Goal: Task Accomplishment & Management: Use online tool/utility

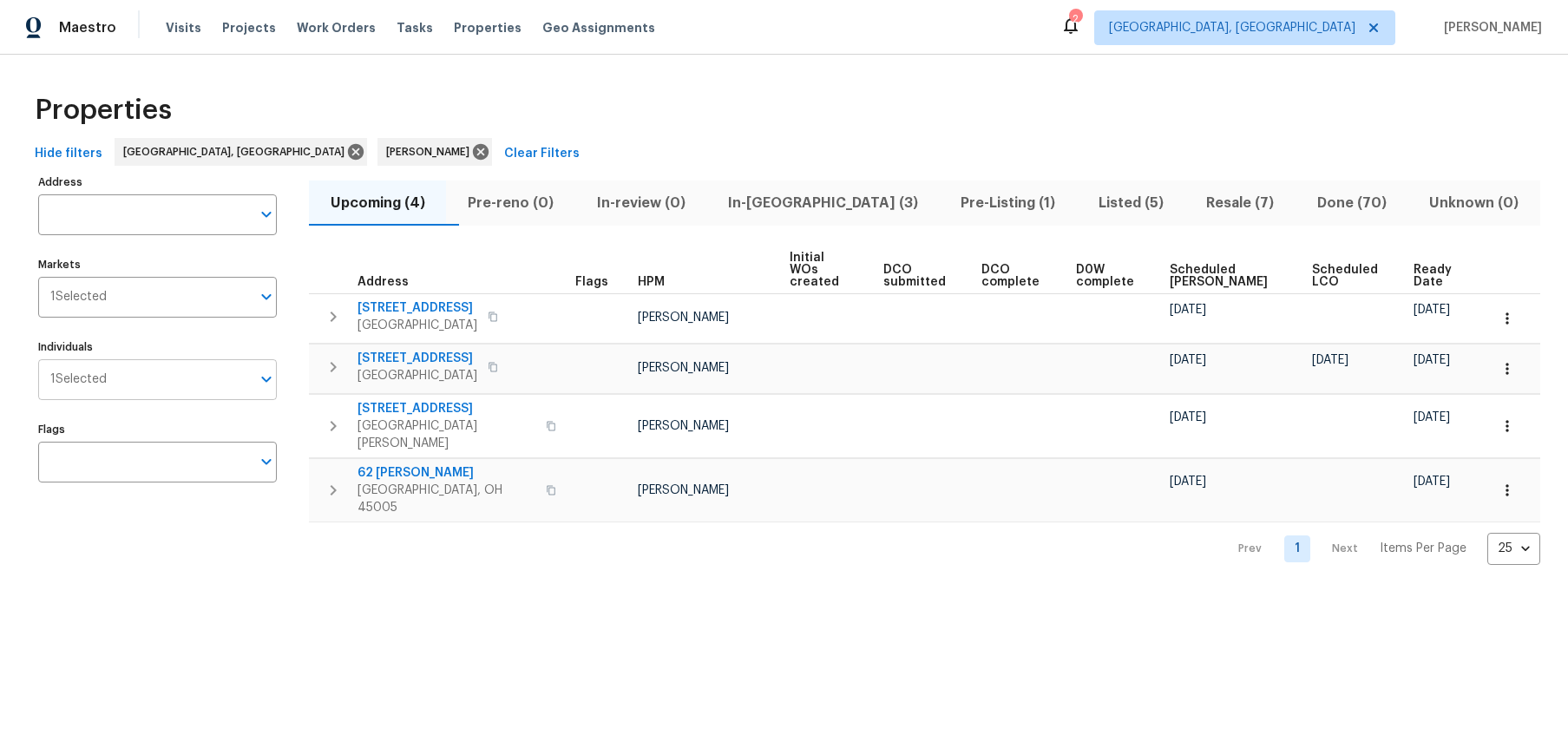
click at [203, 392] on input "Individuals" at bounding box center [179, 379] width 144 height 41
type input "[PERSON_NAME]"
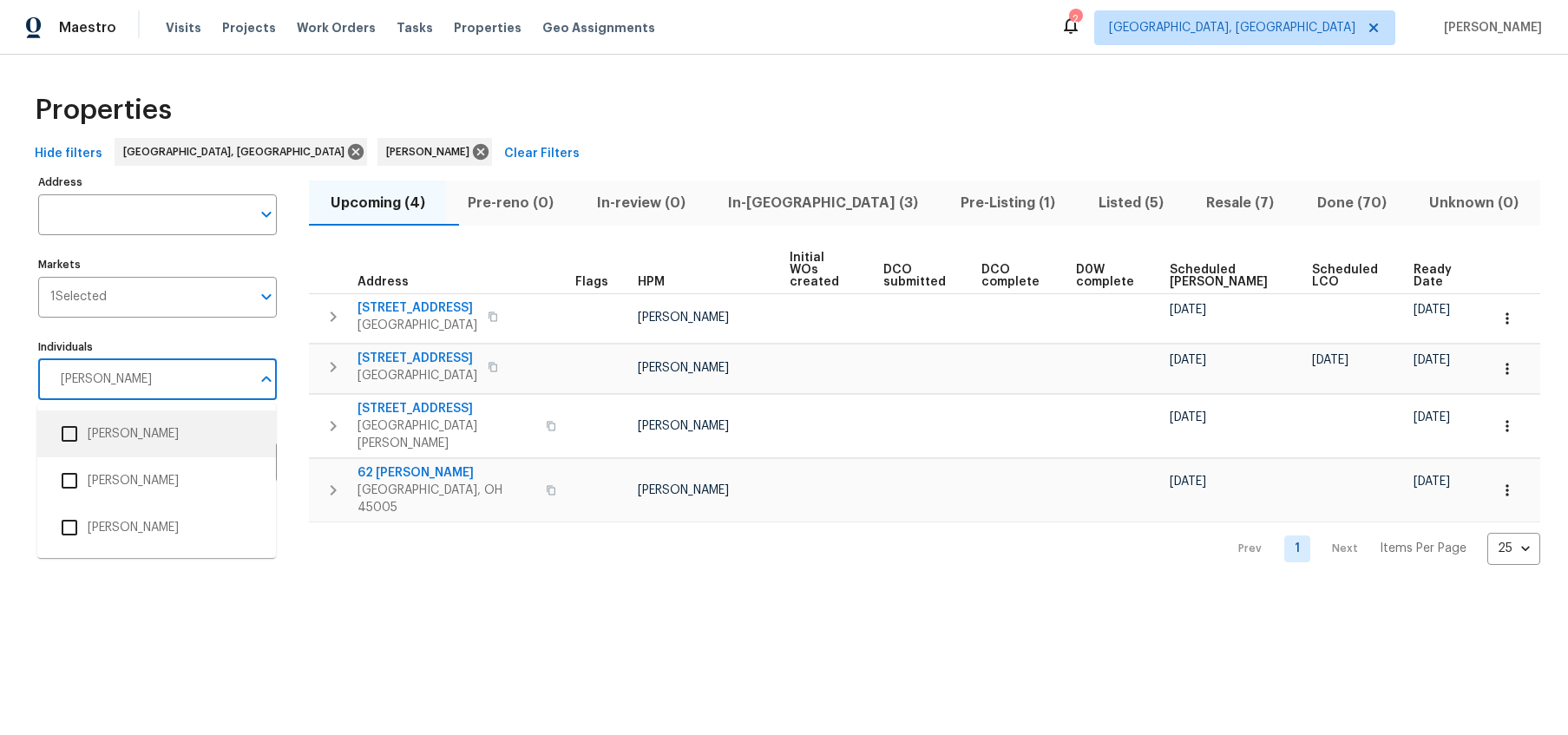
click at [127, 449] on li "[PERSON_NAME]" at bounding box center [156, 433] width 211 height 37
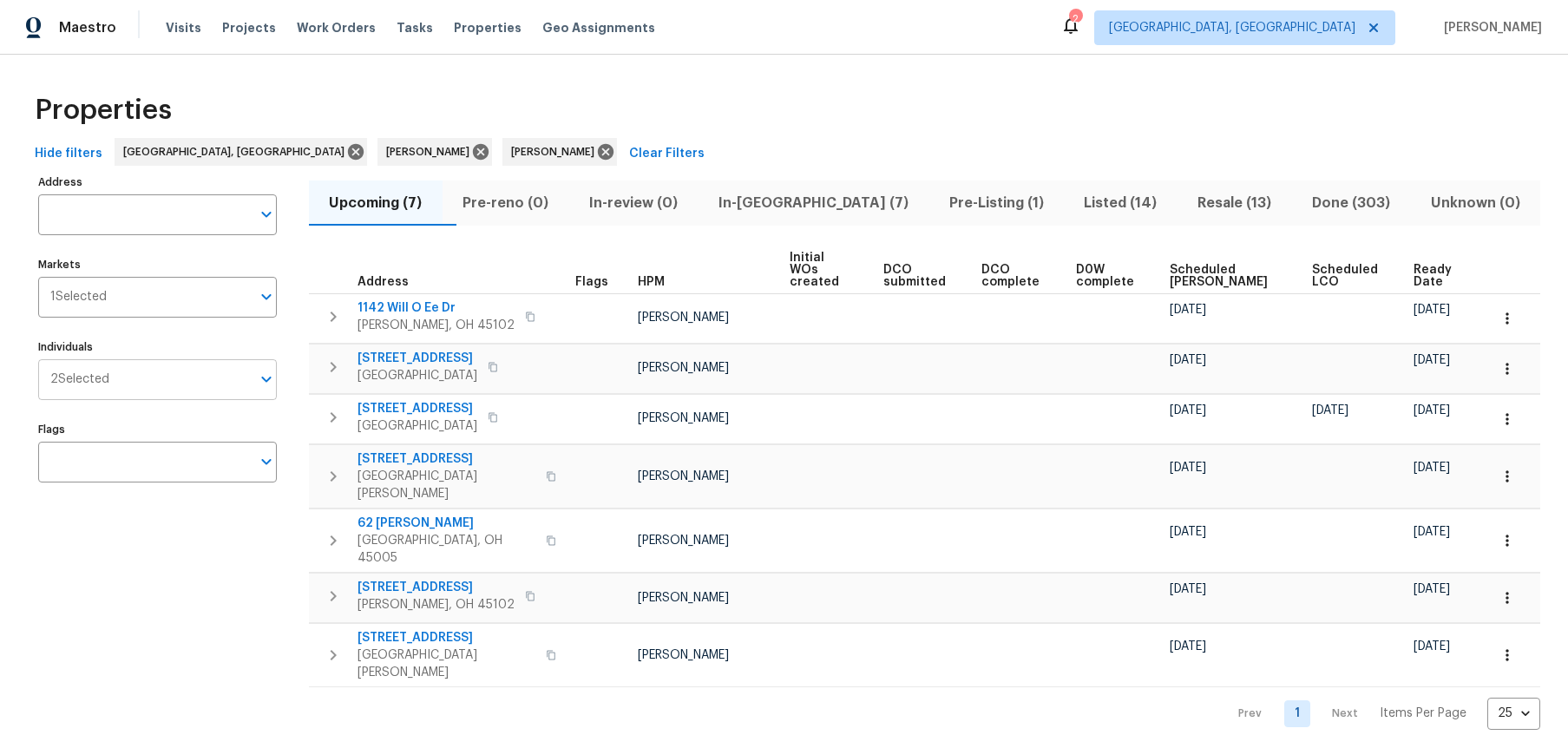
click at [230, 370] on input "Individuals" at bounding box center [180, 379] width 141 height 41
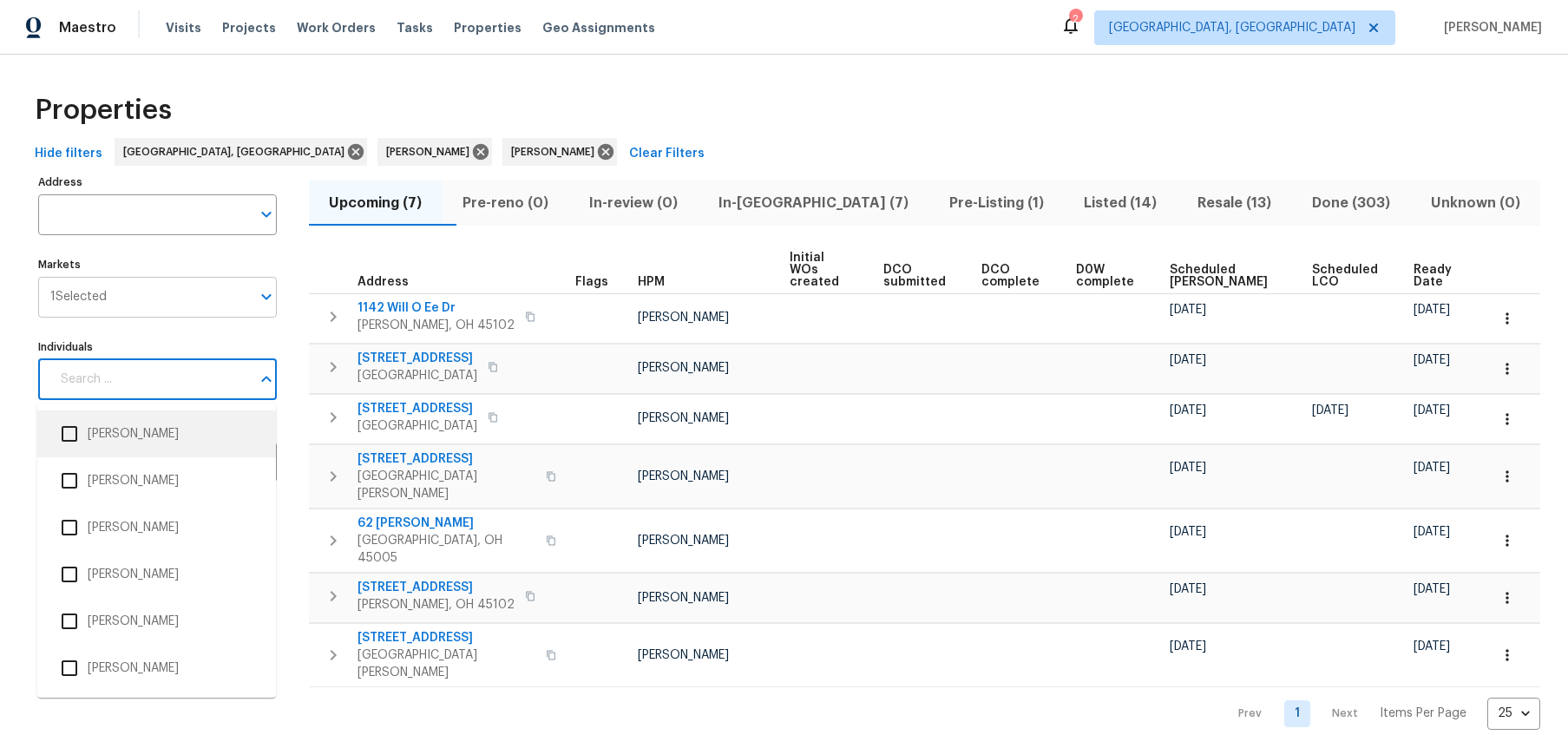
click at [247, 287] on input "Markets" at bounding box center [179, 296] width 144 height 41
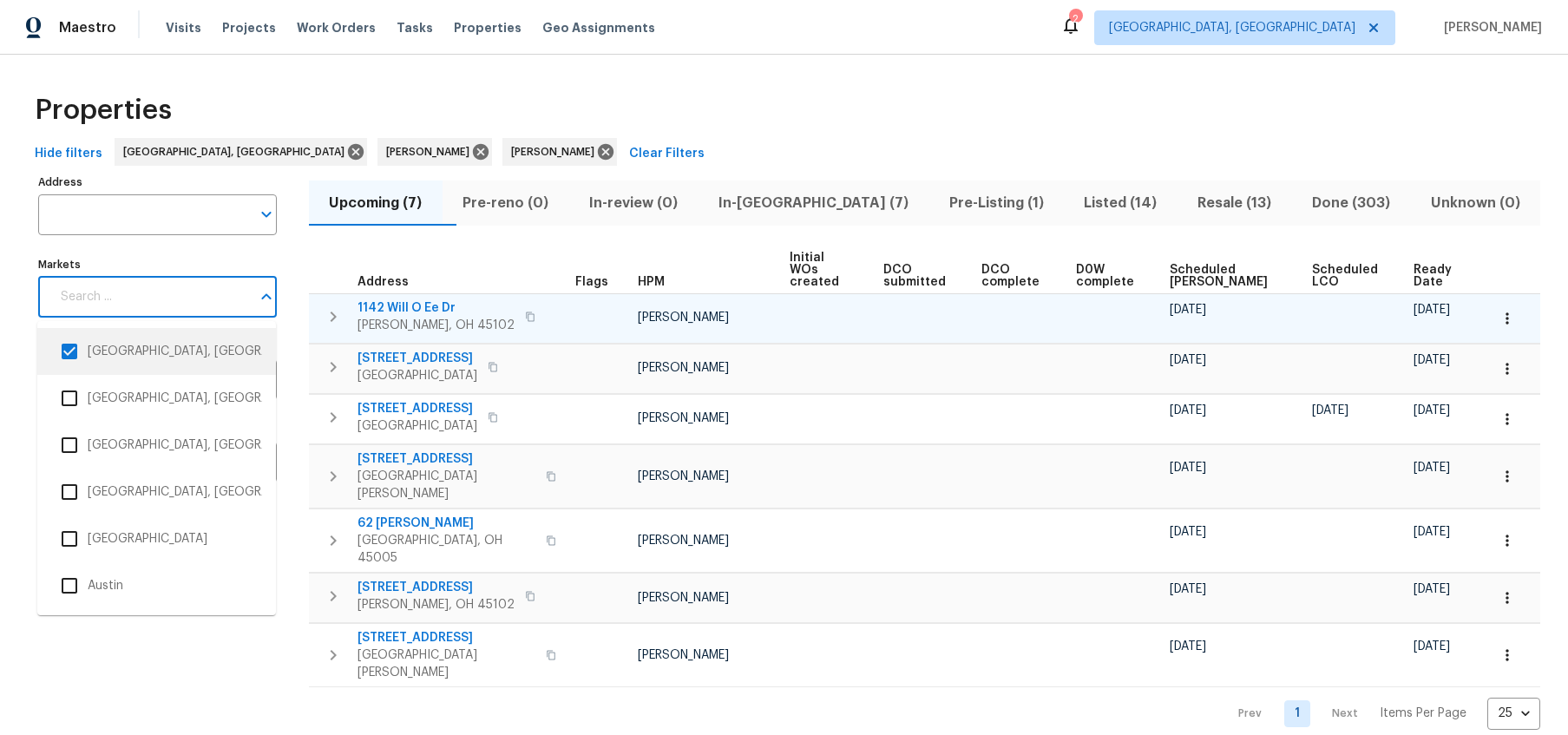
click at [308, 294] on td "[STREET_ADDRESS][PERSON_NAME]" at bounding box center [438, 317] width 259 height 45
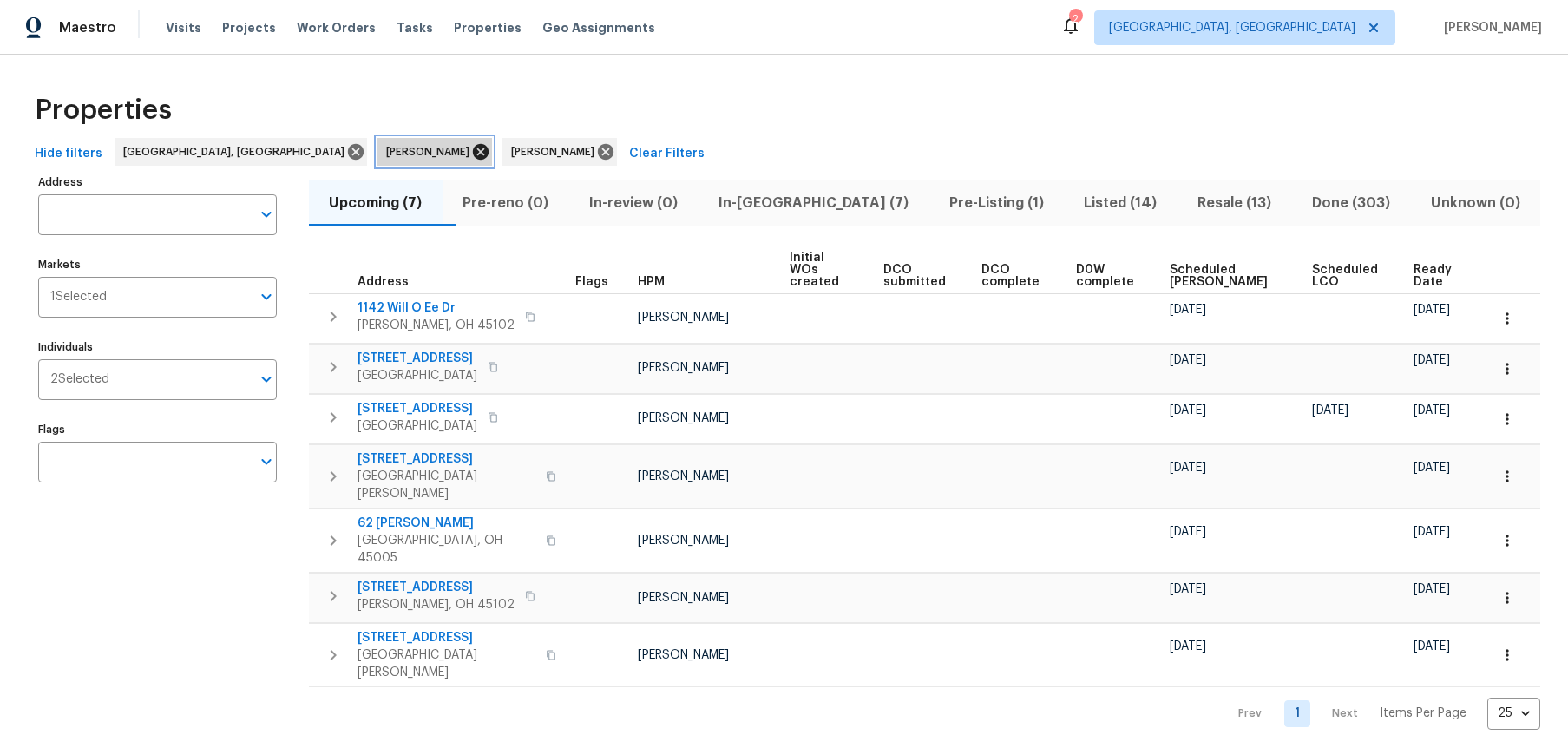
click at [473, 154] on icon at bounding box center [481, 151] width 16 height 16
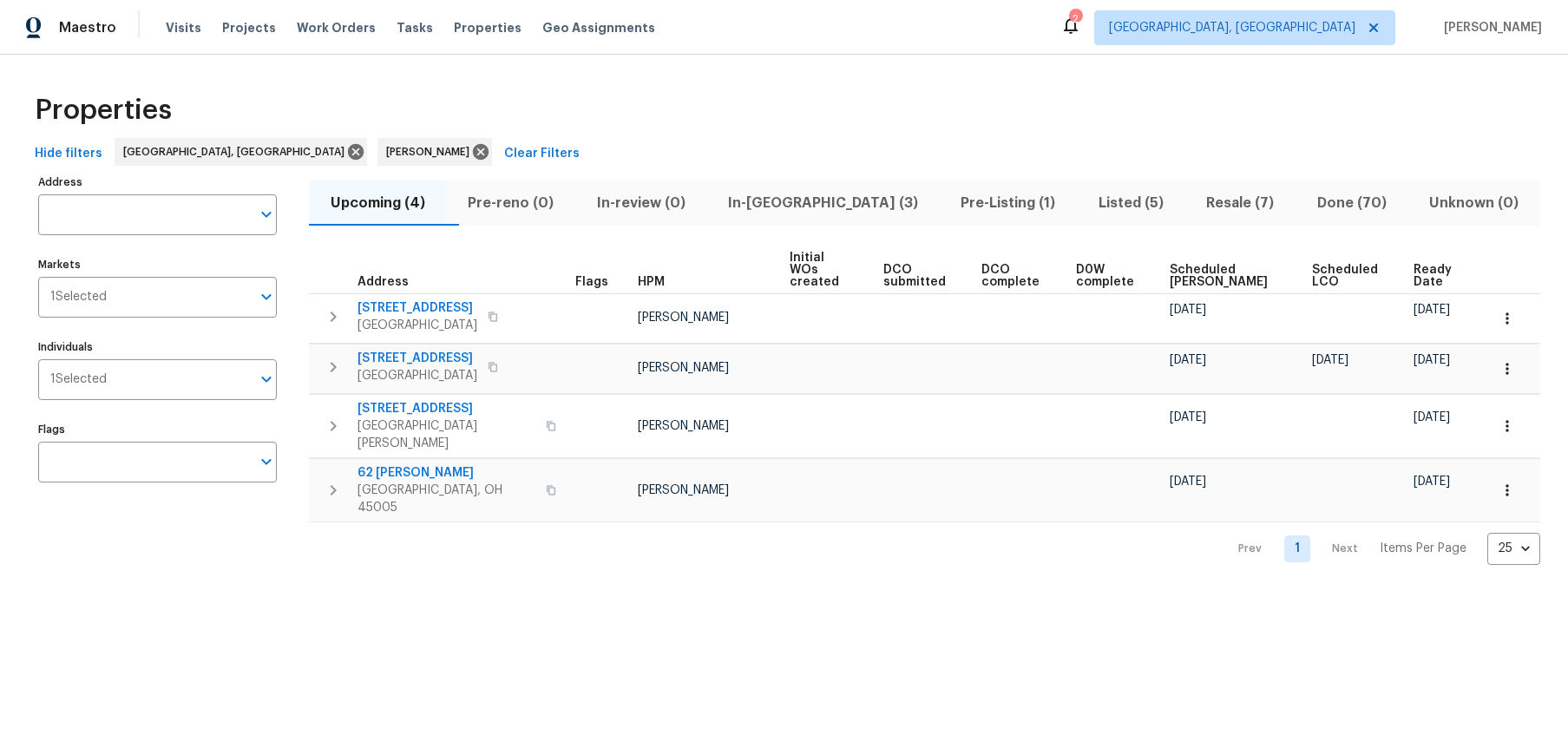
click at [1199, 199] on span "Resale (7)" at bounding box center [1240, 203] width 89 height 25
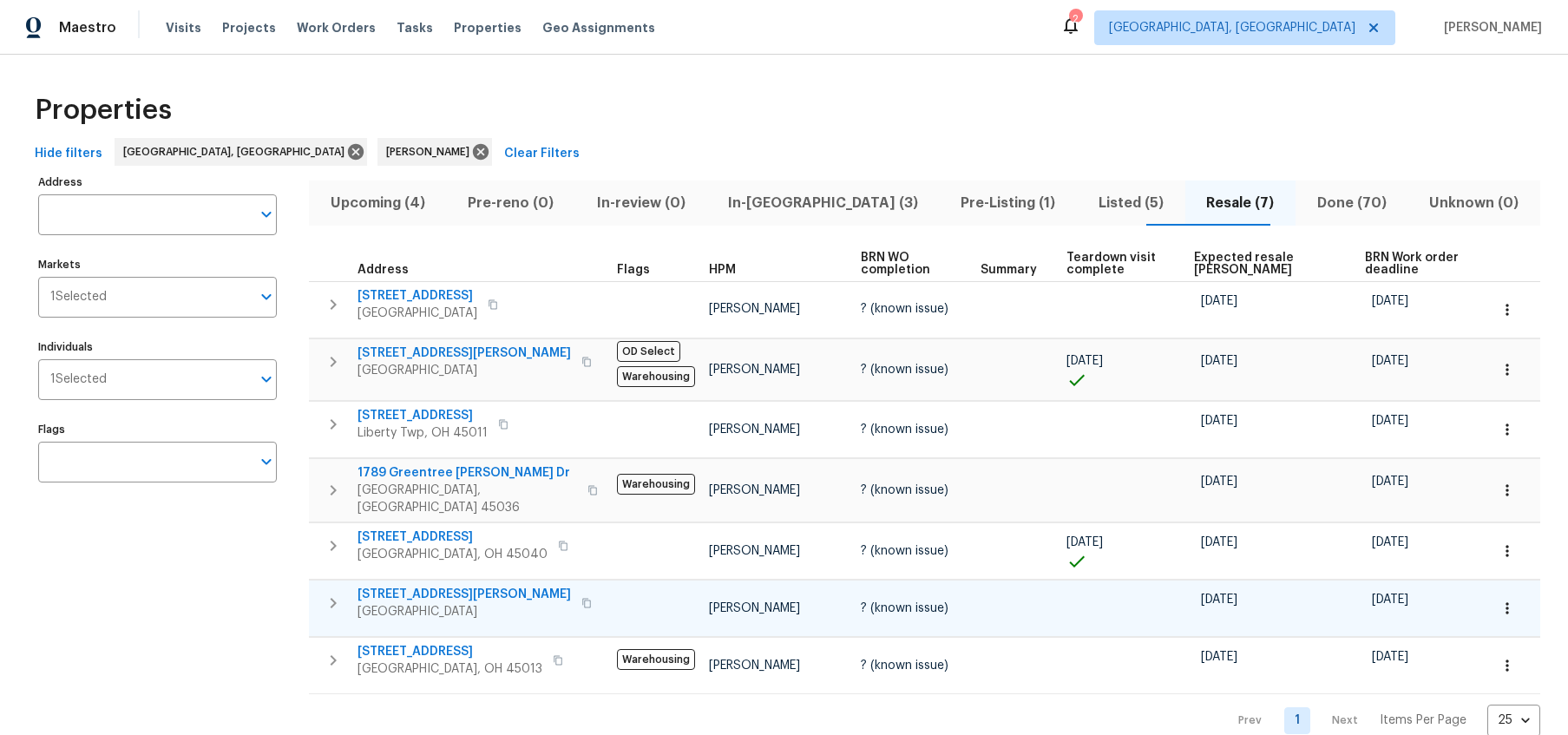
scroll to position [21, 0]
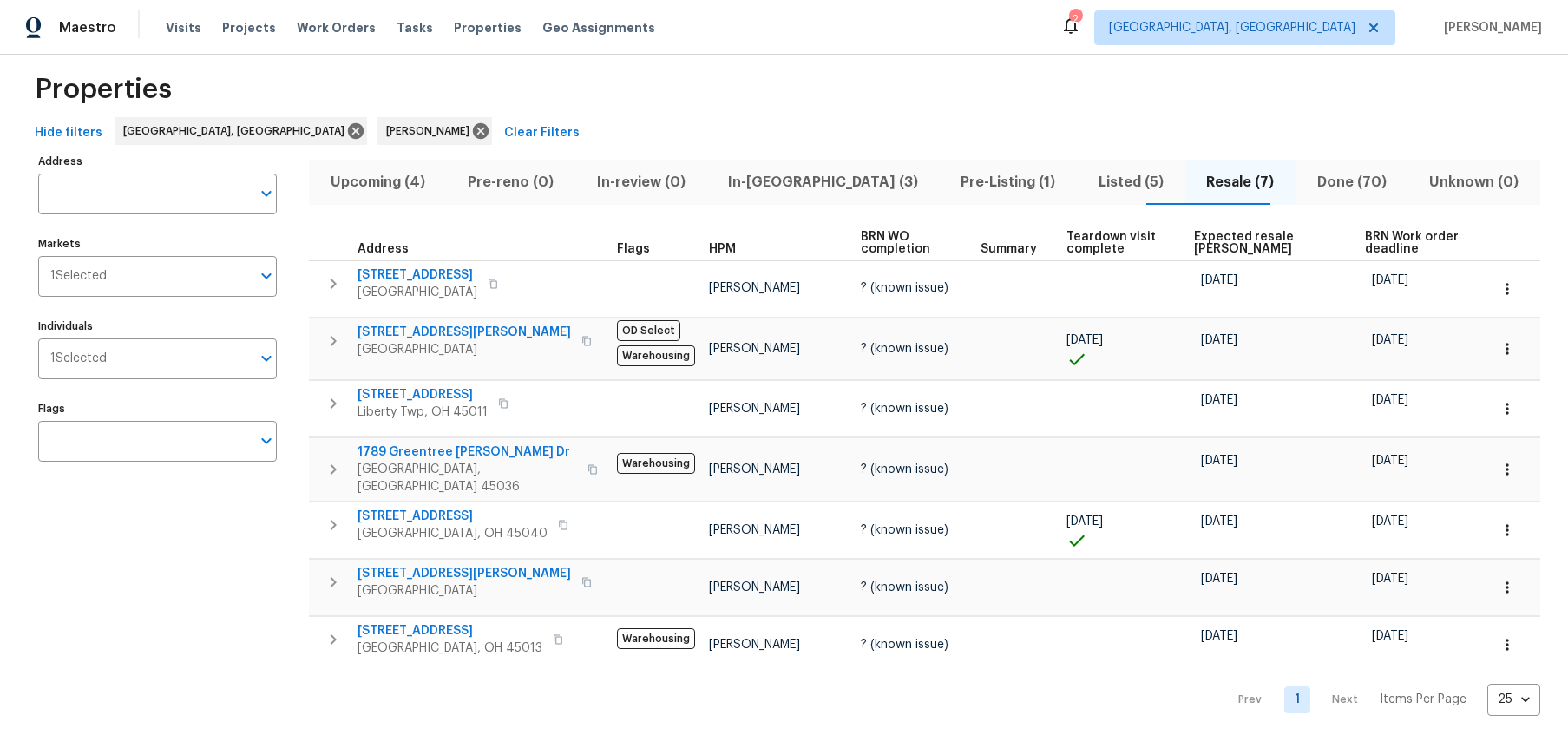
click at [950, 182] on span "Pre-Listing (1)" at bounding box center [1008, 183] width 116 height 25
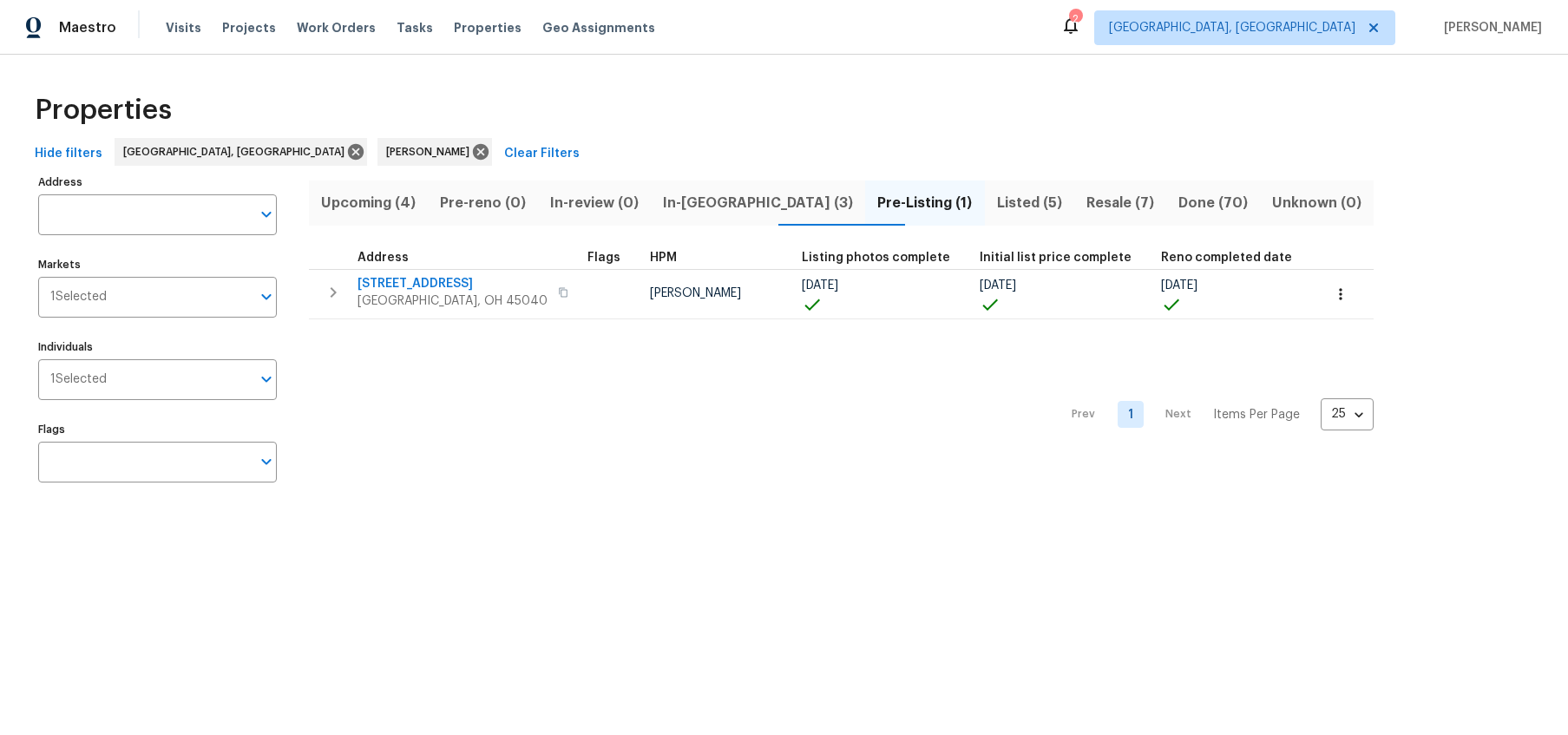
click at [995, 191] on span "Listed (5)" at bounding box center [1030, 203] width 68 height 25
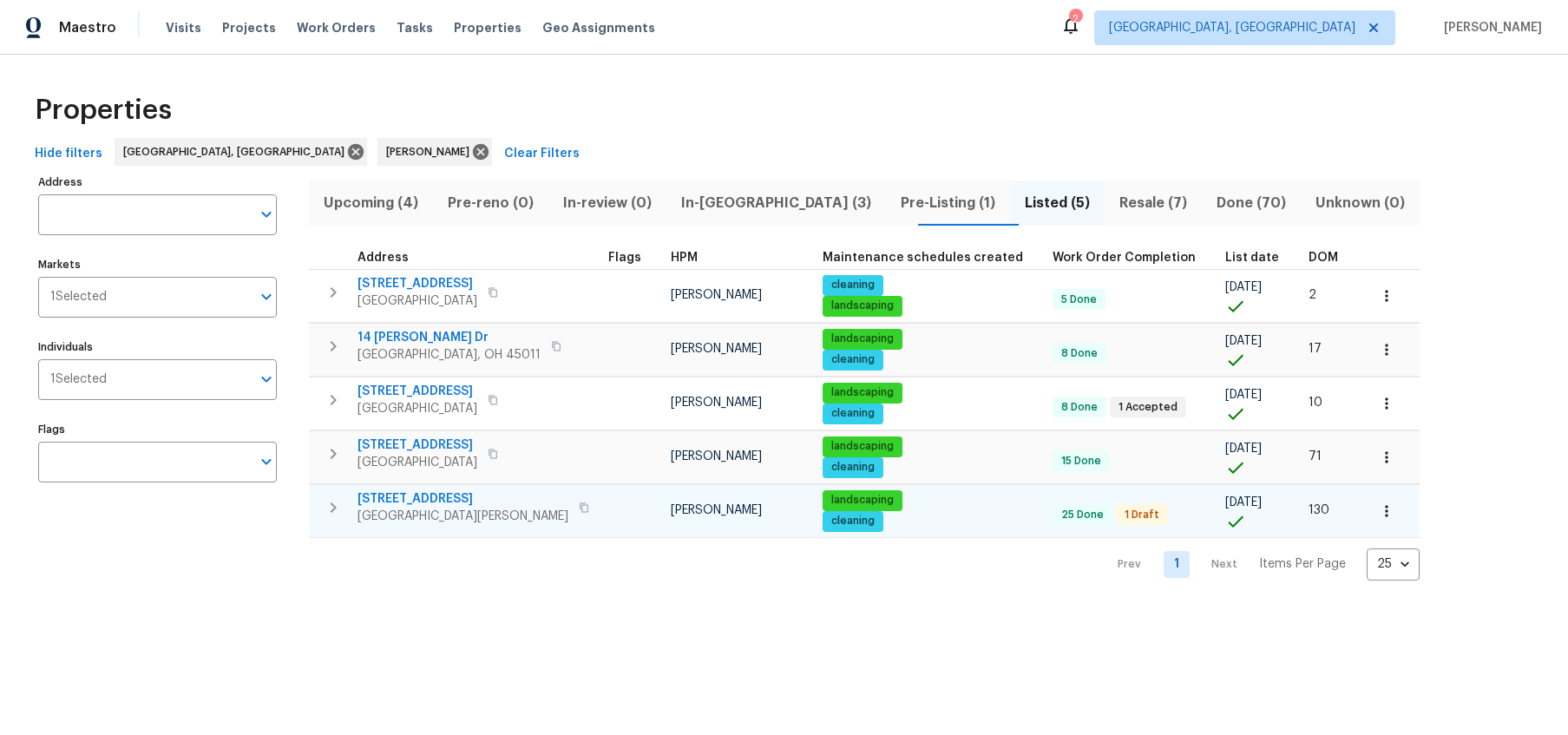
click at [416, 507] on span "West Chester, OH 45069" at bounding box center [463, 516] width 211 height 17
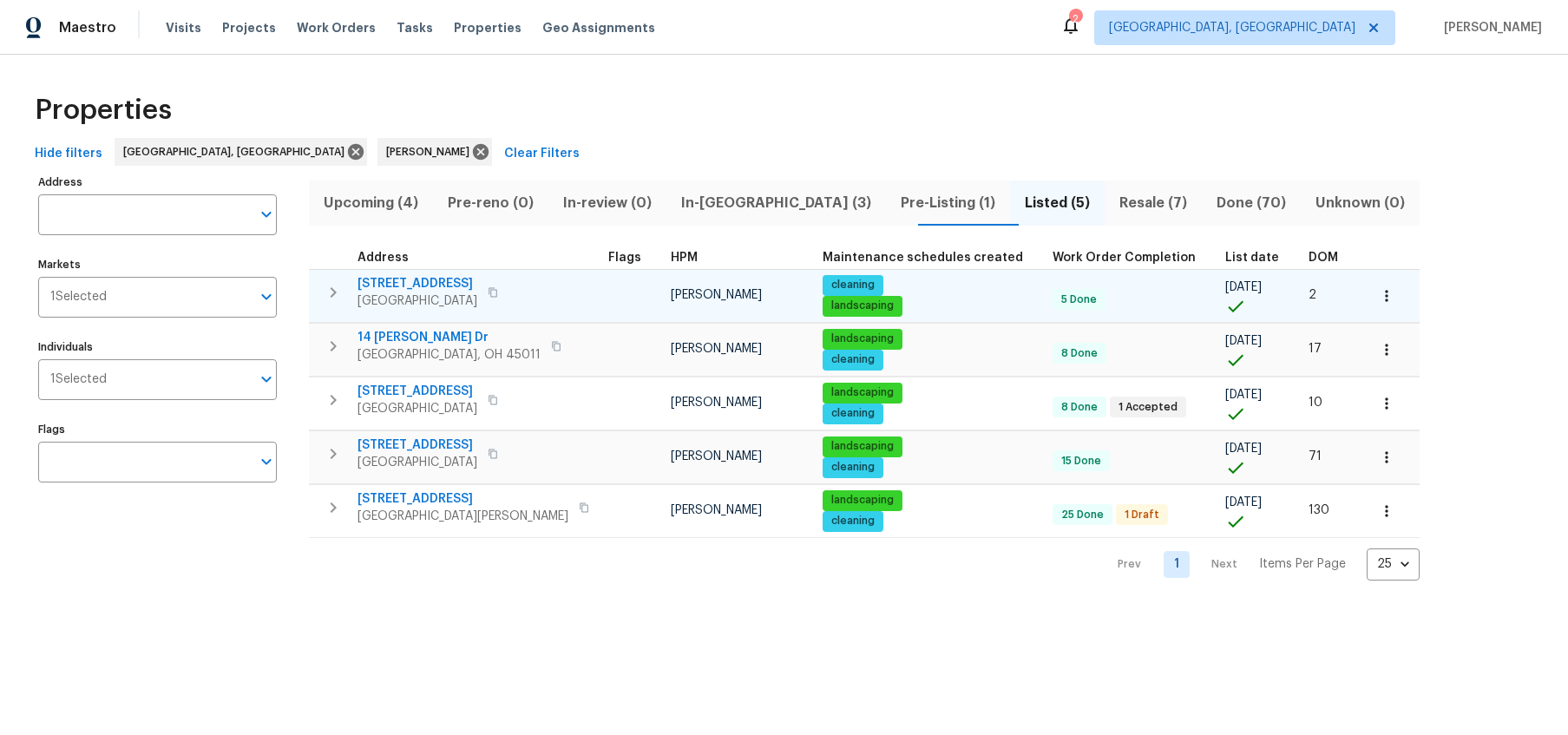
click at [1378, 289] on icon "button" at bounding box center [1386, 295] width 17 height 17
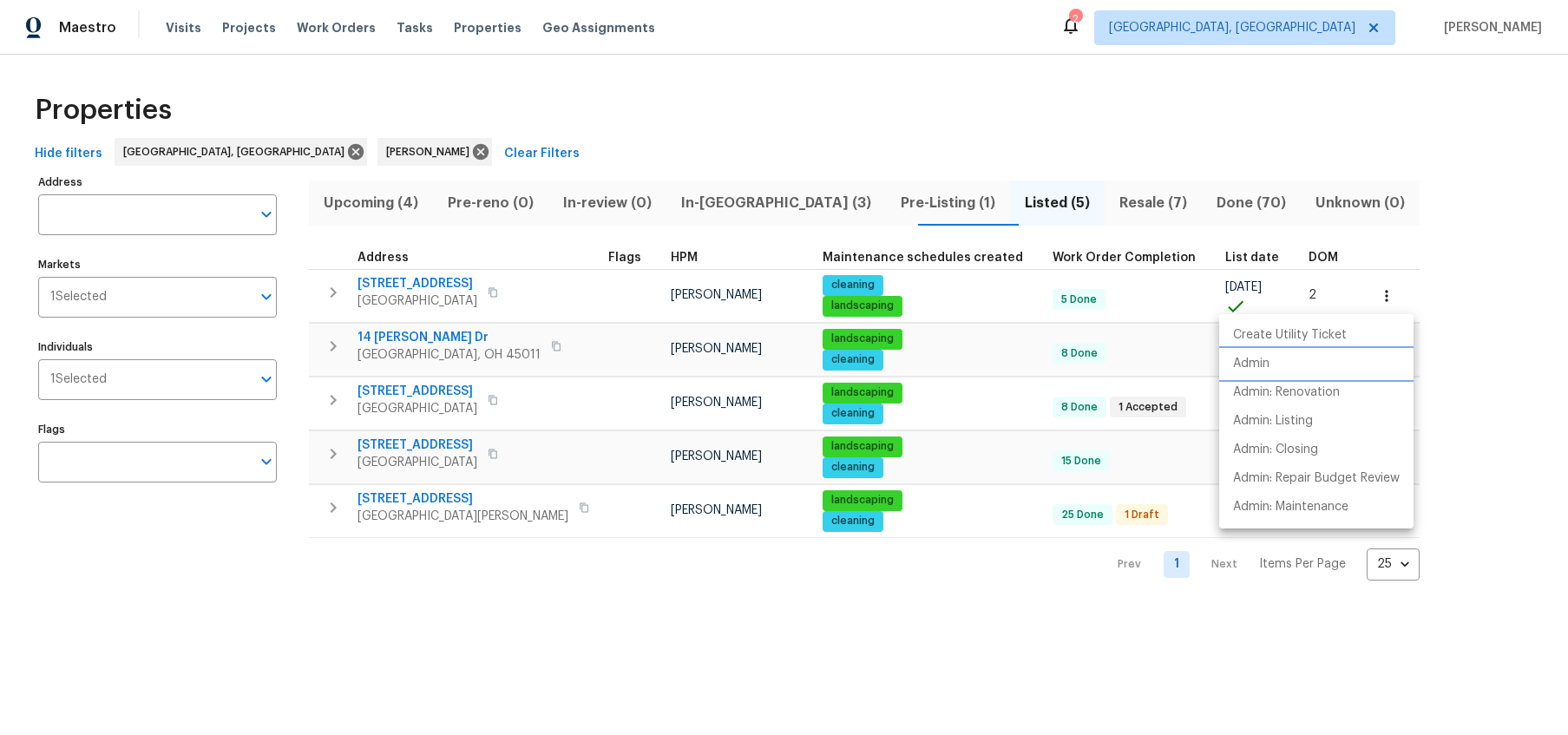
click at [1299, 359] on li "Admin" at bounding box center [1315, 364] width 194 height 28
click at [441, 276] on div at bounding box center [784, 367] width 1568 height 735
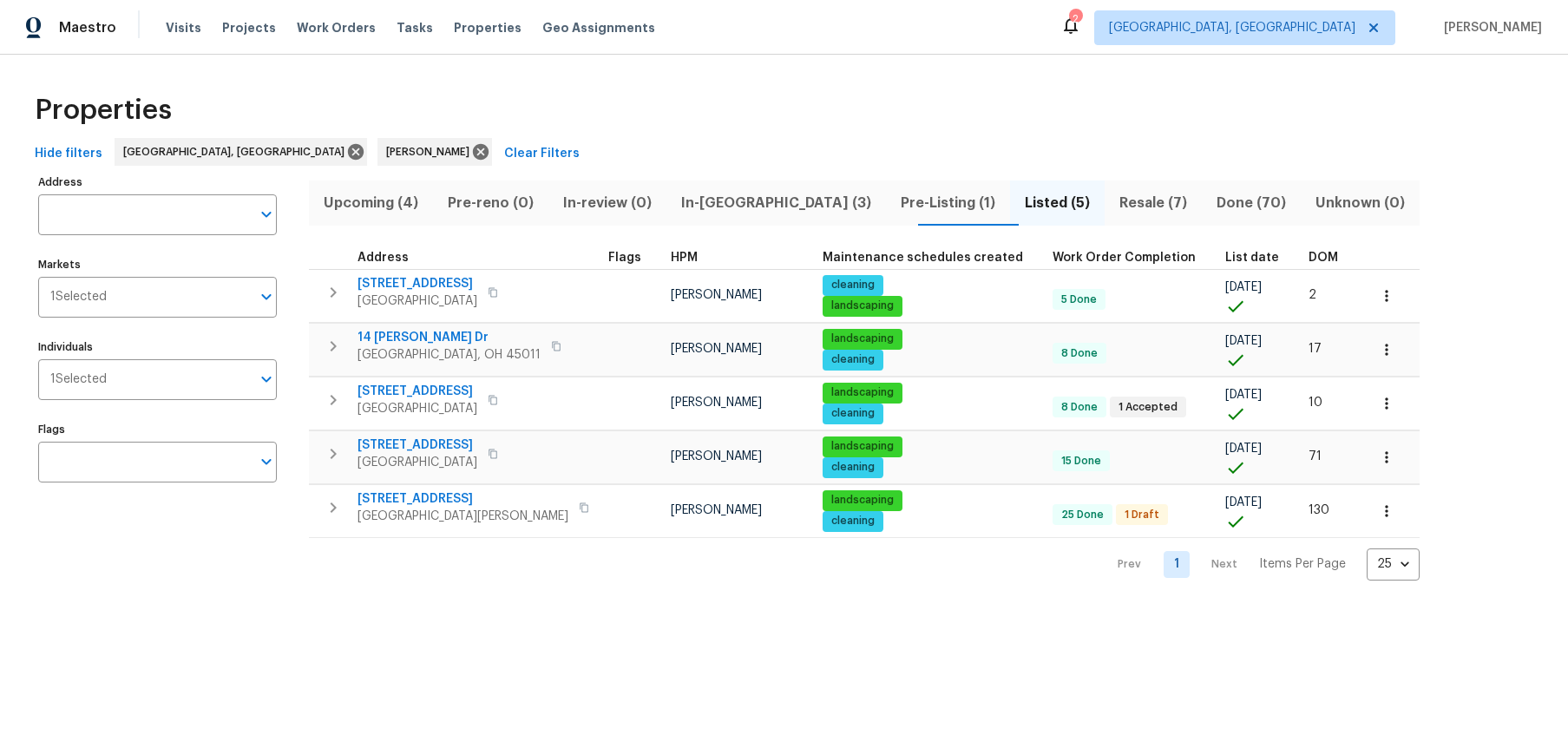
click at [441, 276] on span "2225 Hawthorne St" at bounding box center [417, 284] width 120 height 17
click at [1378, 352] on icon "button" at bounding box center [1386, 349] width 17 height 17
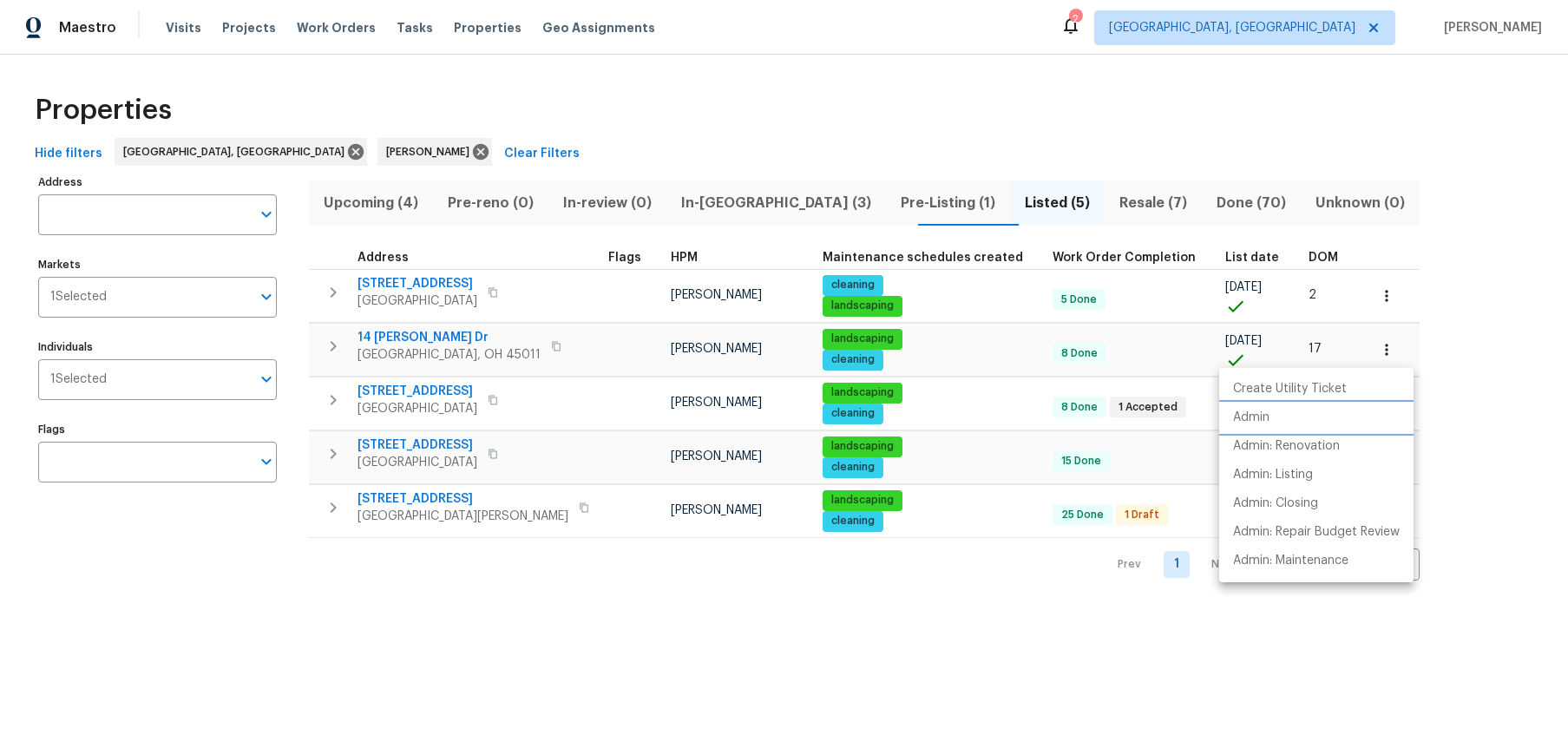
click at [1299, 414] on li "Admin" at bounding box center [1315, 417] width 194 height 28
click at [463, 717] on div at bounding box center [784, 367] width 1568 height 735
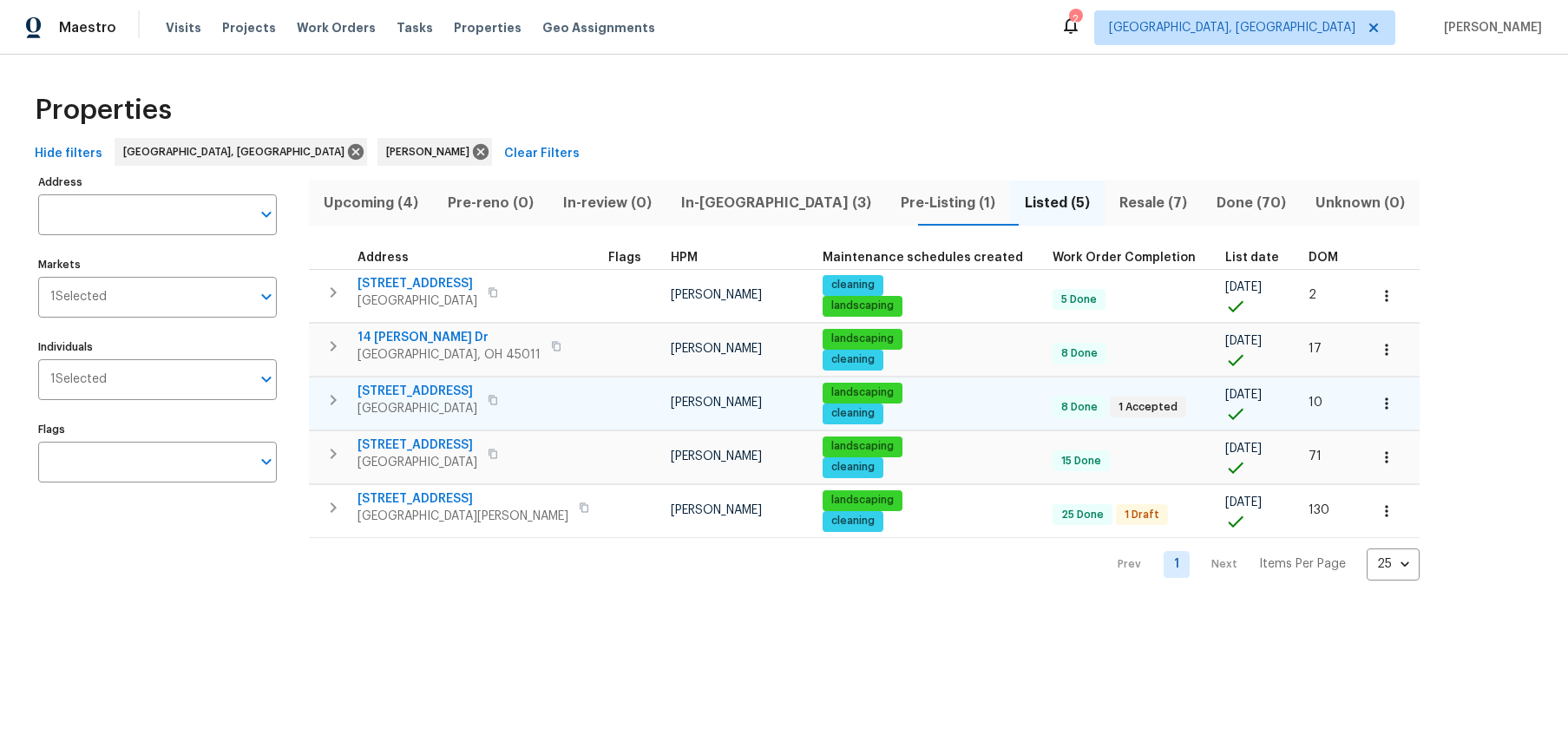
click at [1378, 404] on icon "button" at bounding box center [1386, 403] width 17 height 17
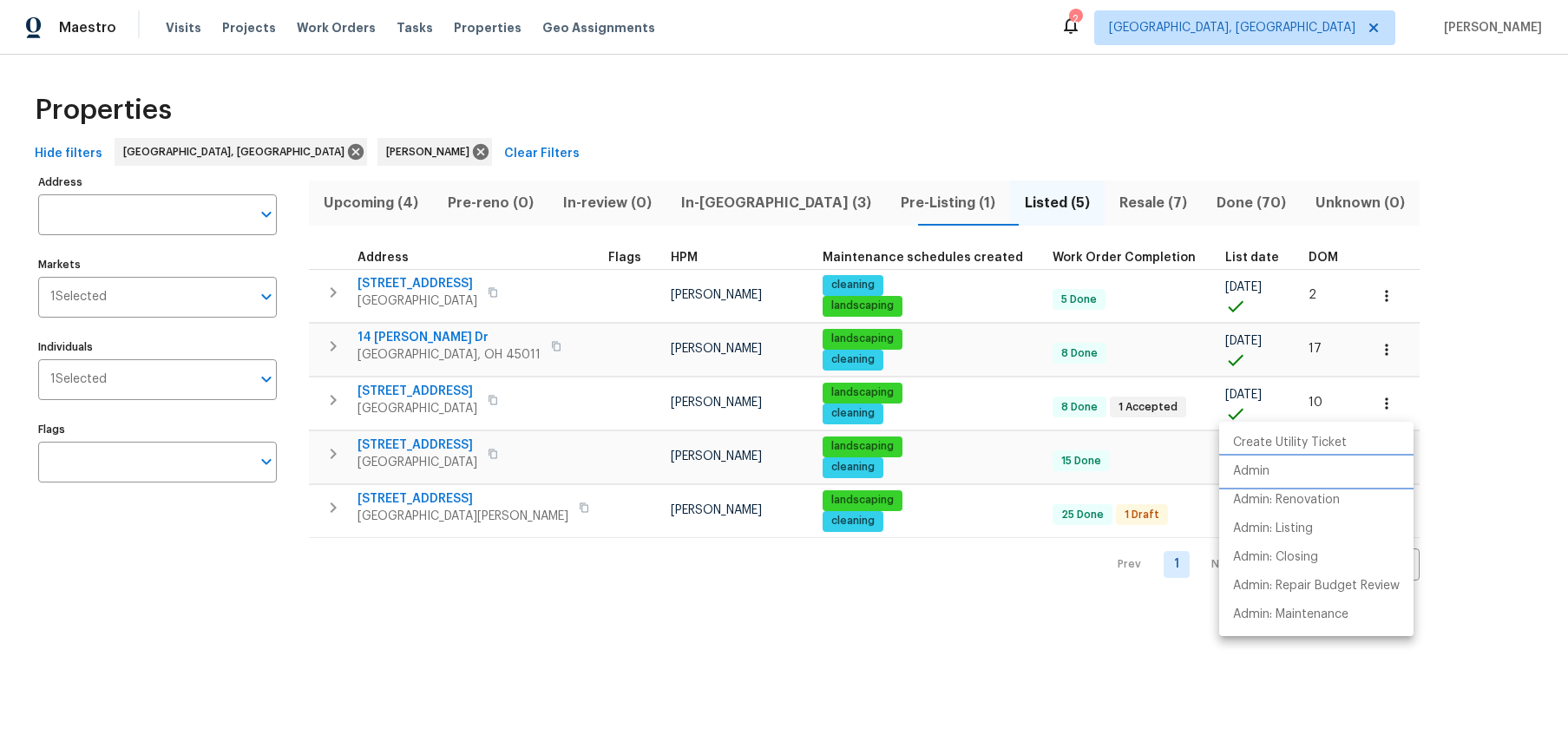
click at [1309, 464] on li "Admin" at bounding box center [1315, 471] width 194 height 28
click at [1070, 582] on div at bounding box center [784, 367] width 1568 height 735
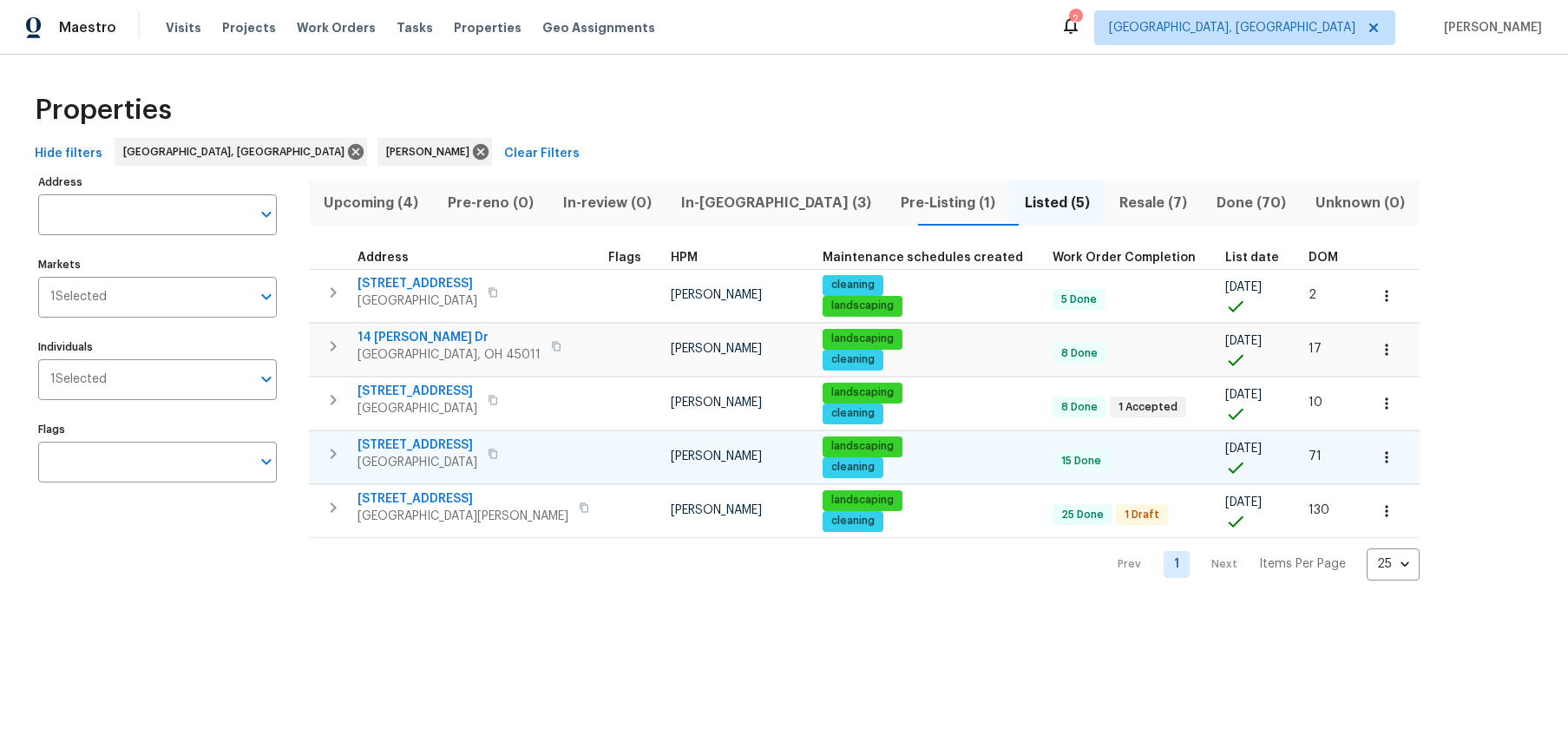
click at [1367, 466] on button "button" at bounding box center [1386, 457] width 38 height 38
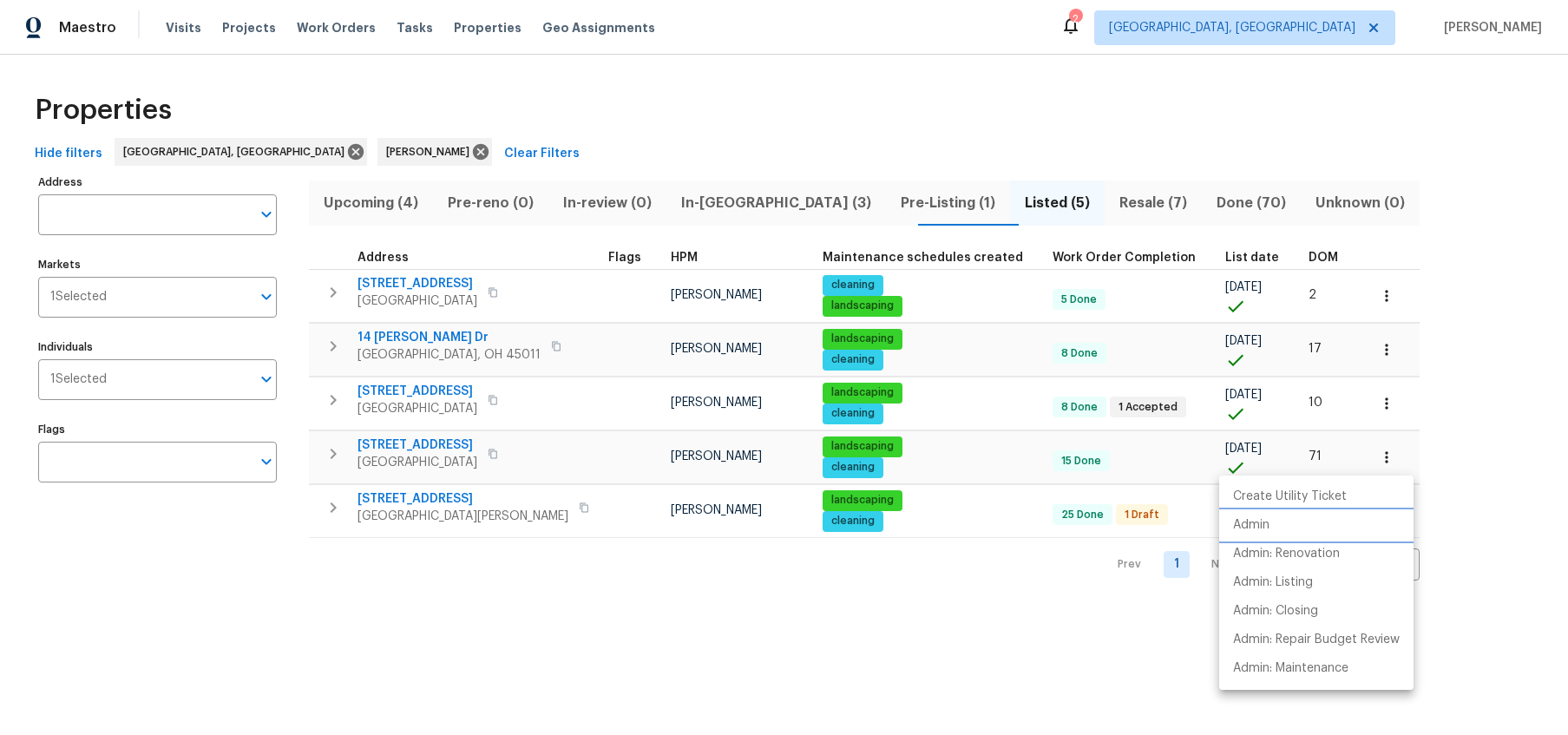
click at [1264, 531] on p "Admin" at bounding box center [1251, 525] width 37 height 18
click at [1423, 532] on div at bounding box center [784, 367] width 1568 height 735
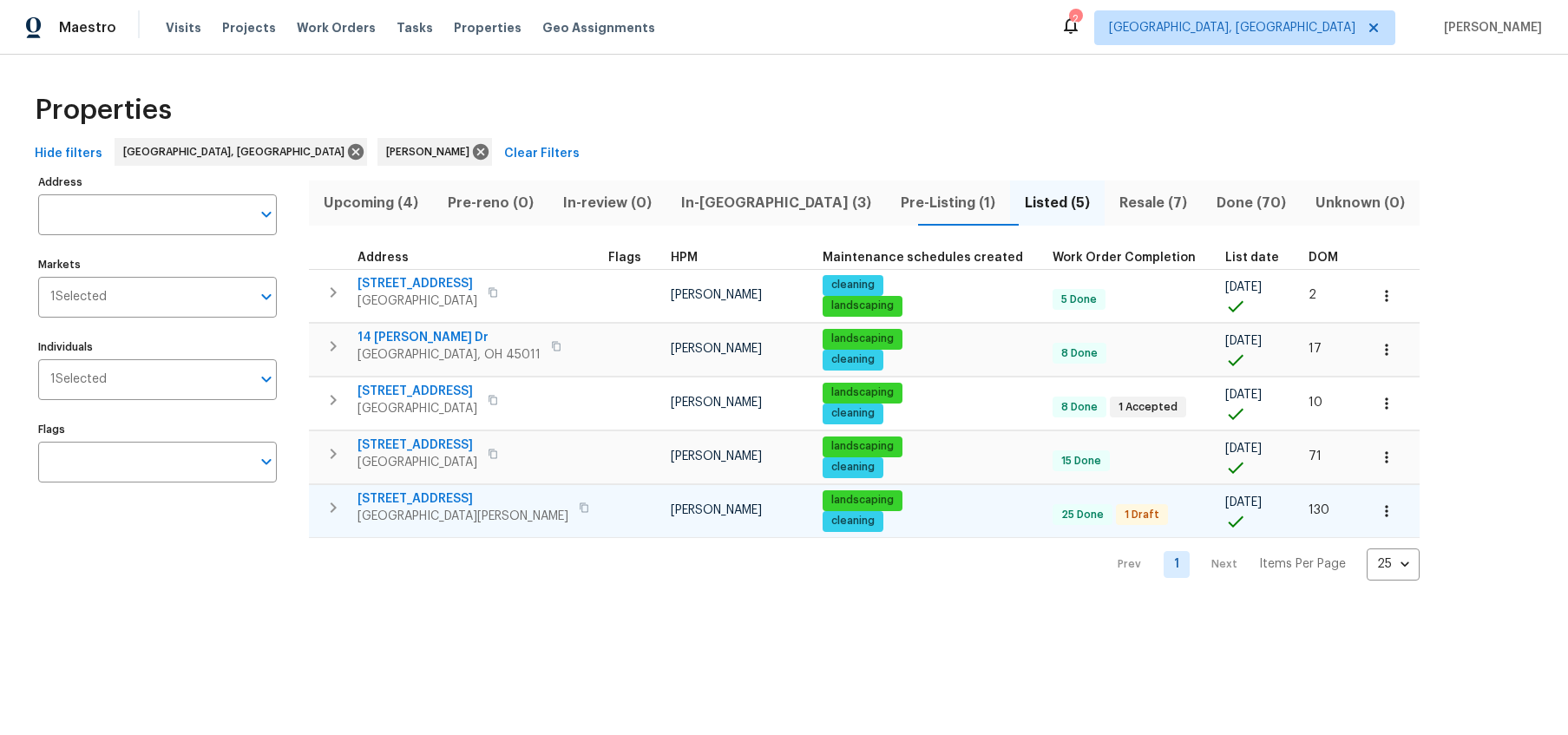
click at [1367, 499] on button "button" at bounding box center [1386, 511] width 38 height 38
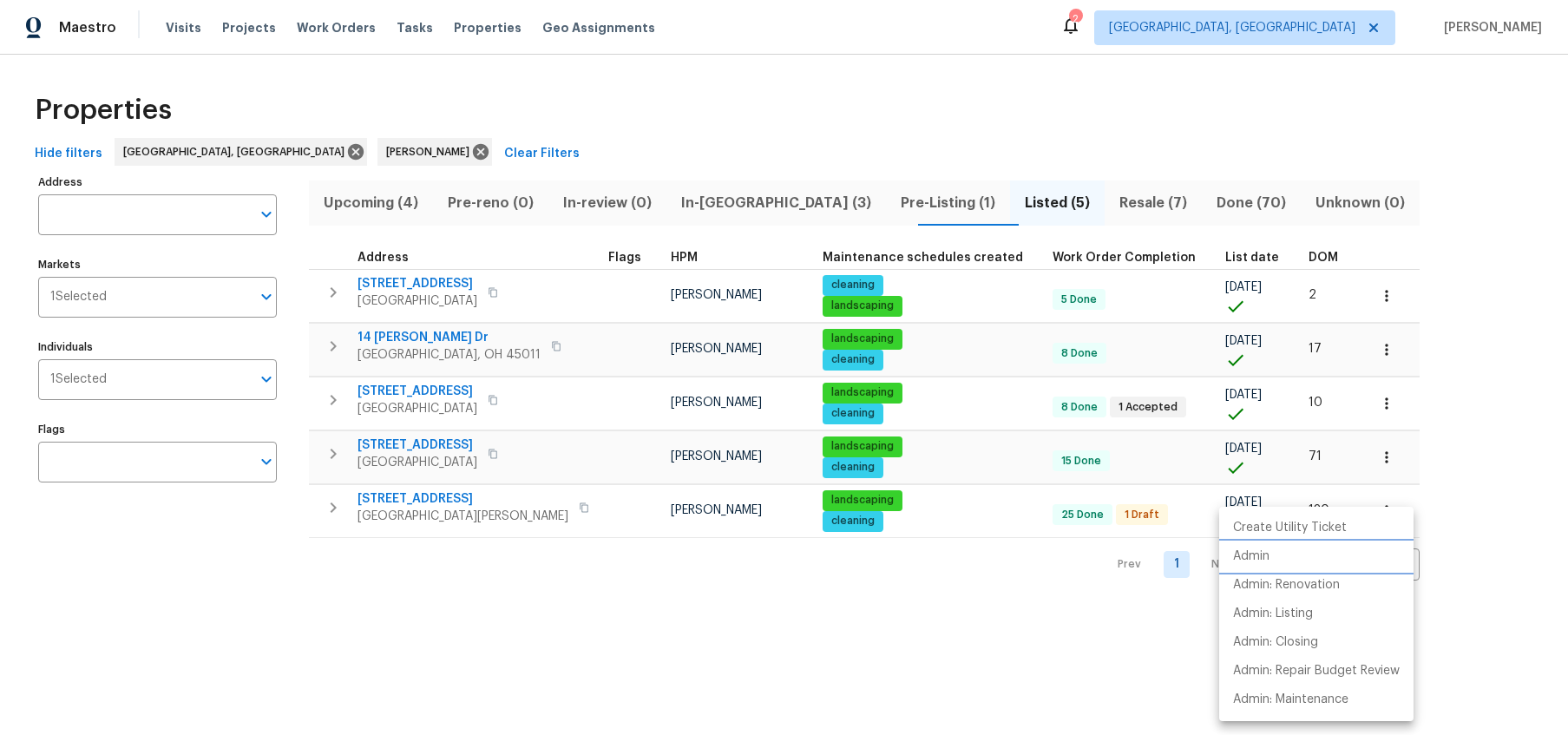
click at [1289, 543] on li "Admin" at bounding box center [1315, 556] width 194 height 28
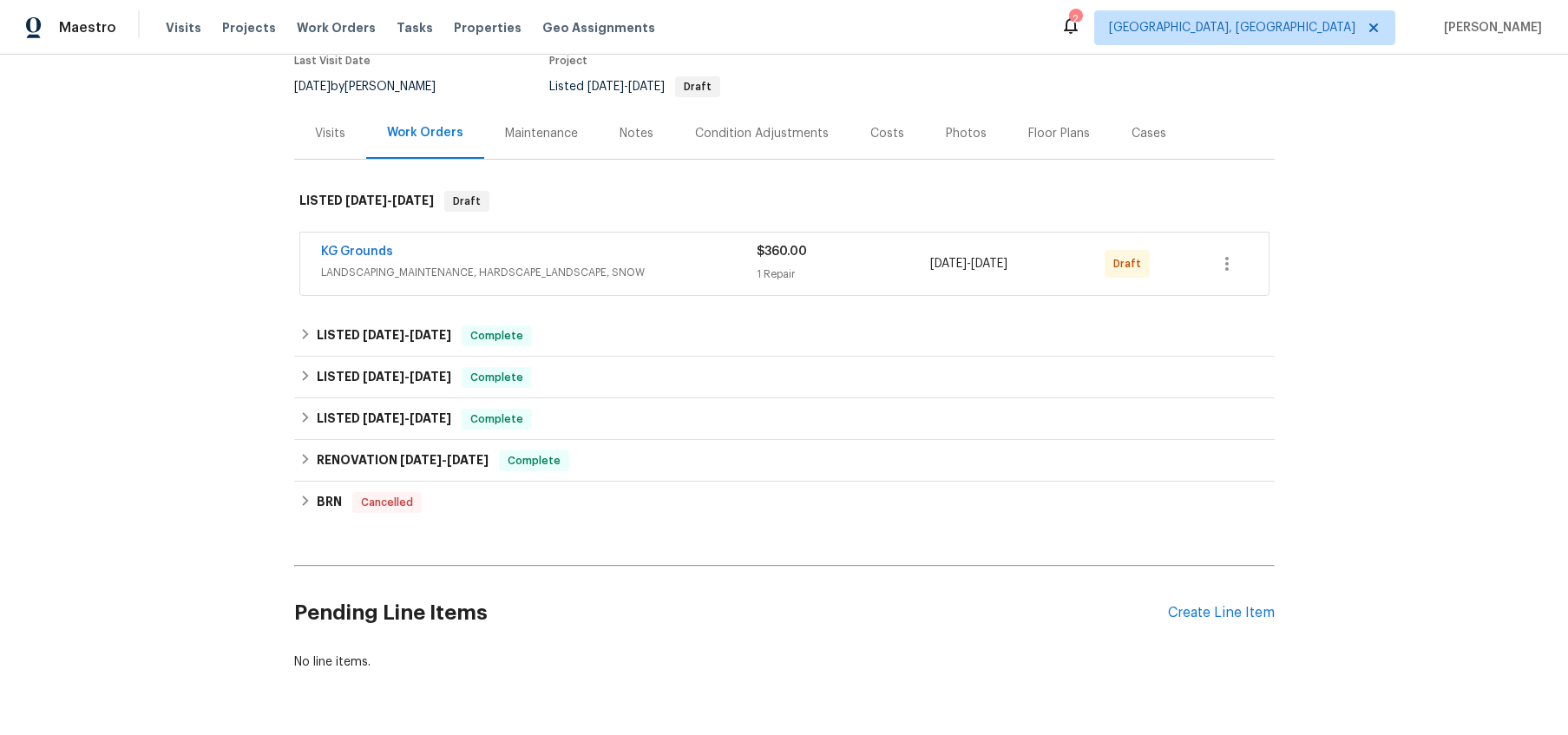
scroll to position [156, 0]
click at [1231, 273] on button "button" at bounding box center [1226, 263] width 42 height 42
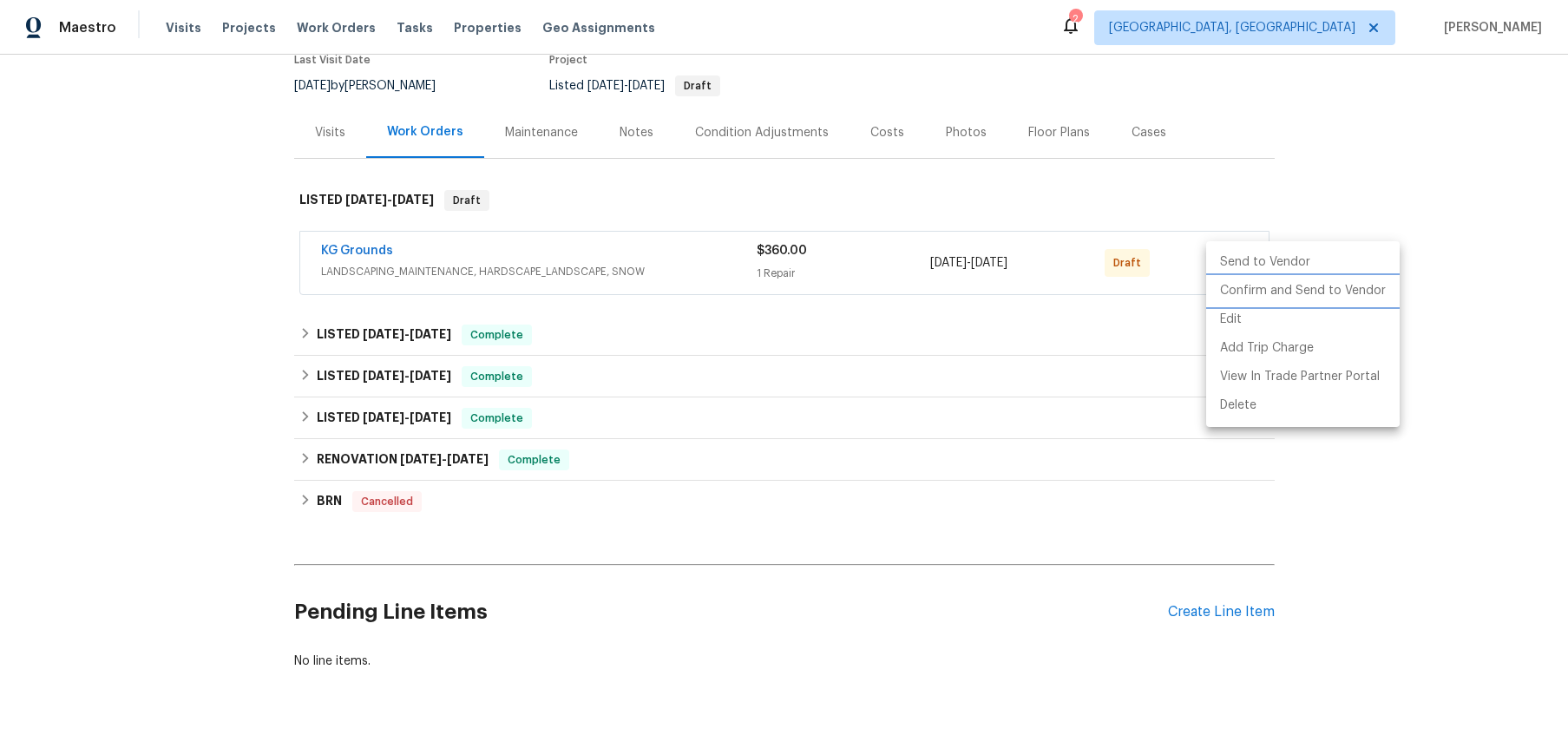
click at [1242, 294] on li "Confirm and Send to Vendor" at bounding box center [1302, 290] width 193 height 28
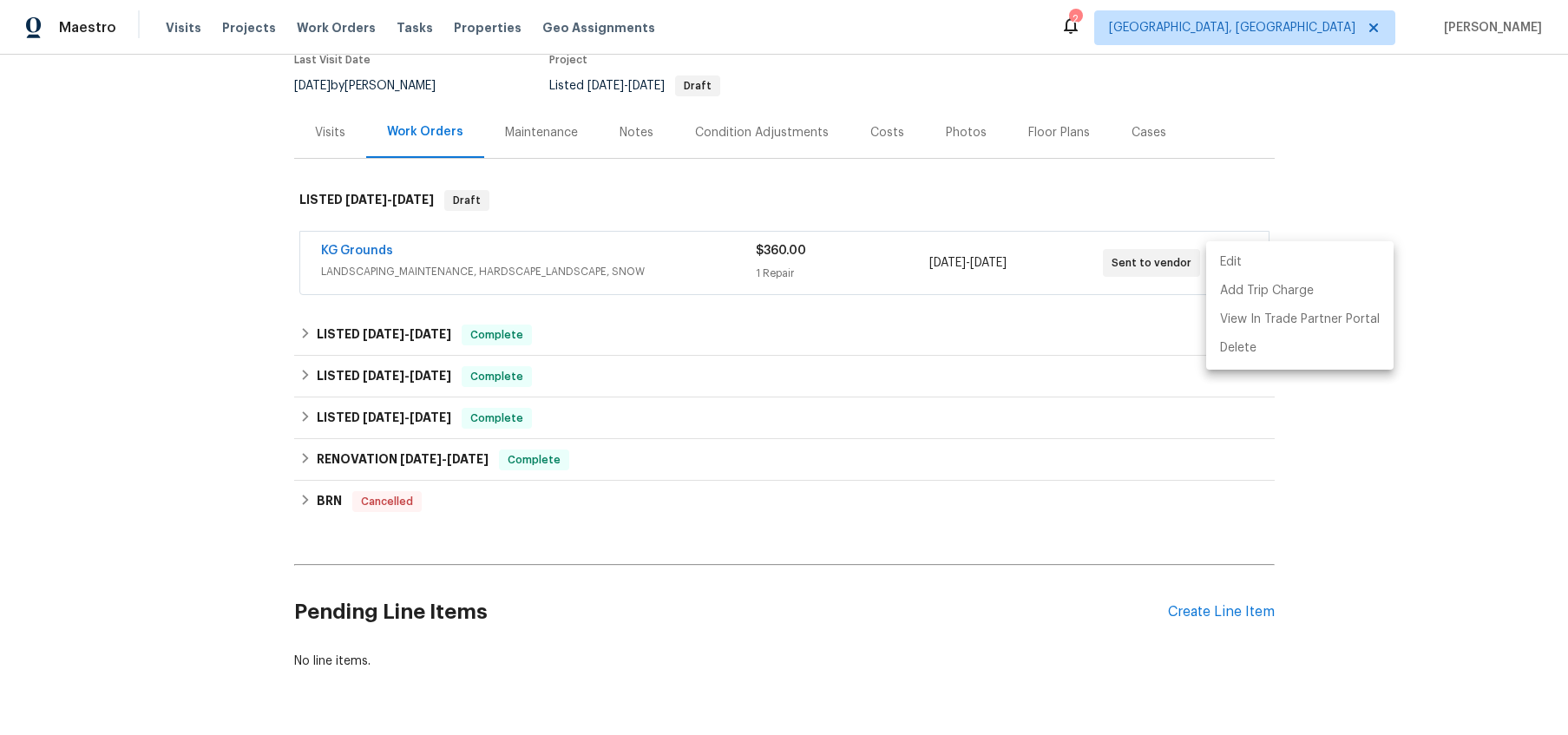
click at [1191, 620] on div at bounding box center [784, 367] width 1568 height 735
click at [1198, 616] on div "Create Line Item" at bounding box center [1221, 611] width 107 height 16
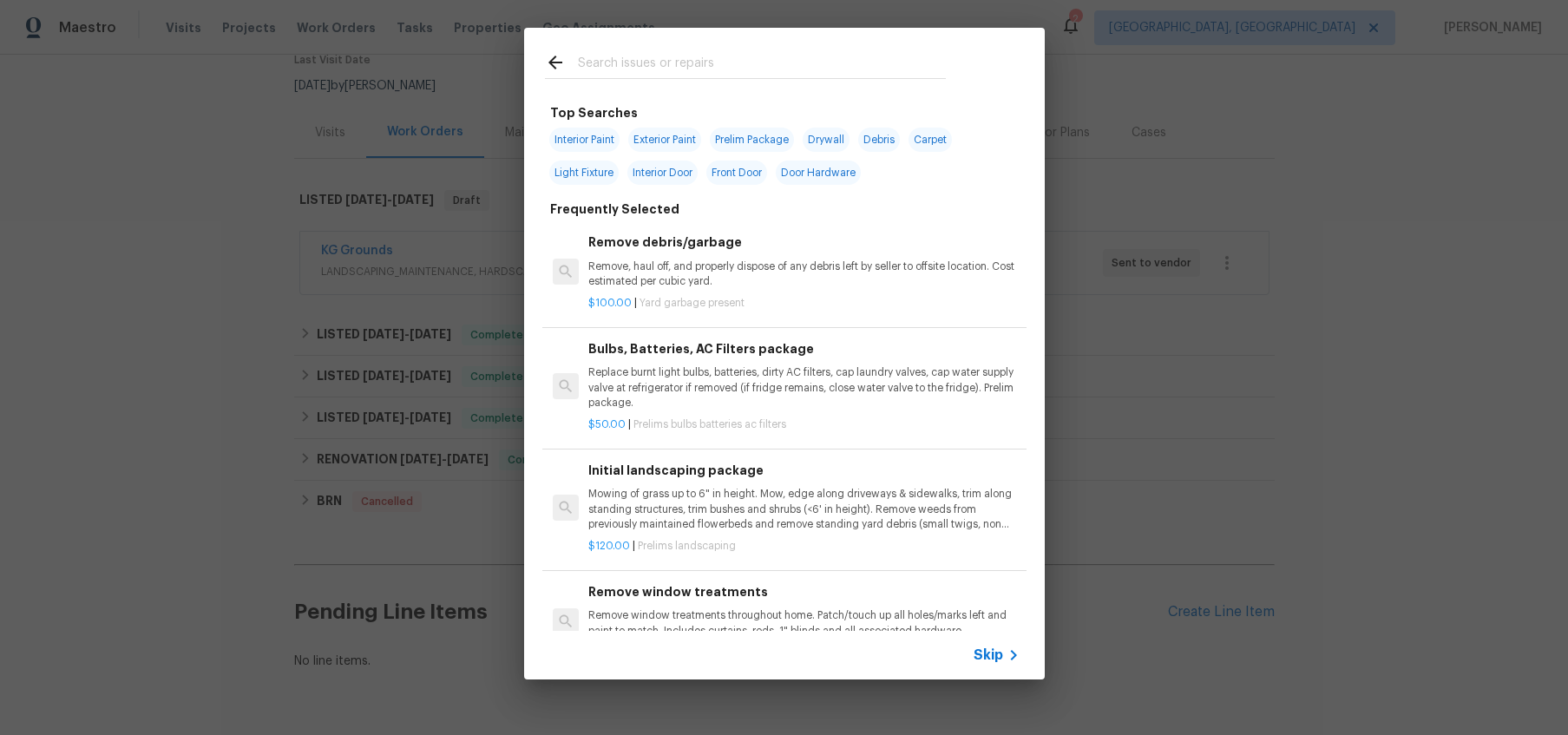
click at [721, 55] on input "text" at bounding box center [762, 65] width 368 height 26
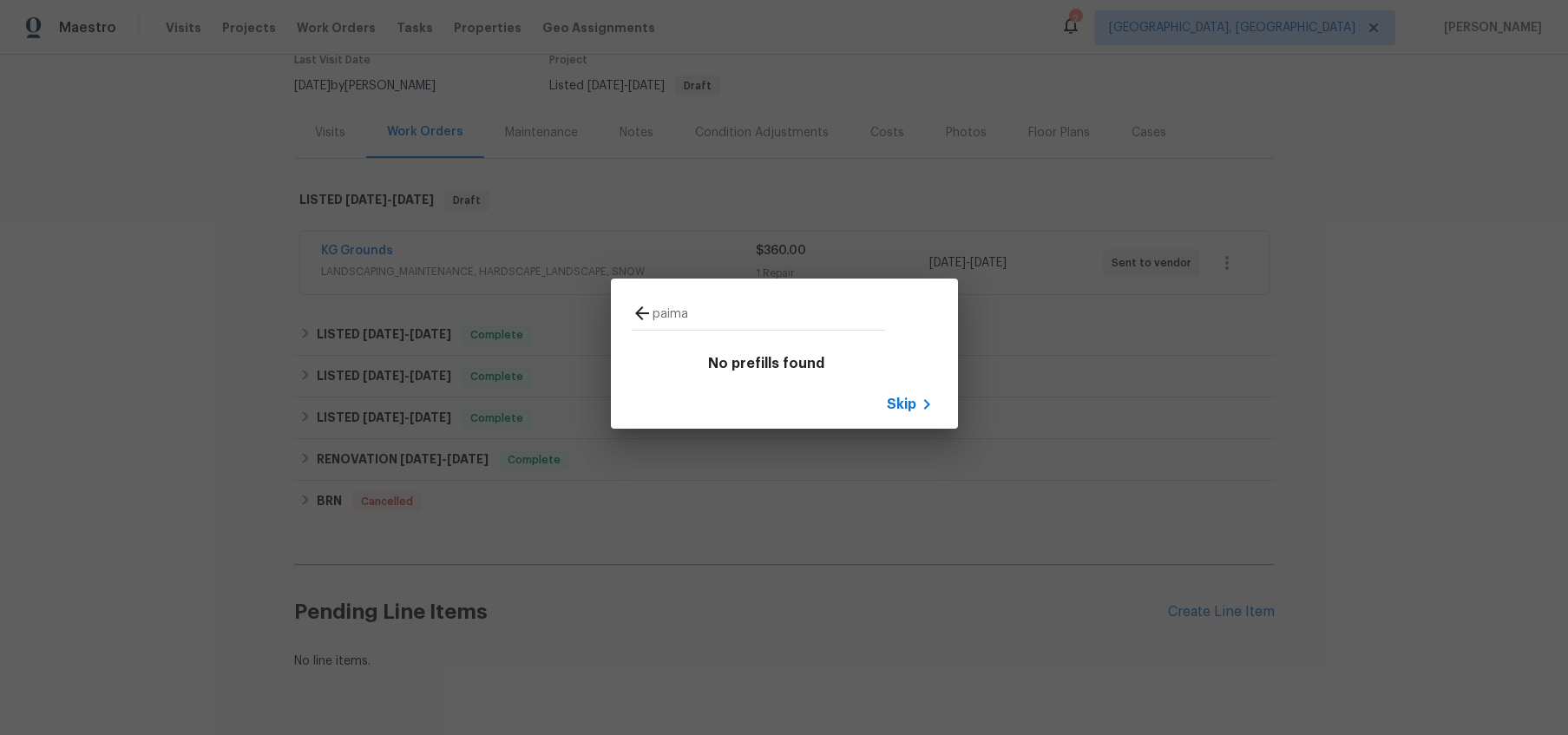
type input "paima"
click at [640, 308] on icon at bounding box center [642, 313] width 14 height 14
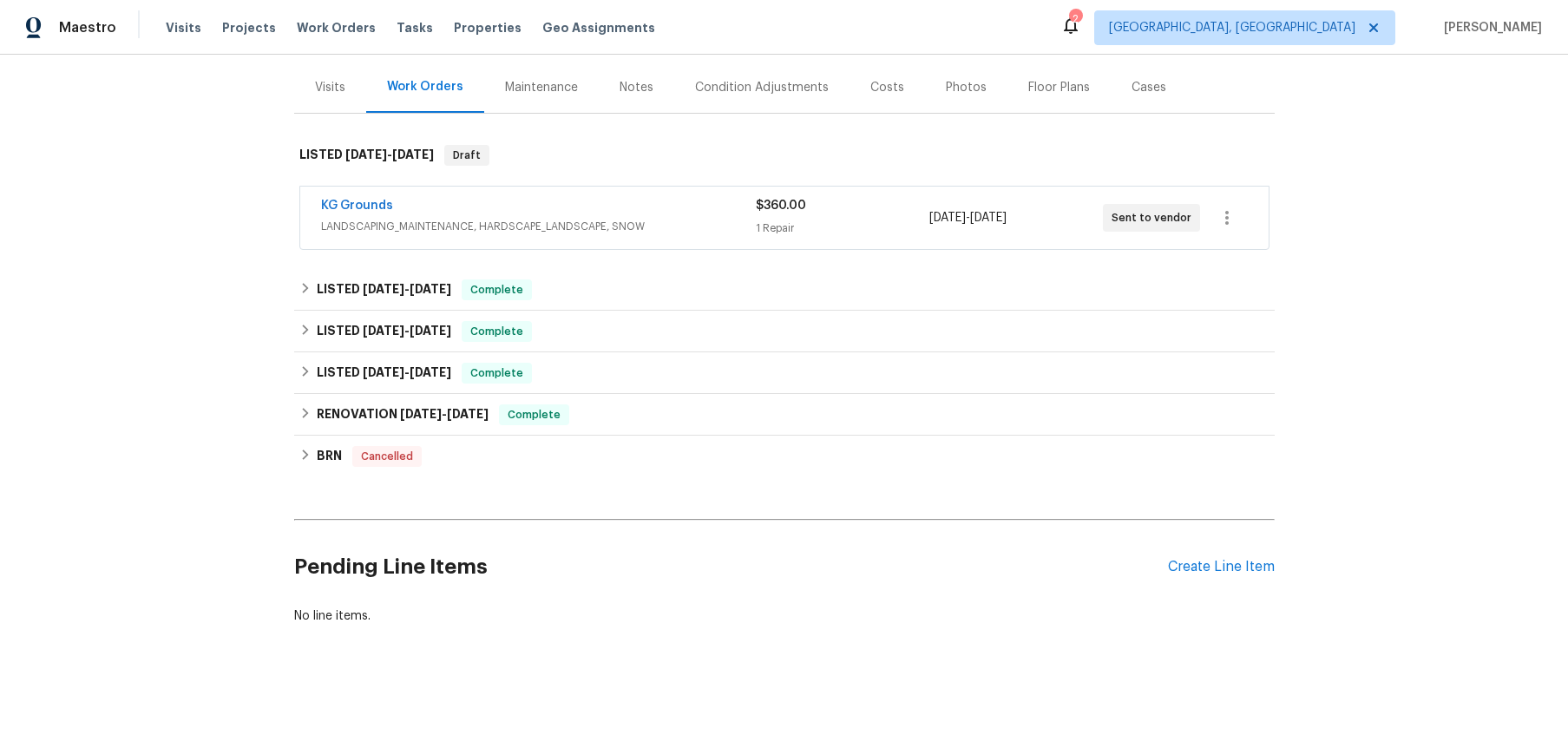
scroll to position [207, 0]
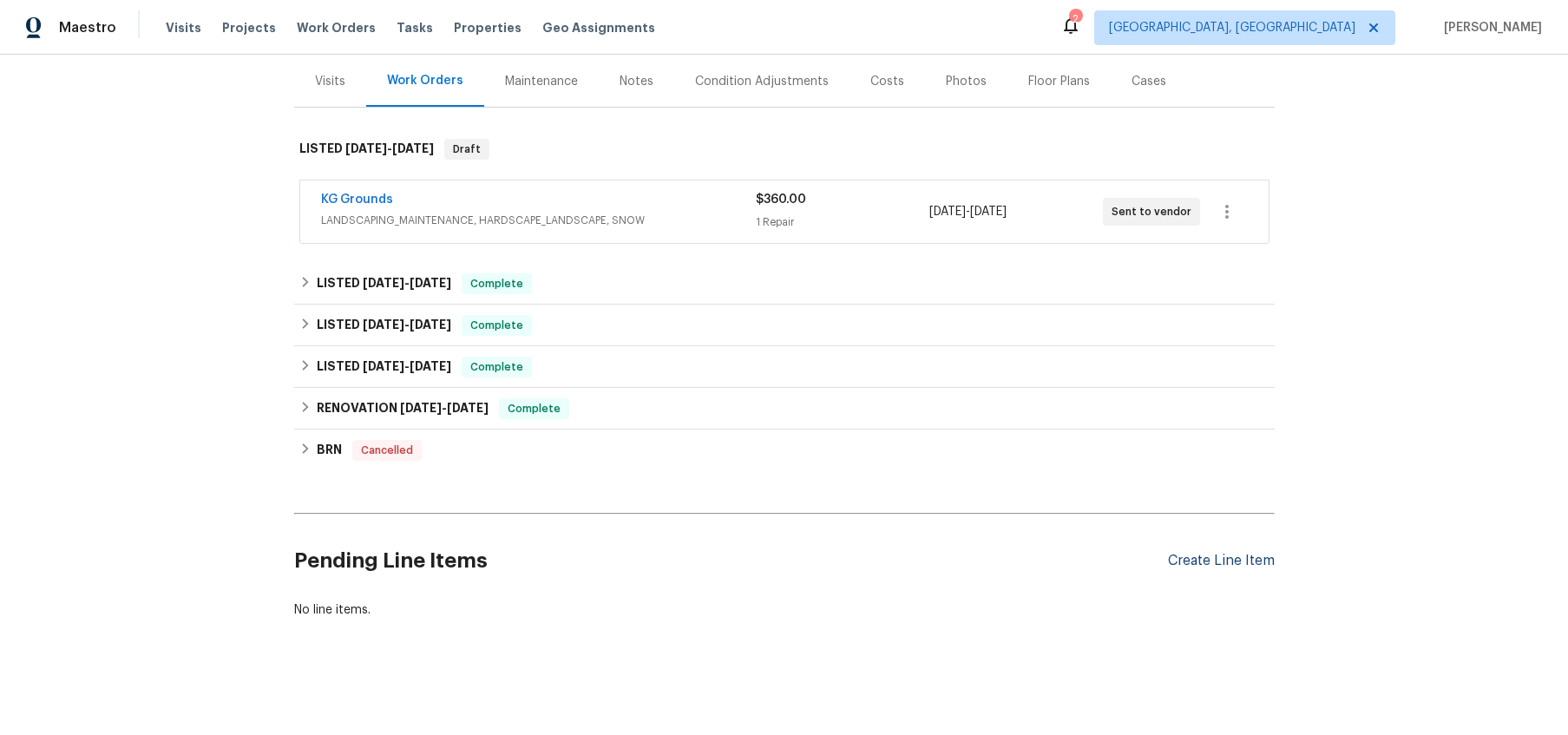
click at [1236, 552] on div "Create Line Item" at bounding box center [1221, 560] width 107 height 16
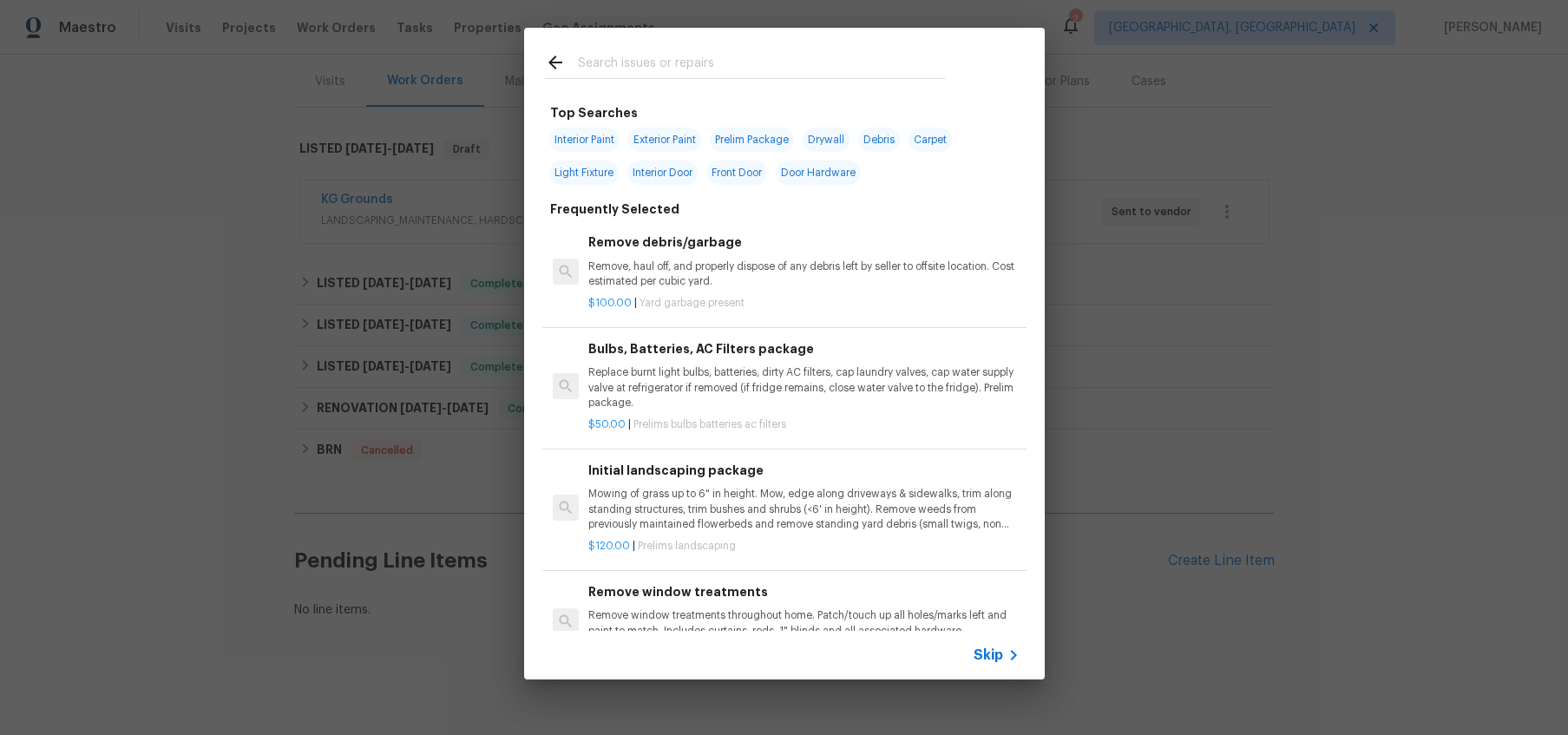
click at [919, 53] on input "text" at bounding box center [762, 65] width 368 height 26
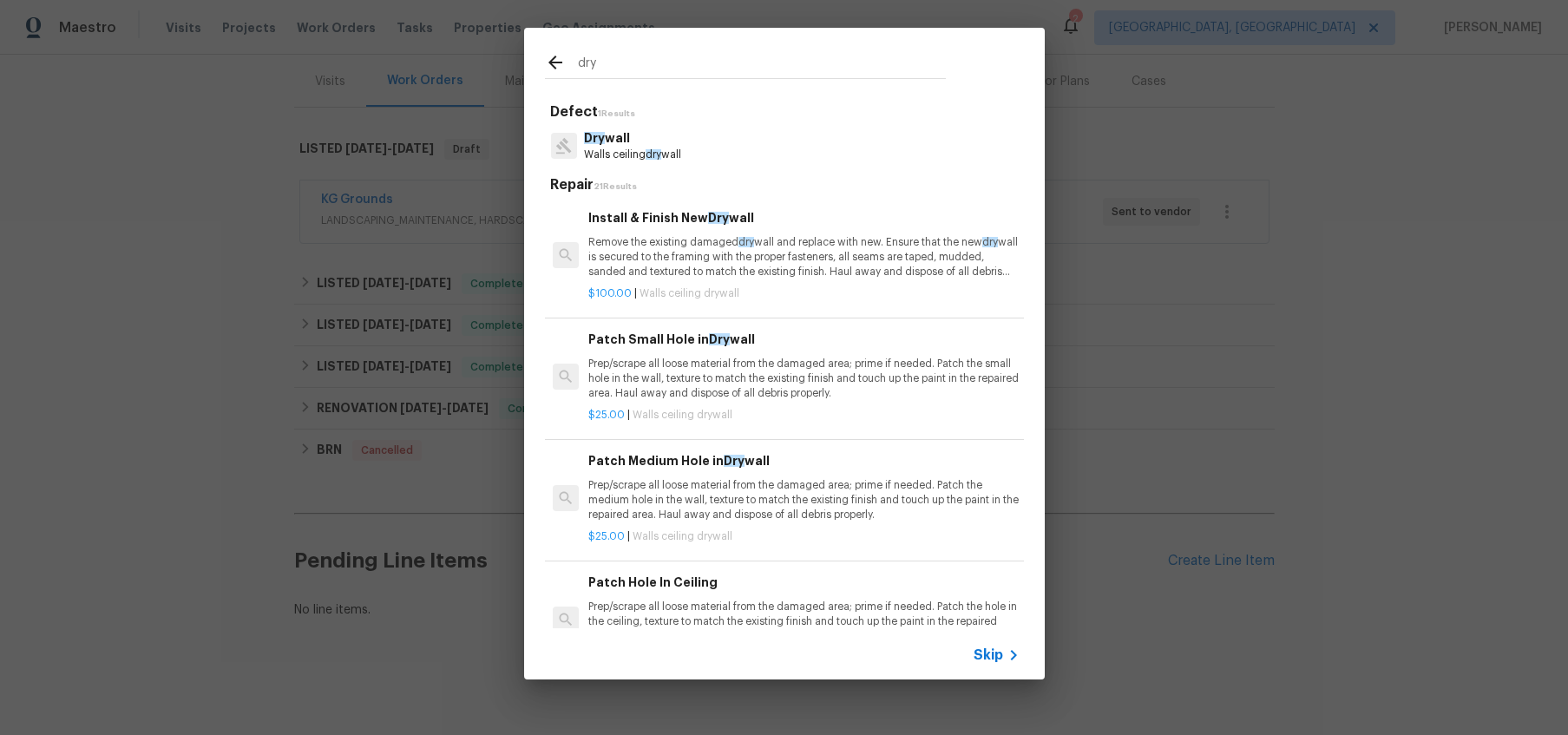
type input "dry"
click at [759, 140] on div "Dry wall Walls ceiling dry wall" at bounding box center [784, 146] width 479 height 47
click at [731, 142] on div "Dry wall Walls ceiling dry wall" at bounding box center [784, 146] width 479 height 47
click at [569, 160] on div at bounding box center [565, 146] width 40 height 33
click at [600, 151] on p "Walls ceiling dry wall" at bounding box center [632, 155] width 97 height 15
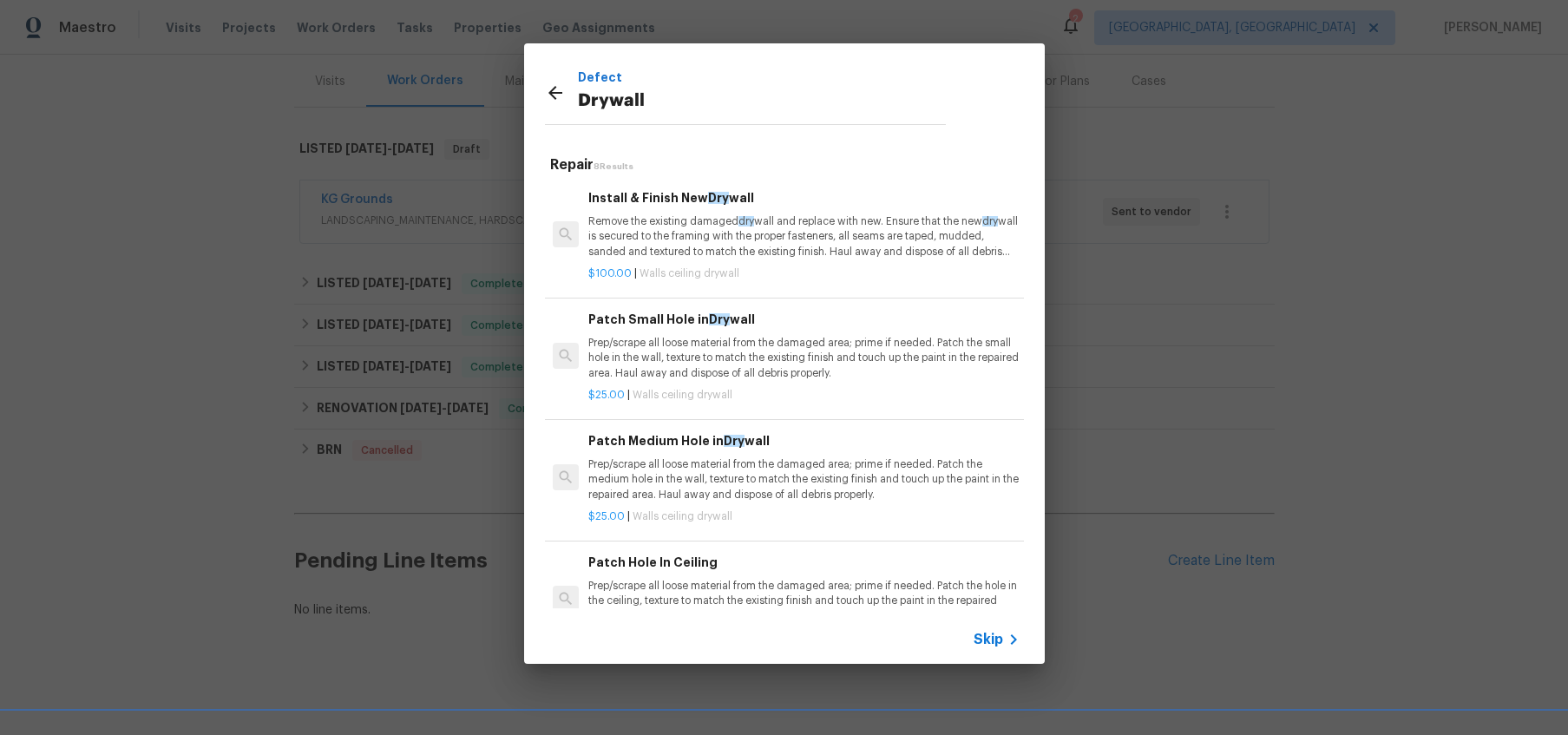
click at [657, 454] on div "Patch Medium Hole in Dry wall Prep/scrape all loose material from the damaged a…" at bounding box center [803, 466] width 431 height 71
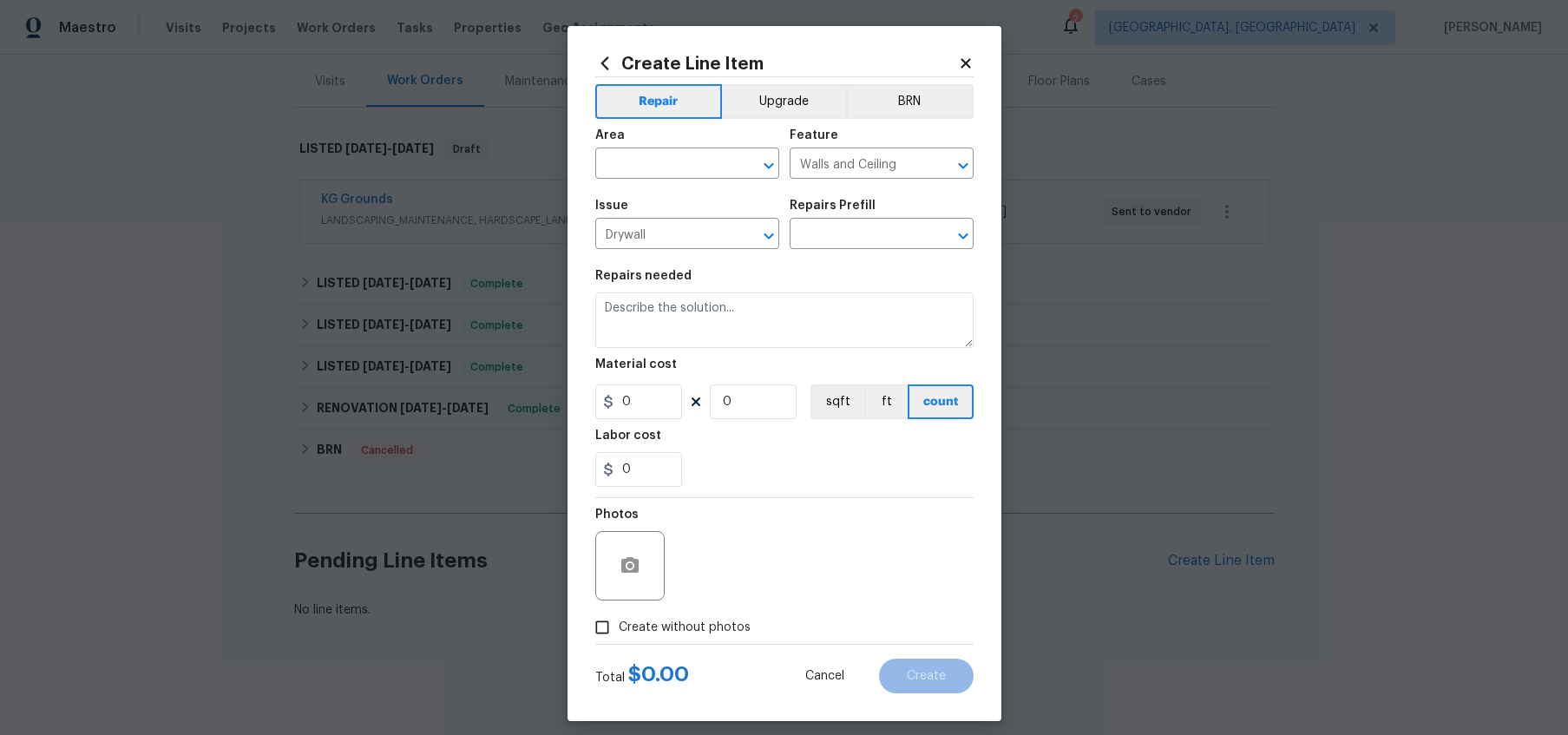
type textarea "Prep/scrape all loose material from the damaged area; prime if needed. Patch th…"
type input "1"
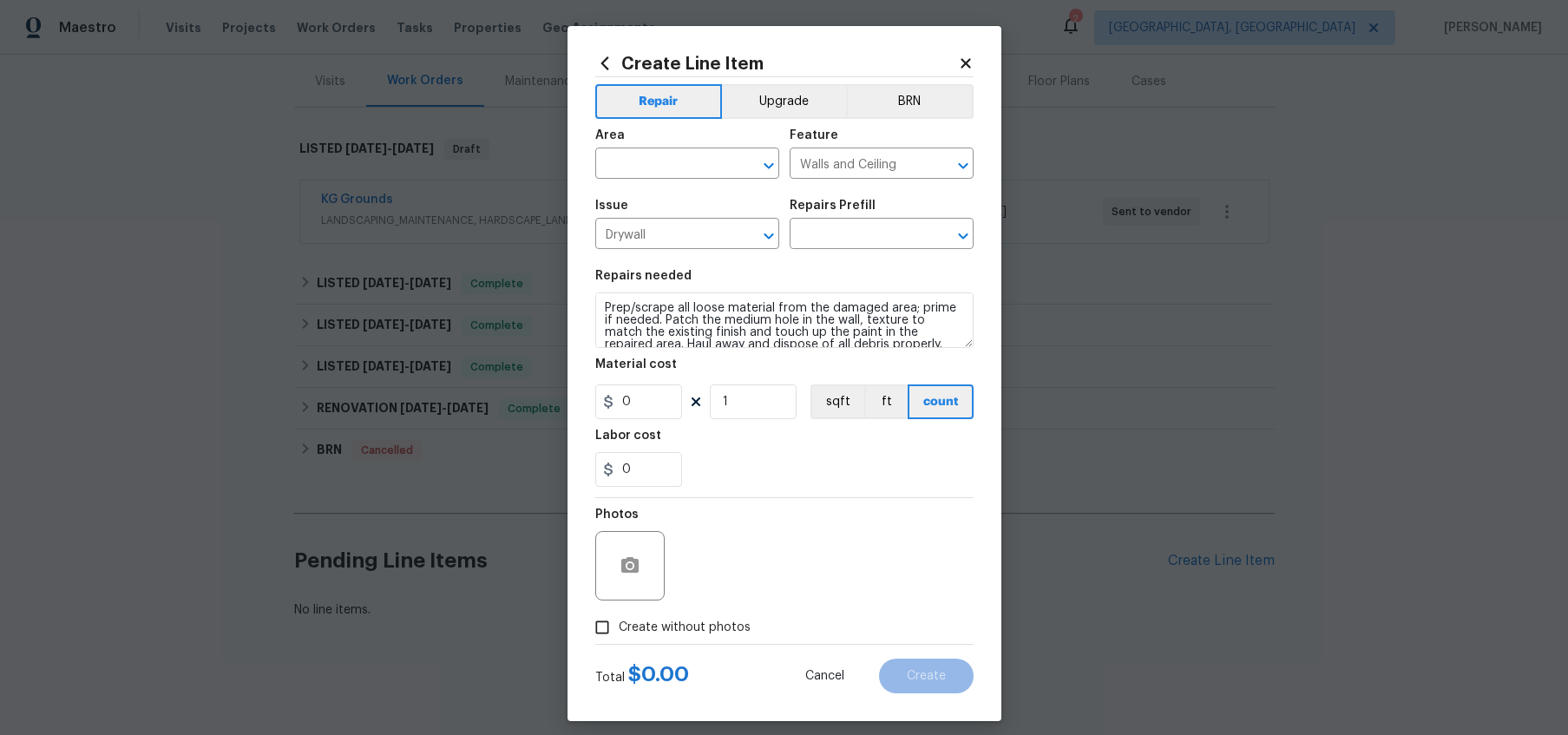
type input "Patch Medium Hole in Drywall $25.00"
type input "25"
click at [662, 169] on input "text" at bounding box center [662, 165] width 135 height 26
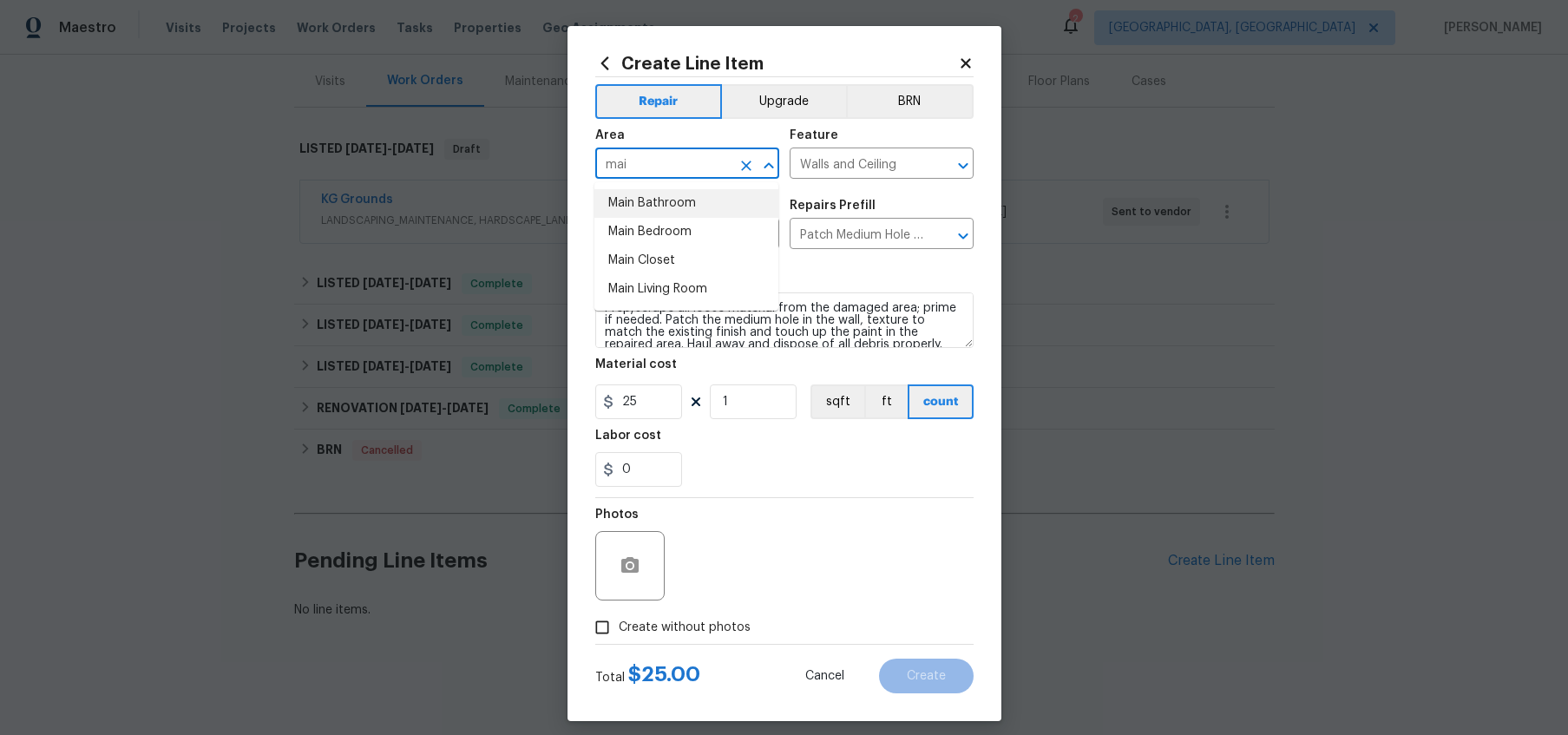
click at [639, 194] on li "Main Bathroom" at bounding box center [686, 203] width 184 height 28
type input "Main Bathroom"
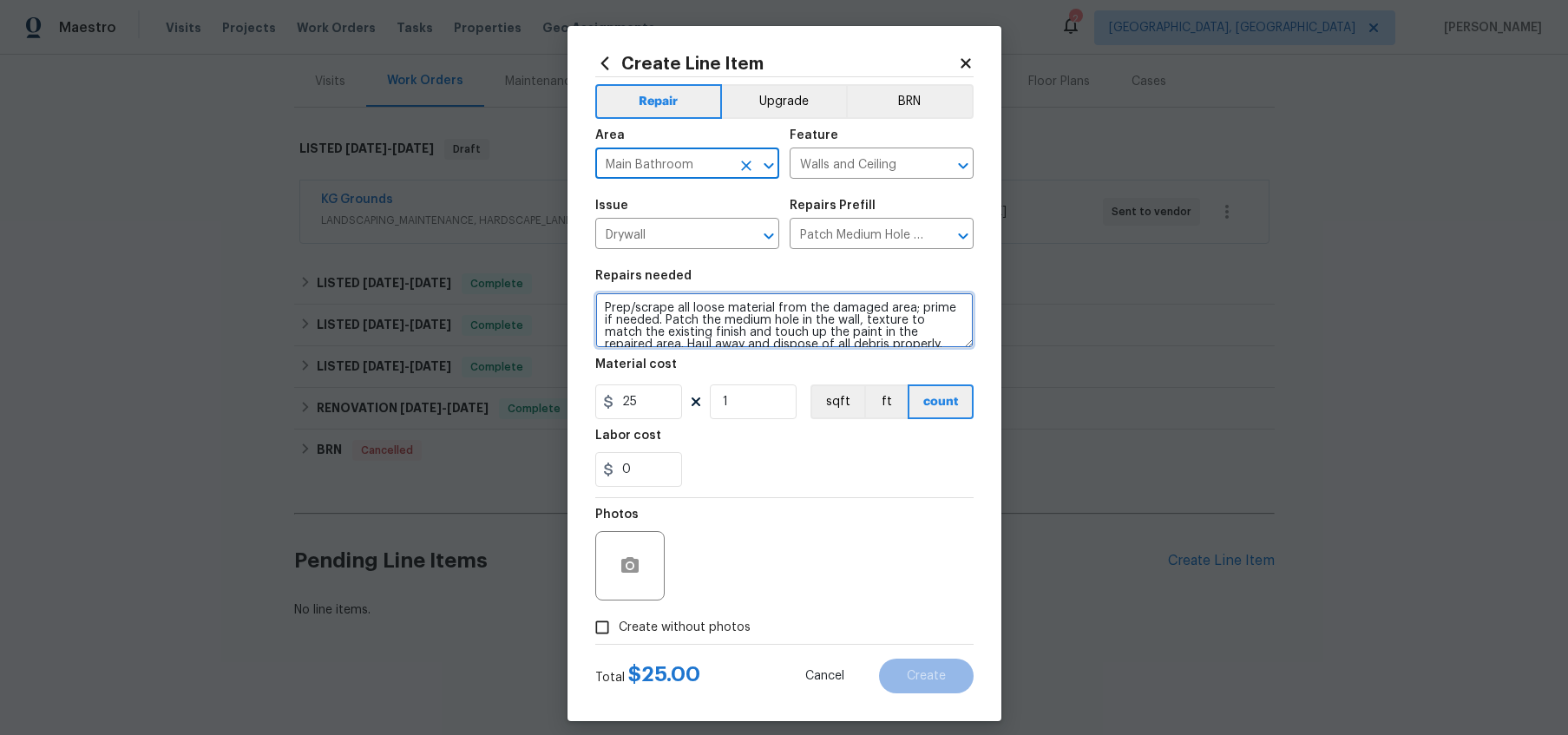
click at [605, 304] on textarea "Prep/scrape all loose material from the damaged area; prime if needed. Patch th…" at bounding box center [784, 320] width 379 height 56
click at [813, 308] on textarea "Prep and prime the stain in the main bathroom Prep/scrape all loose material fr…" at bounding box center [784, 320] width 379 height 56
click at [898, 309] on textarea "Prep and prime the stain on the primary bathroom Prep/scrape all loose material…" at bounding box center [784, 320] width 379 height 56
click at [891, 308] on textarea "Prep and prime the stain on the primary bathroom Prep/scrape all loose material…" at bounding box center [784, 320] width 379 height 56
click at [698, 306] on textarea "Prep and prime the stain on the primary bathroom ceiling. Prep/scrape all loose…" at bounding box center [784, 320] width 379 height 56
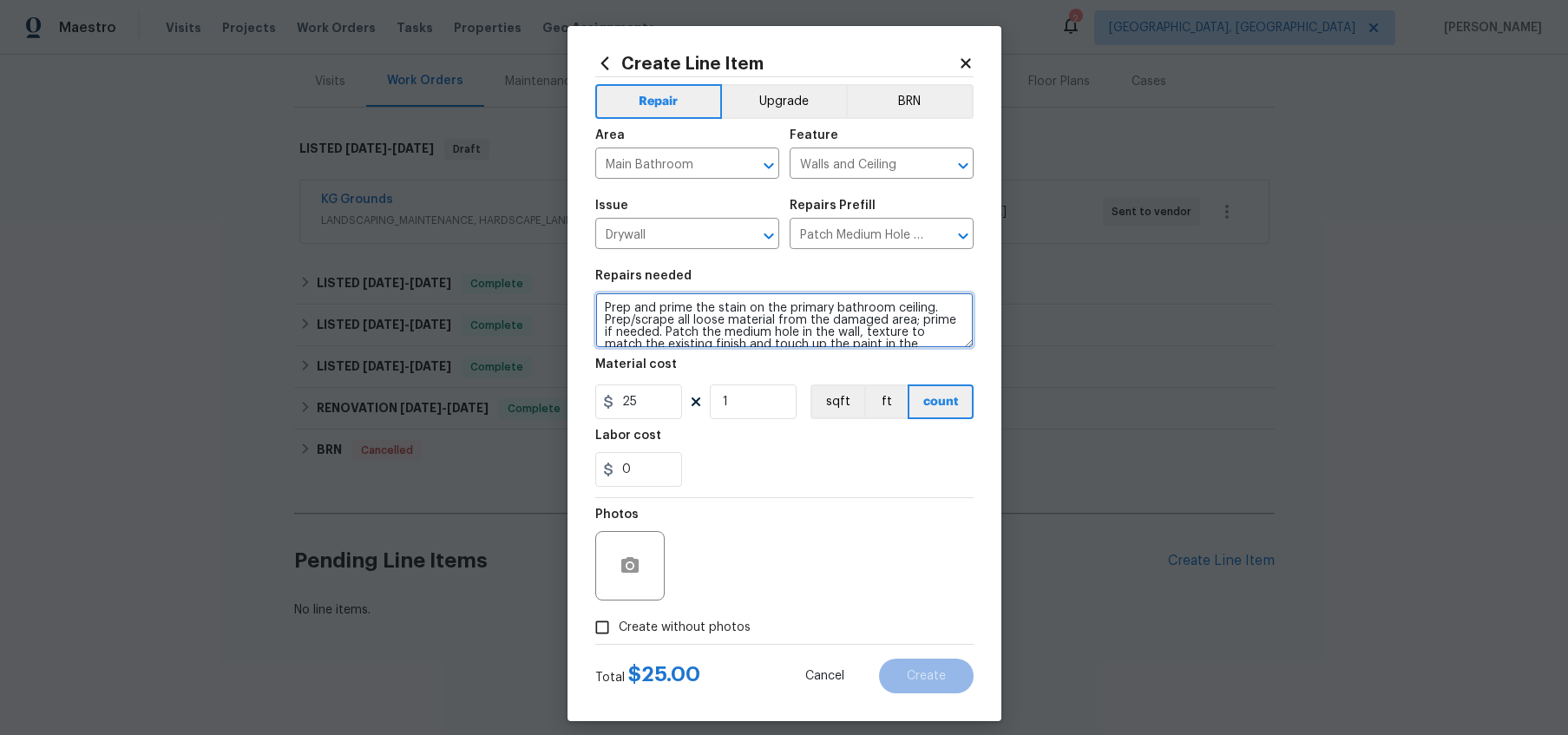
click at [693, 304] on textarea "Prep and prime the stain on the primary bathroom ceiling. Prep/scrape all loose…" at bounding box center [784, 320] width 379 height 56
type textarea "Prep and prime and paint the stain on the primary bathroom ceiling. Prep/scrape…"
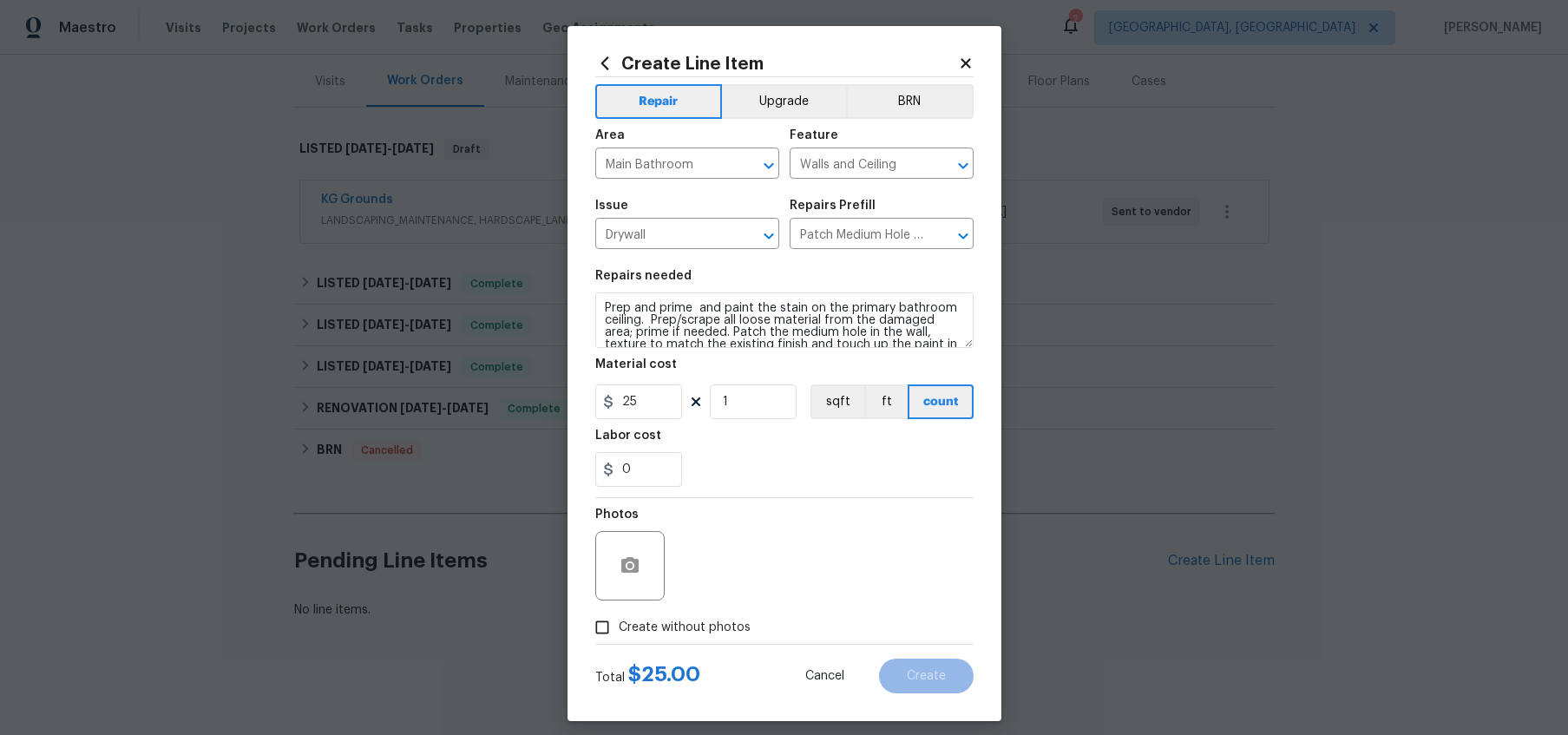
click at [600, 616] on input "Create without photos" at bounding box center [602, 626] width 33 height 33
checkbox input "true"
click at [773, 563] on textarea at bounding box center [826, 565] width 295 height 69
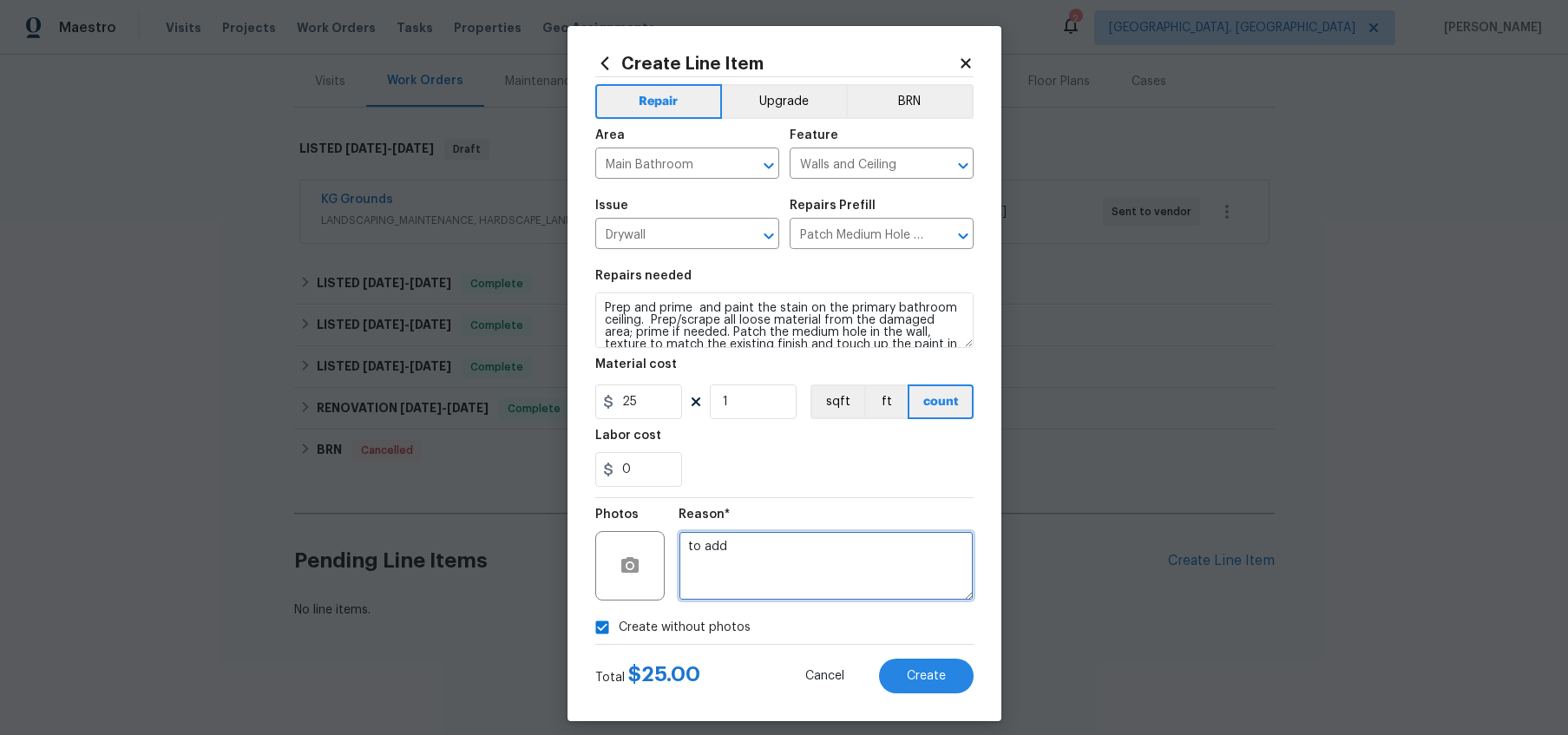
type textarea "to add"
click at [638, 412] on input "25" at bounding box center [639, 401] width 87 height 35
type input "100"
click at [868, 523] on div "Reason*" at bounding box center [826, 519] width 295 height 23
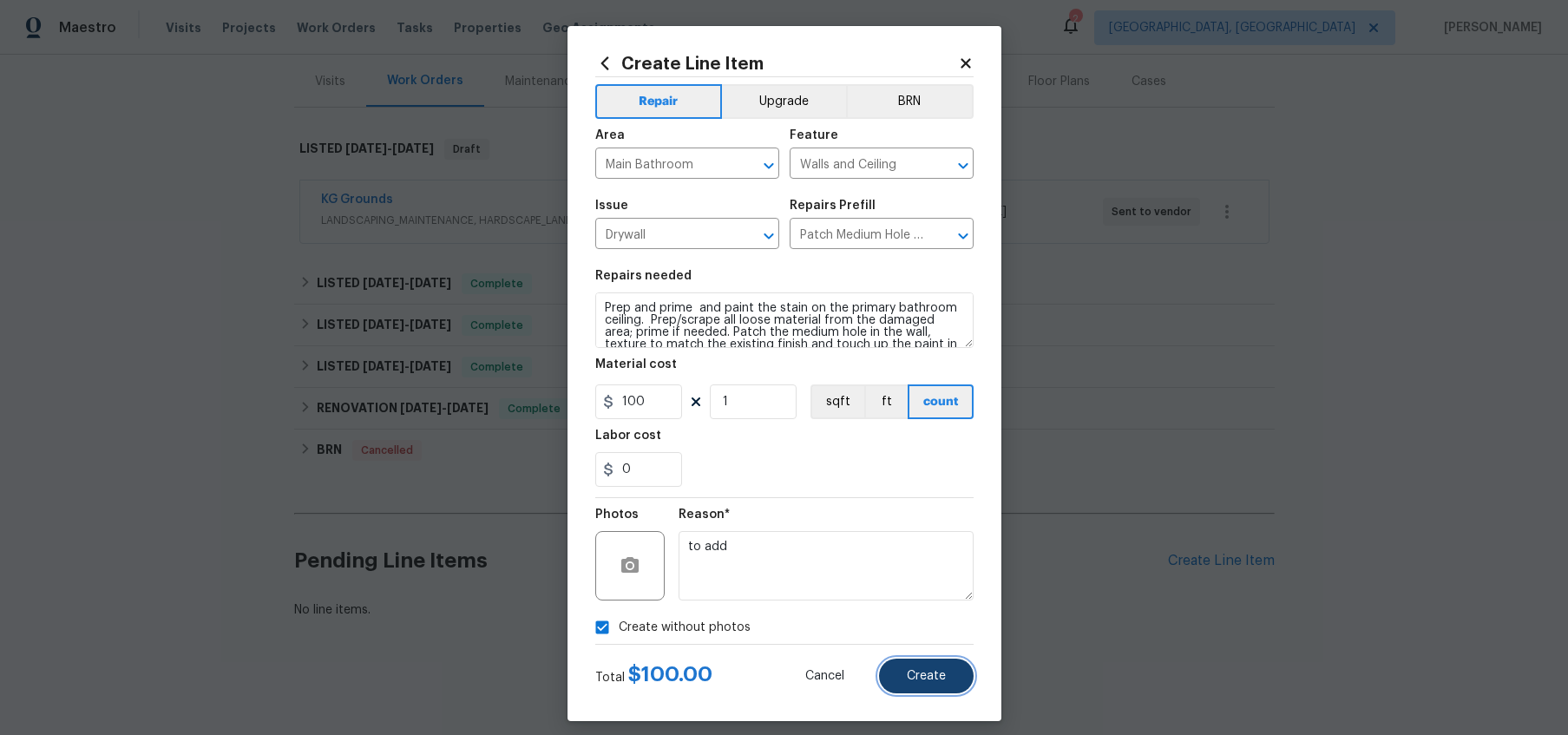
click at [901, 685] on button "Create" at bounding box center [926, 675] width 95 height 35
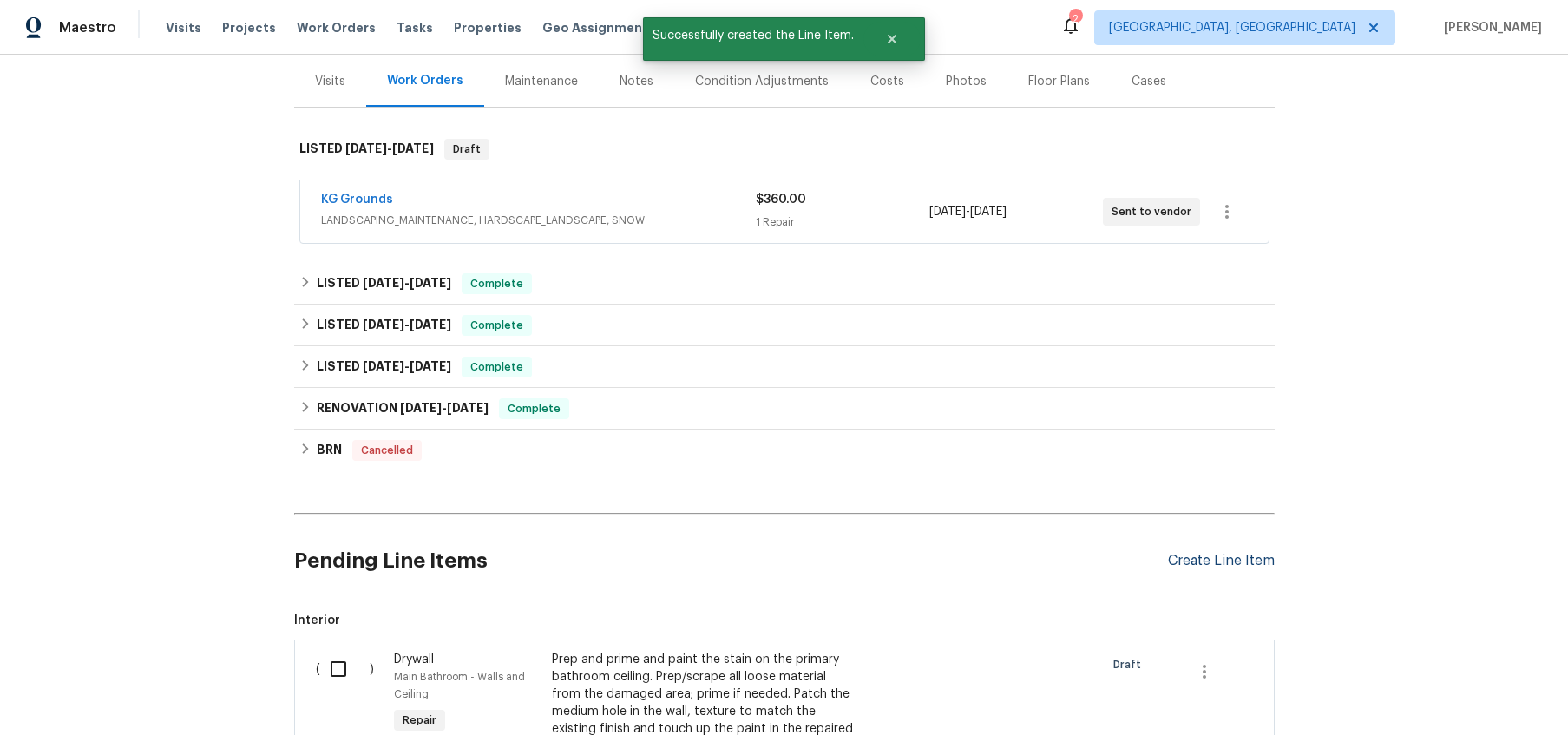
click at [1227, 568] on div "Create Line Item" at bounding box center [1221, 560] width 107 height 16
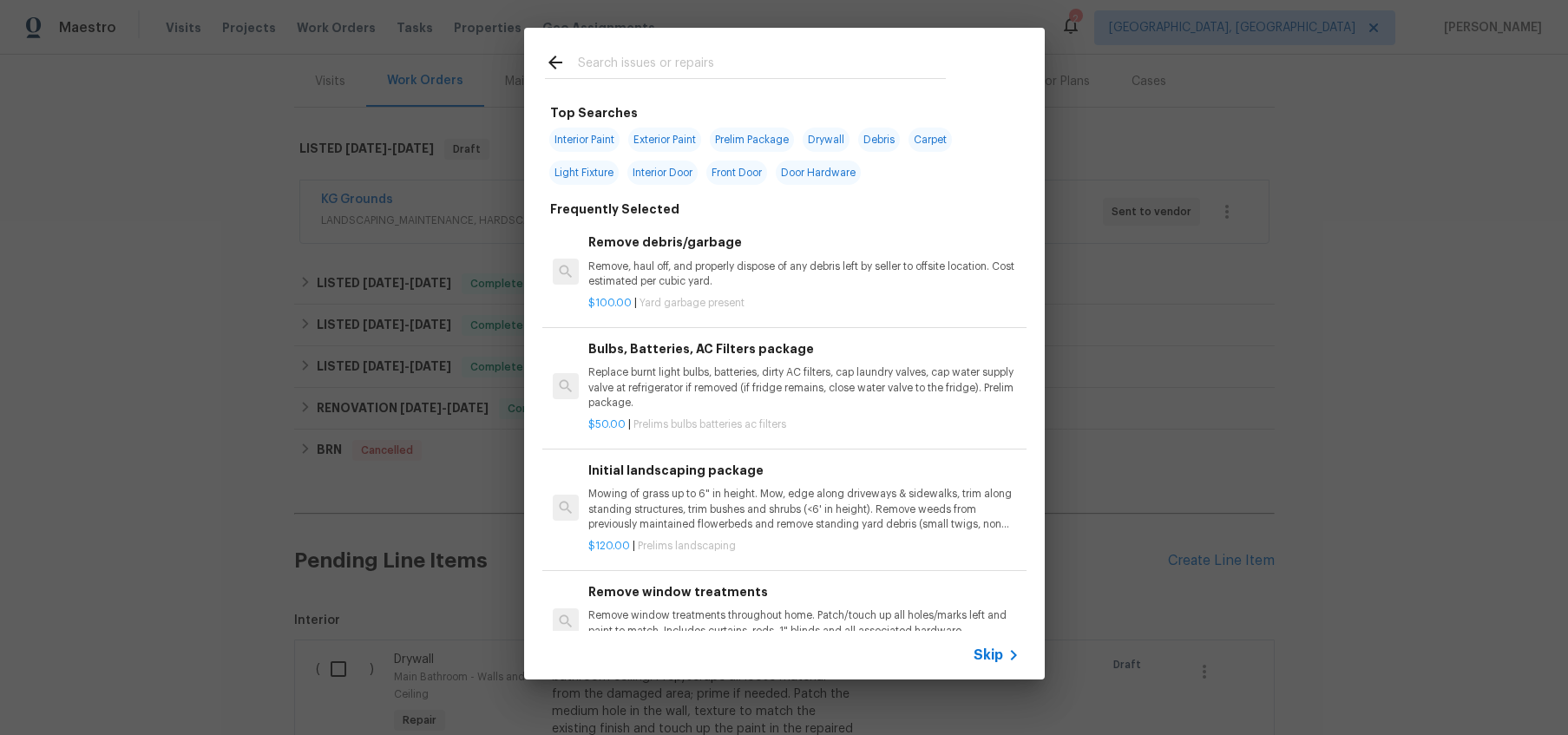
click at [781, 63] on input "text" at bounding box center [762, 65] width 368 height 26
type input "handrail"
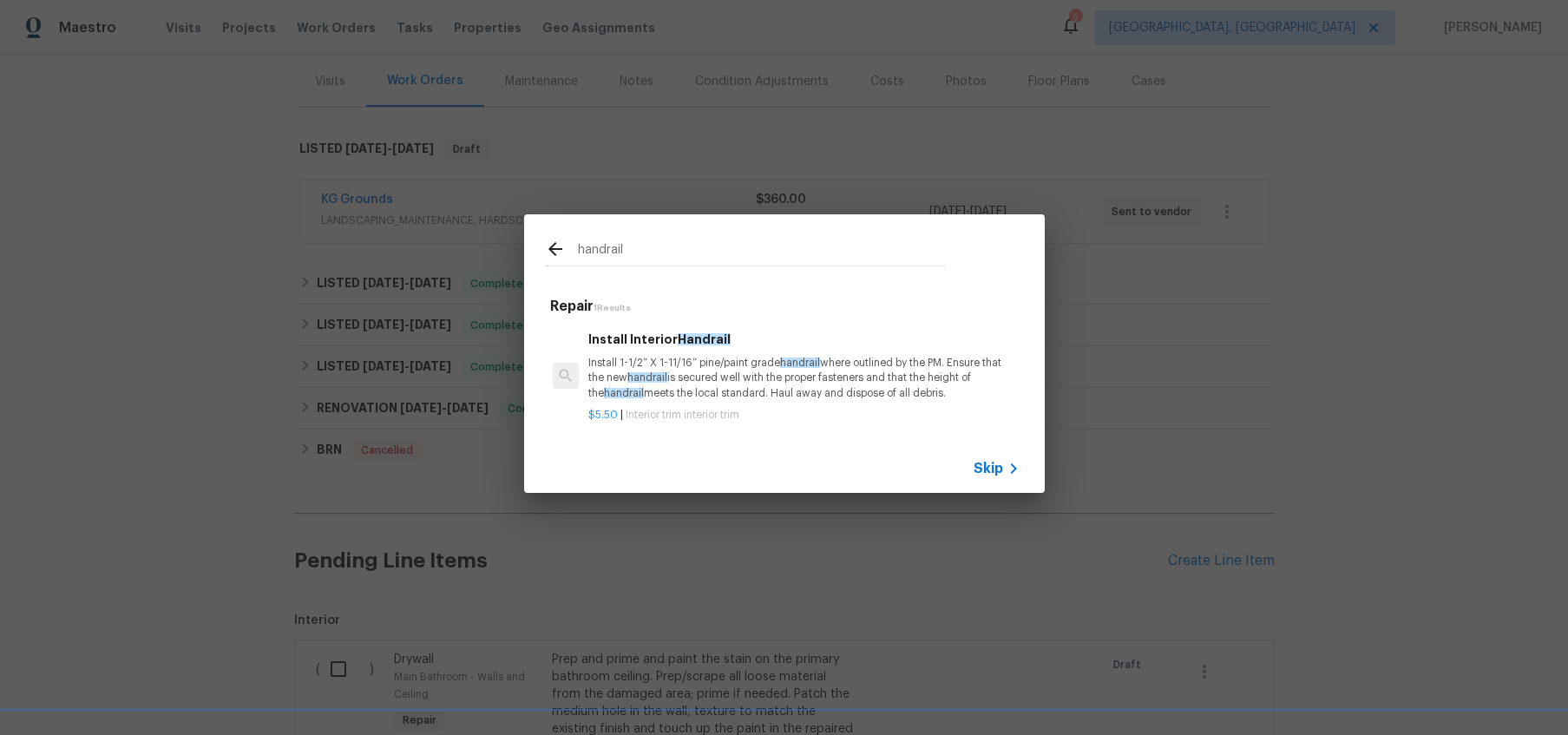
click at [678, 356] on p "Install 1-1/2” X 1-11/16” pine/paint grade handrail where outlined by the PM. E…" at bounding box center [803, 377] width 431 height 44
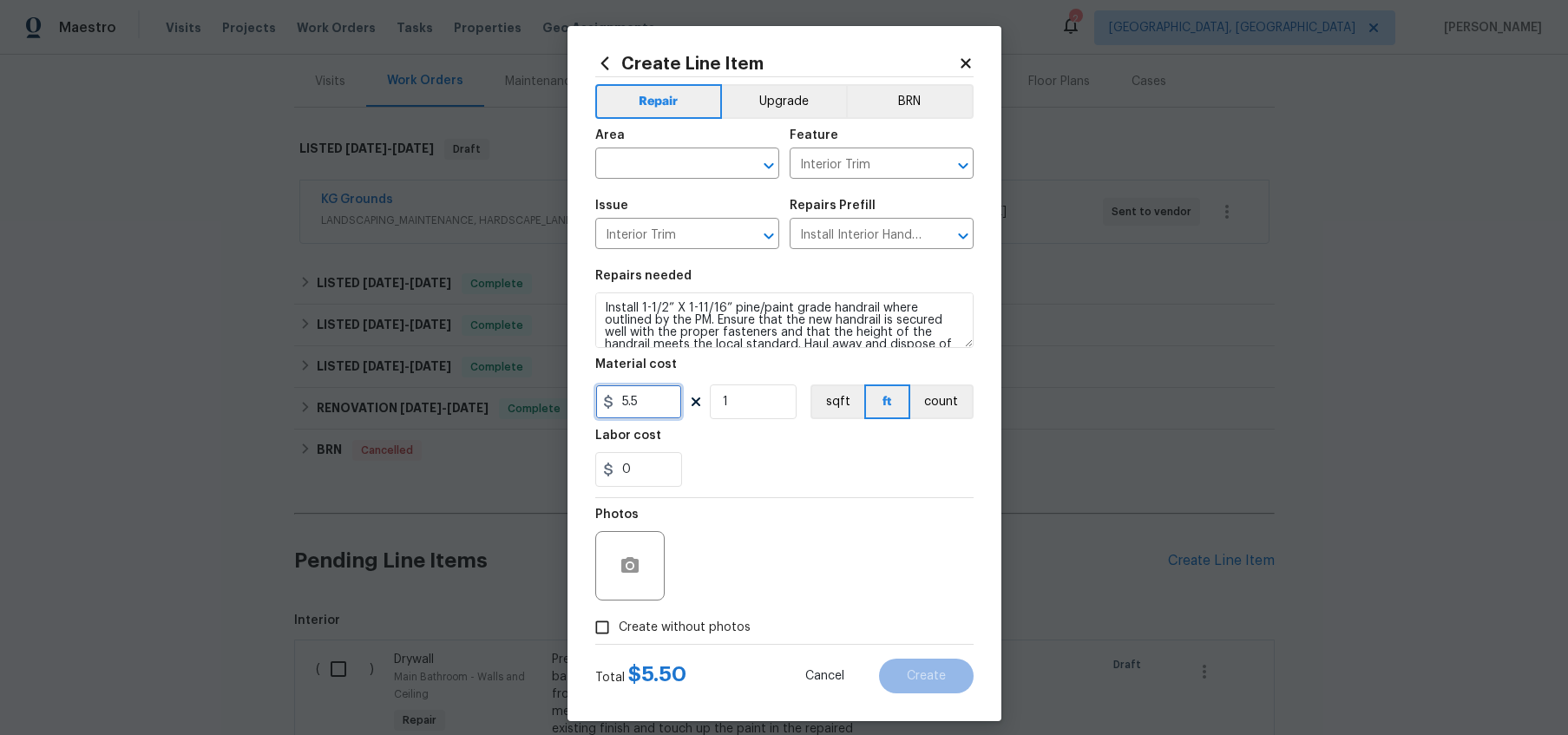
click at [649, 406] on input "5.5" at bounding box center [639, 401] width 87 height 35
click at [667, 152] on input "text" at bounding box center [662, 165] width 135 height 26
type input "75"
click at [643, 211] on li "Hallway" at bounding box center [686, 203] width 184 height 28
type input "Hallway"
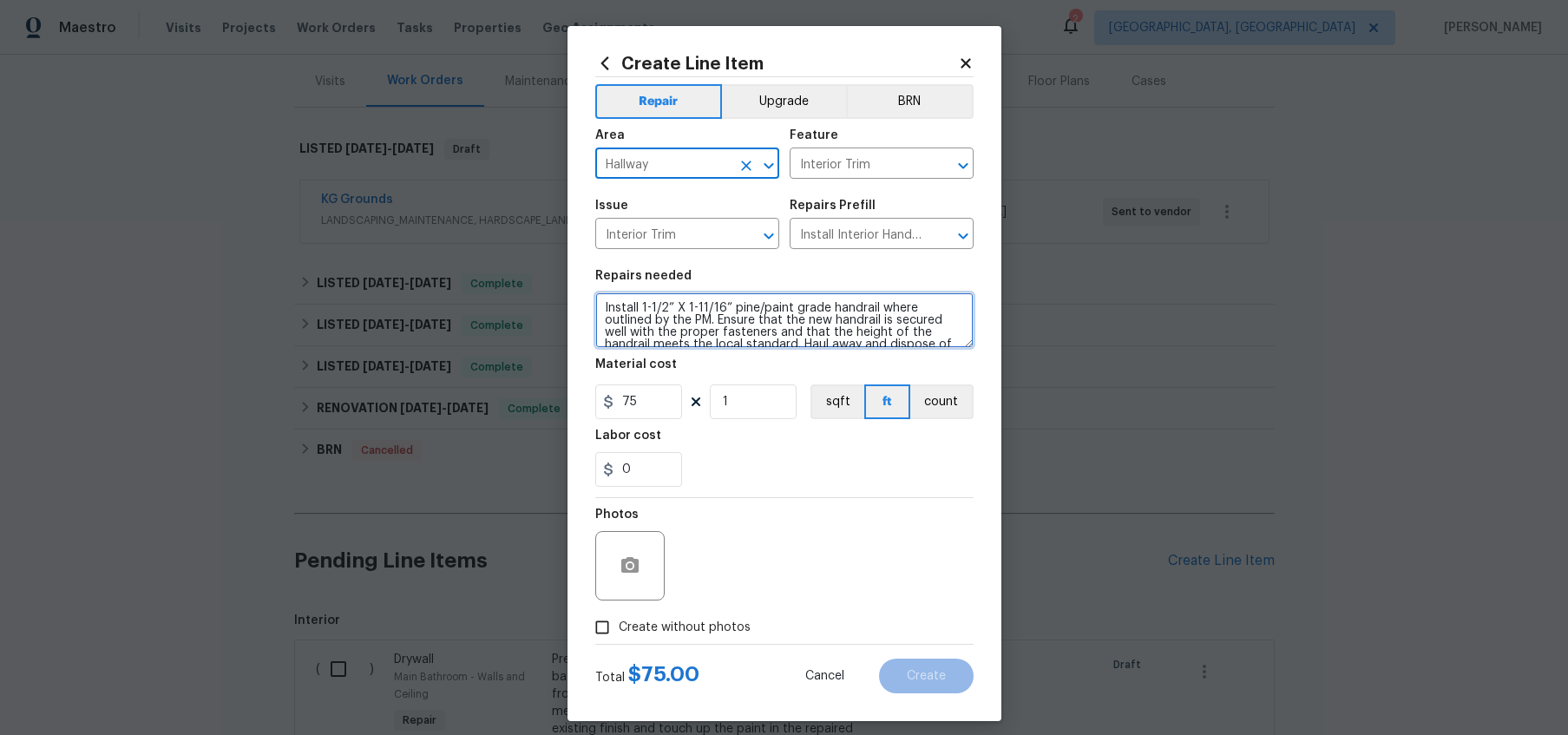
click at [709, 333] on textarea "Install 1-1/2” X 1-11/16” pine/paint grade handrail where outlined by the PM. E…" at bounding box center [784, 320] width 379 height 56
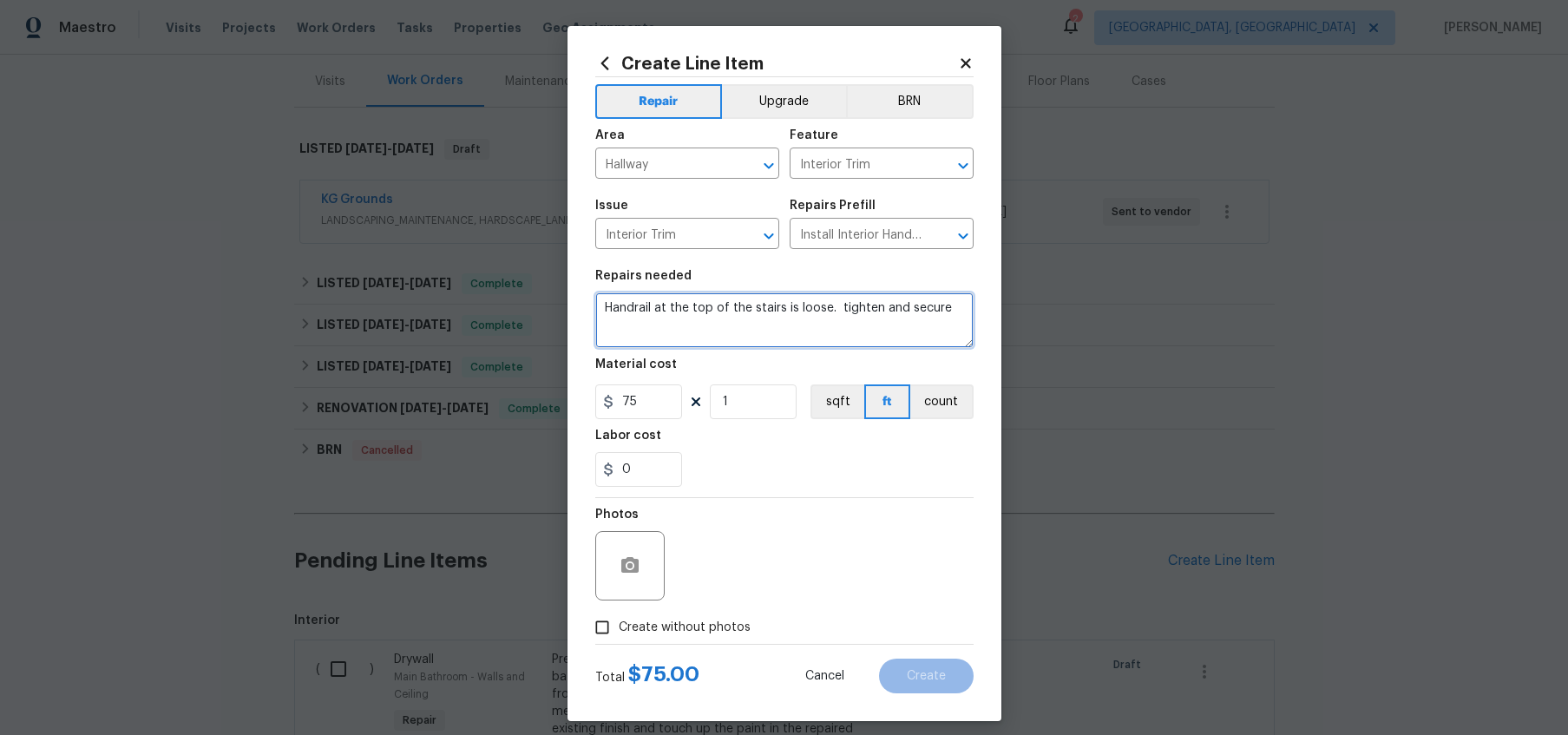
type textarea "Handrail at the top of the stairs is loose. tighten and secure"
click at [598, 621] on input "Create without photos" at bounding box center [602, 626] width 33 height 33
checkbox input "true"
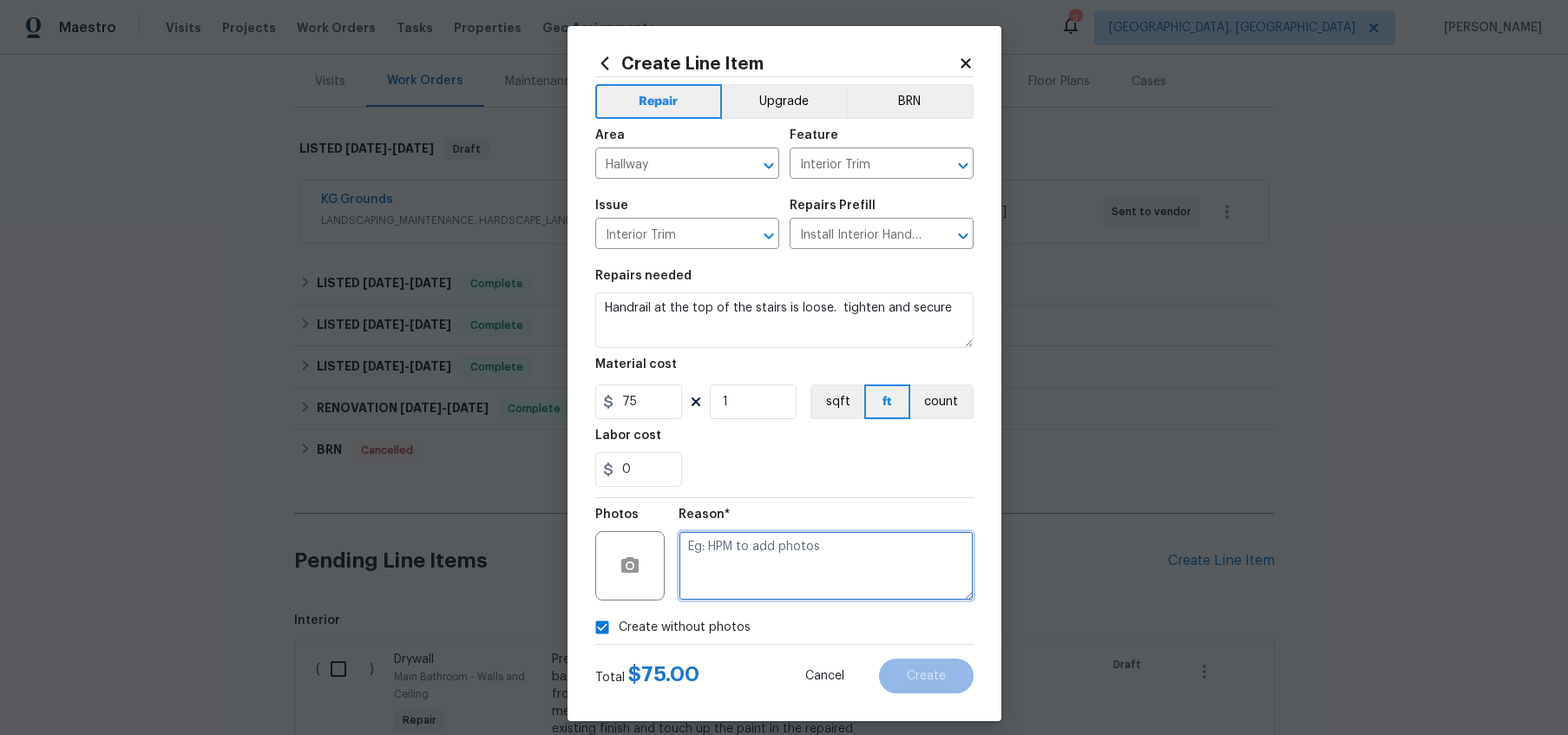
click at [757, 568] on textarea at bounding box center [826, 565] width 295 height 69
type textarea "to add"
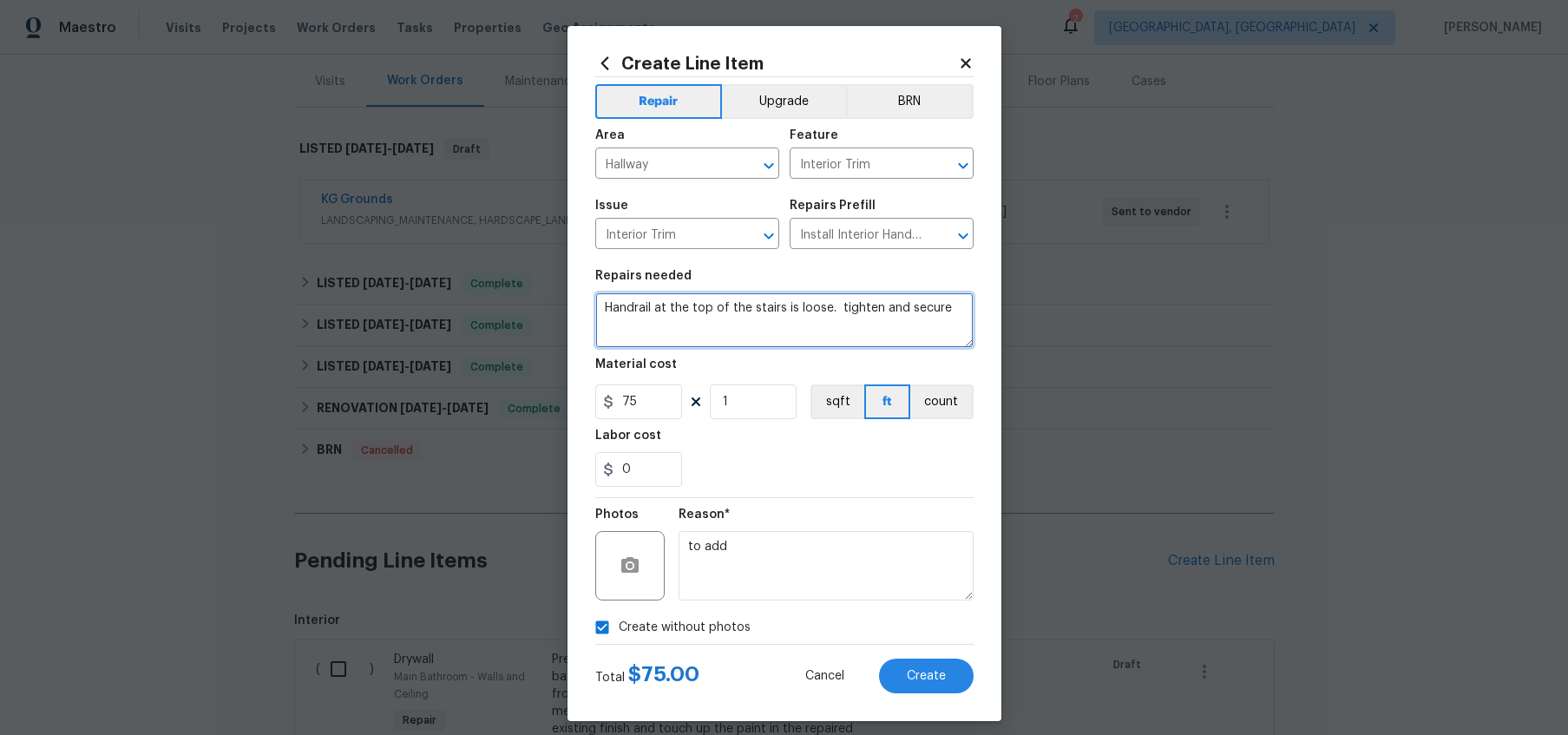
click at [634, 307] on textarea "Handrail at the top of the stairs is loose. tighten and secure" at bounding box center [784, 320] width 379 height 56
type textarea "Hand rail at the top of the stairs is loose. tighten and secure"
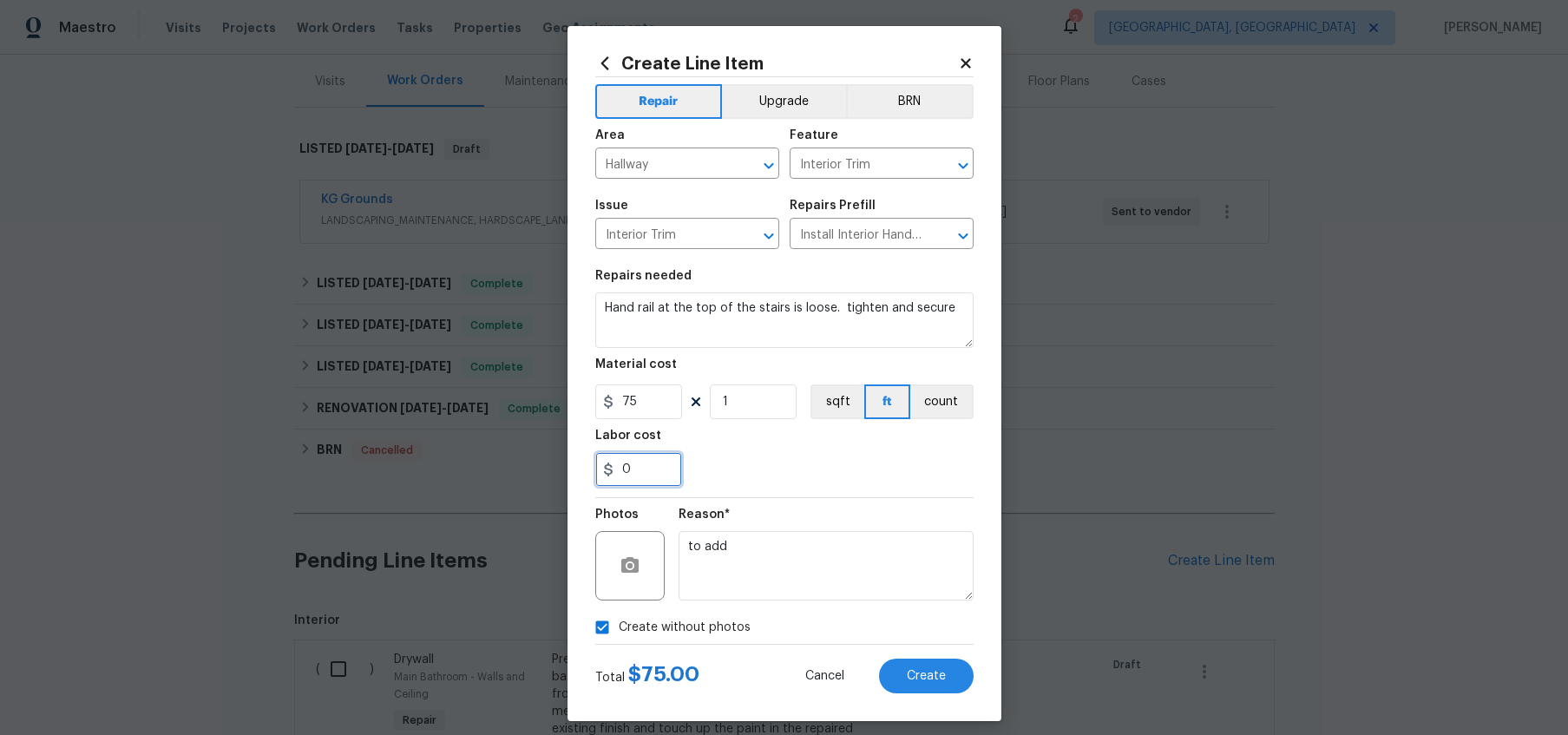
click at [644, 457] on input "0" at bounding box center [639, 469] width 87 height 35
type input "2"
click at [932, 655] on div "Total $ 75.00 Cancel Create" at bounding box center [784, 668] width 379 height 48
type input "0"
click at [927, 667] on button "Create" at bounding box center [926, 675] width 95 height 35
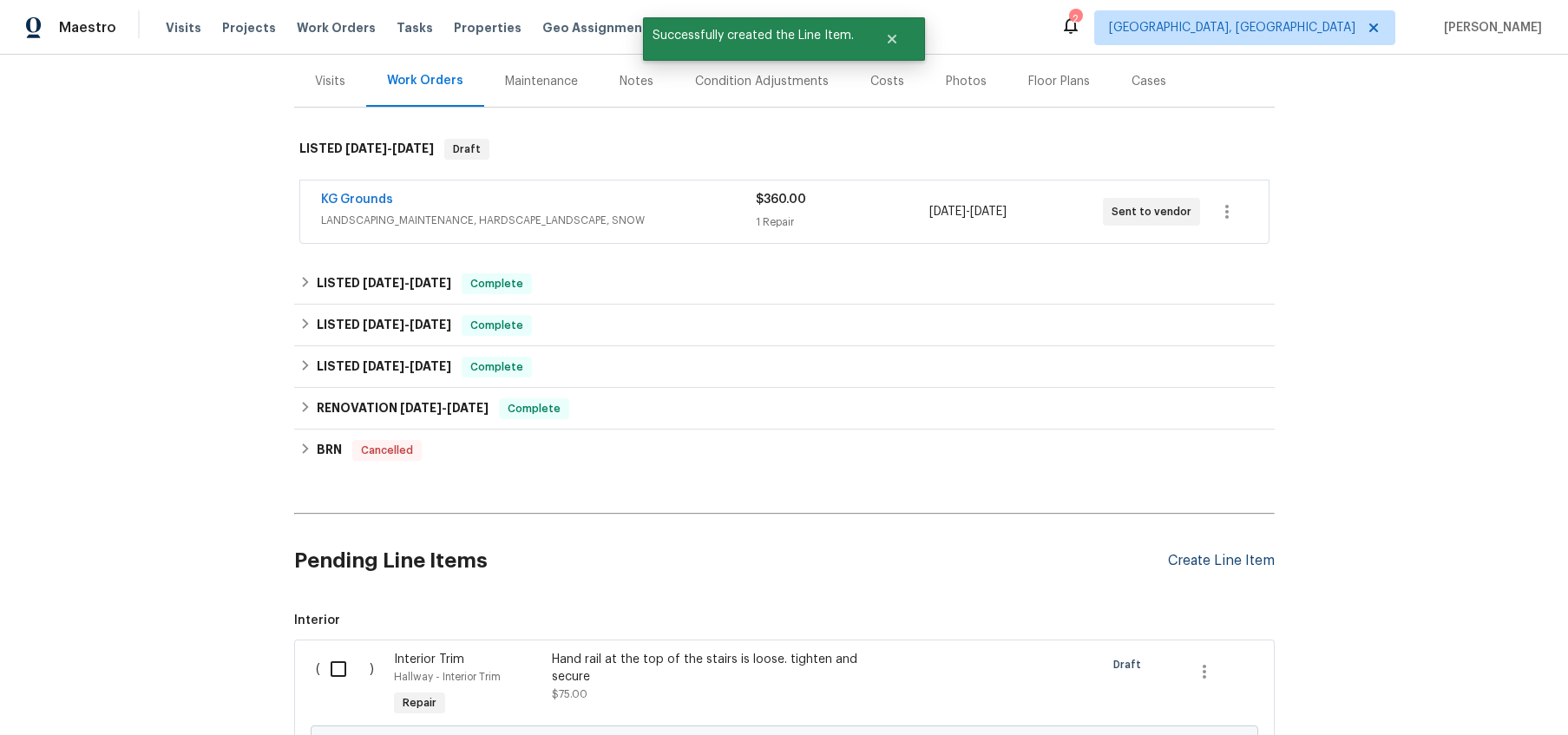
click at [1228, 555] on div "Create Line Item" at bounding box center [1221, 560] width 107 height 16
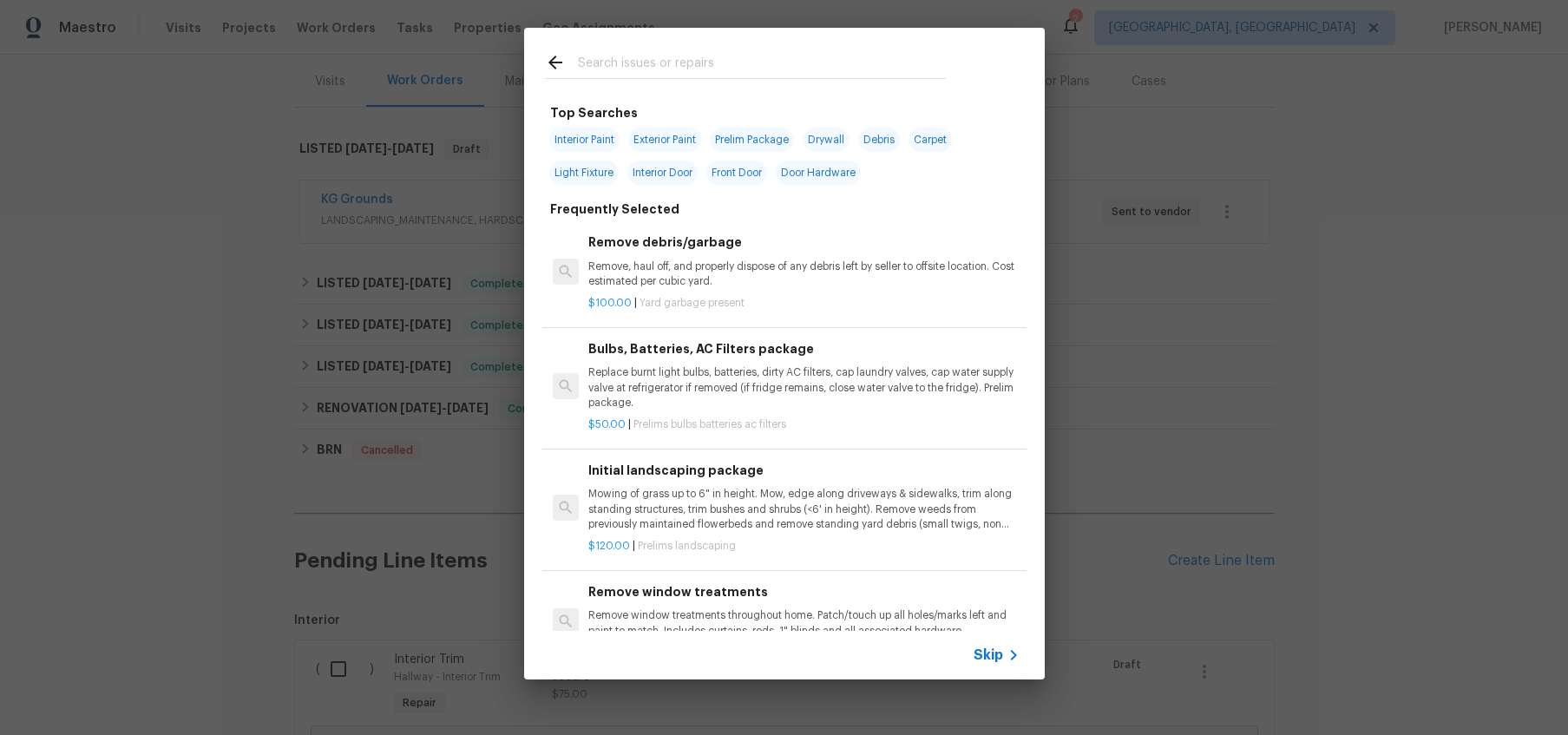
click at [807, 69] on input "text" at bounding box center [762, 65] width 368 height 26
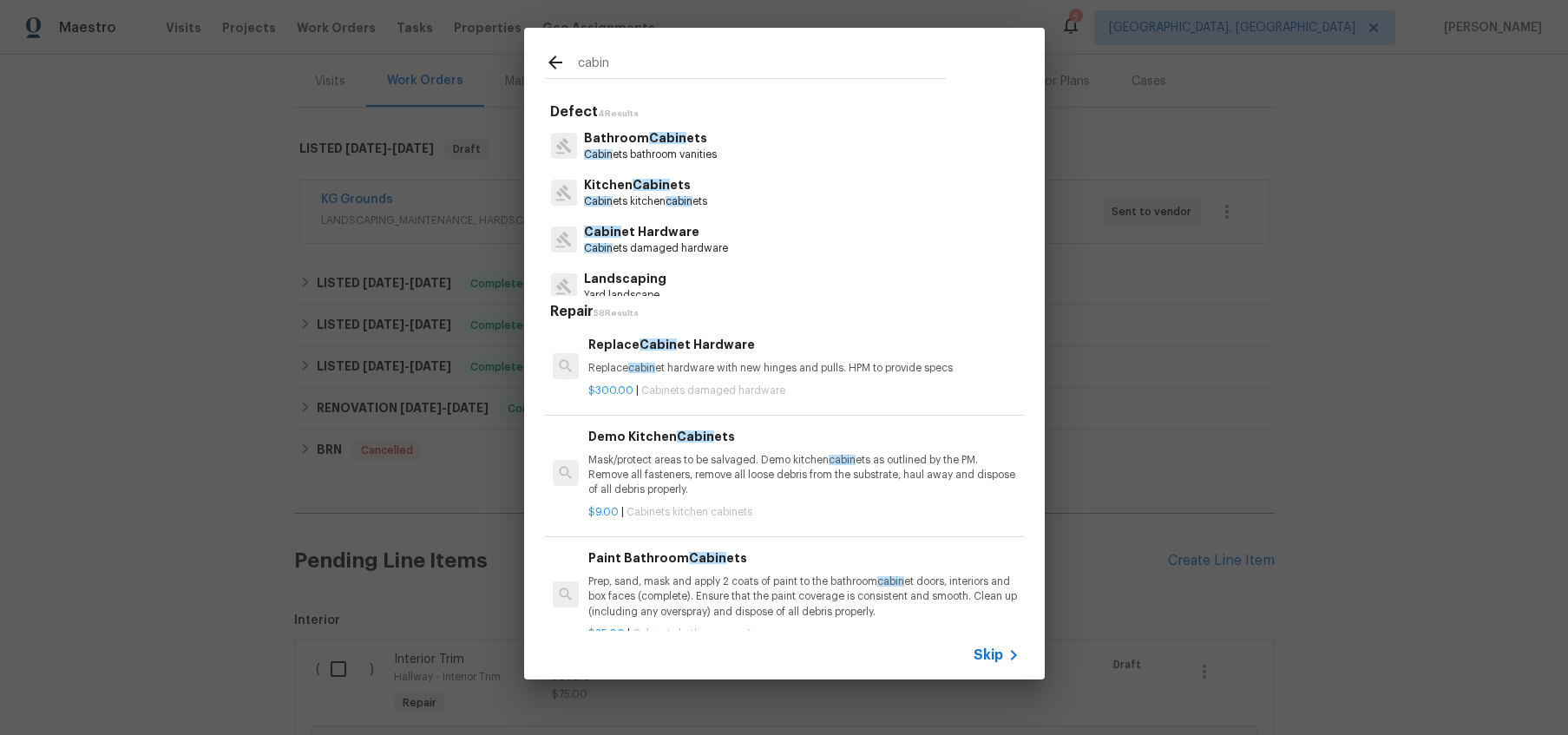
type input "cabin"
click at [712, 215] on div "Kitchen Cabin ets Cabin ets kitchen cabin ets" at bounding box center [784, 193] width 479 height 47
click at [649, 186] on span "Cabin" at bounding box center [650, 184] width 37 height 12
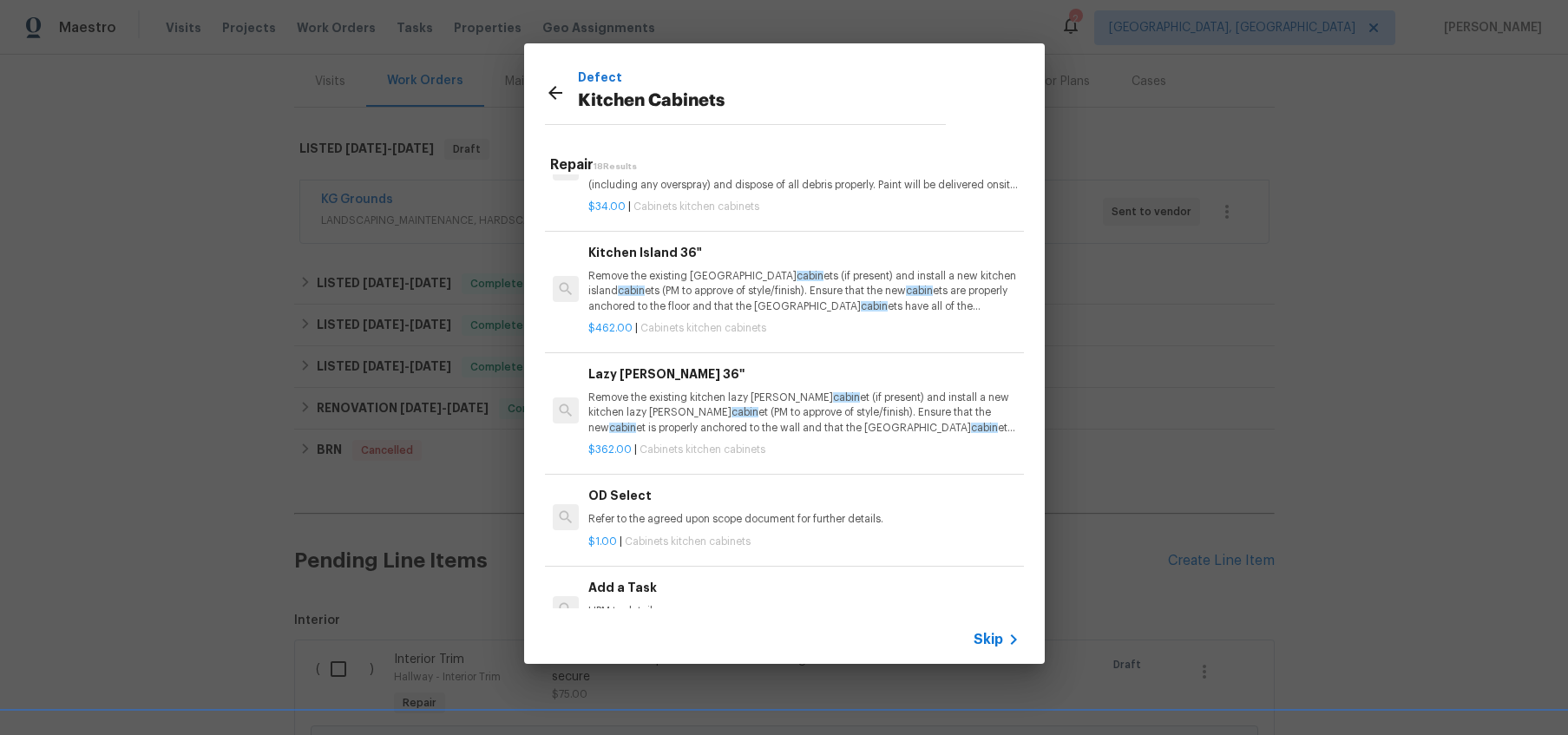
scroll to position [1678, 0]
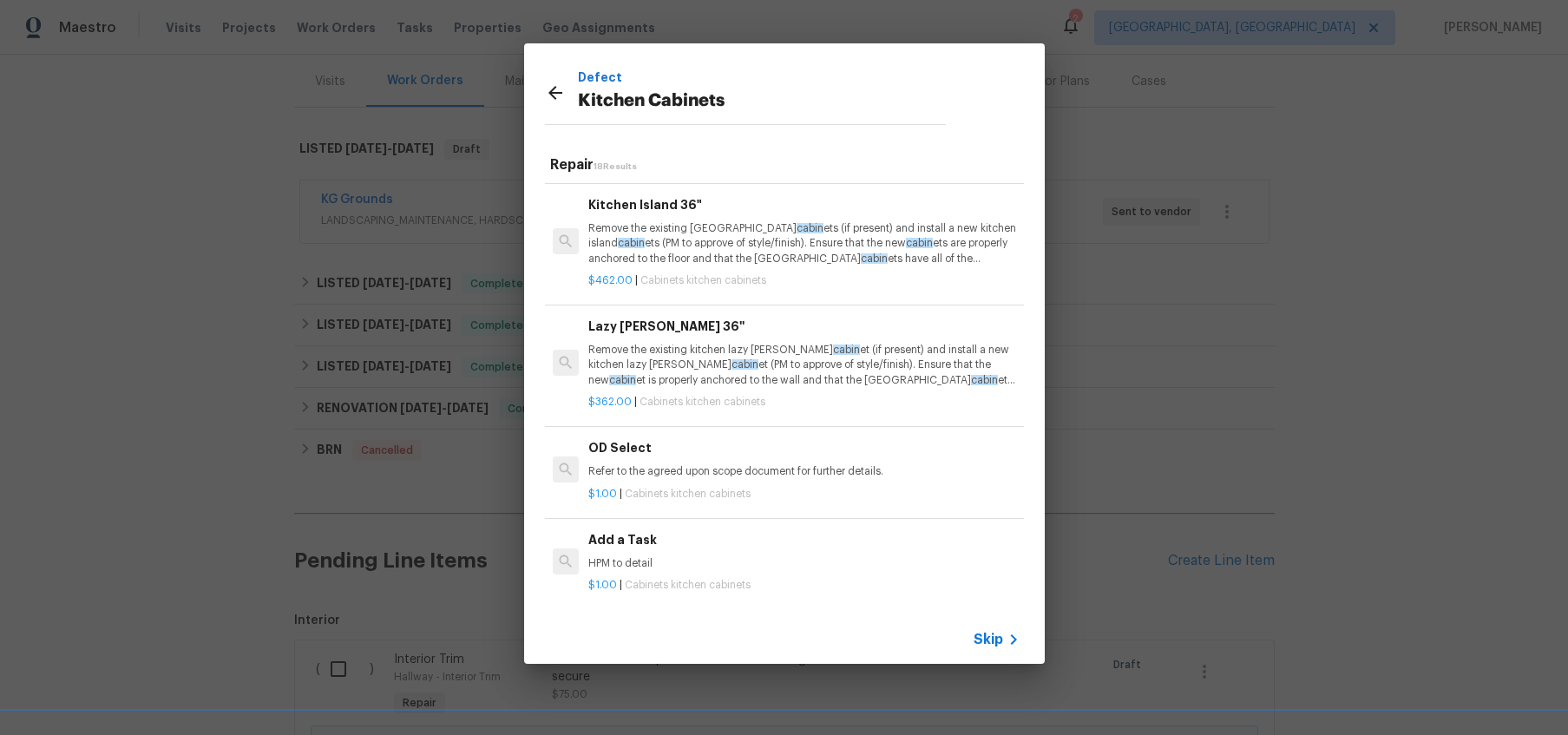
click at [597, 570] on div "$1.00 | Cabinets kitchen cabinets" at bounding box center [803, 581] width 431 height 22
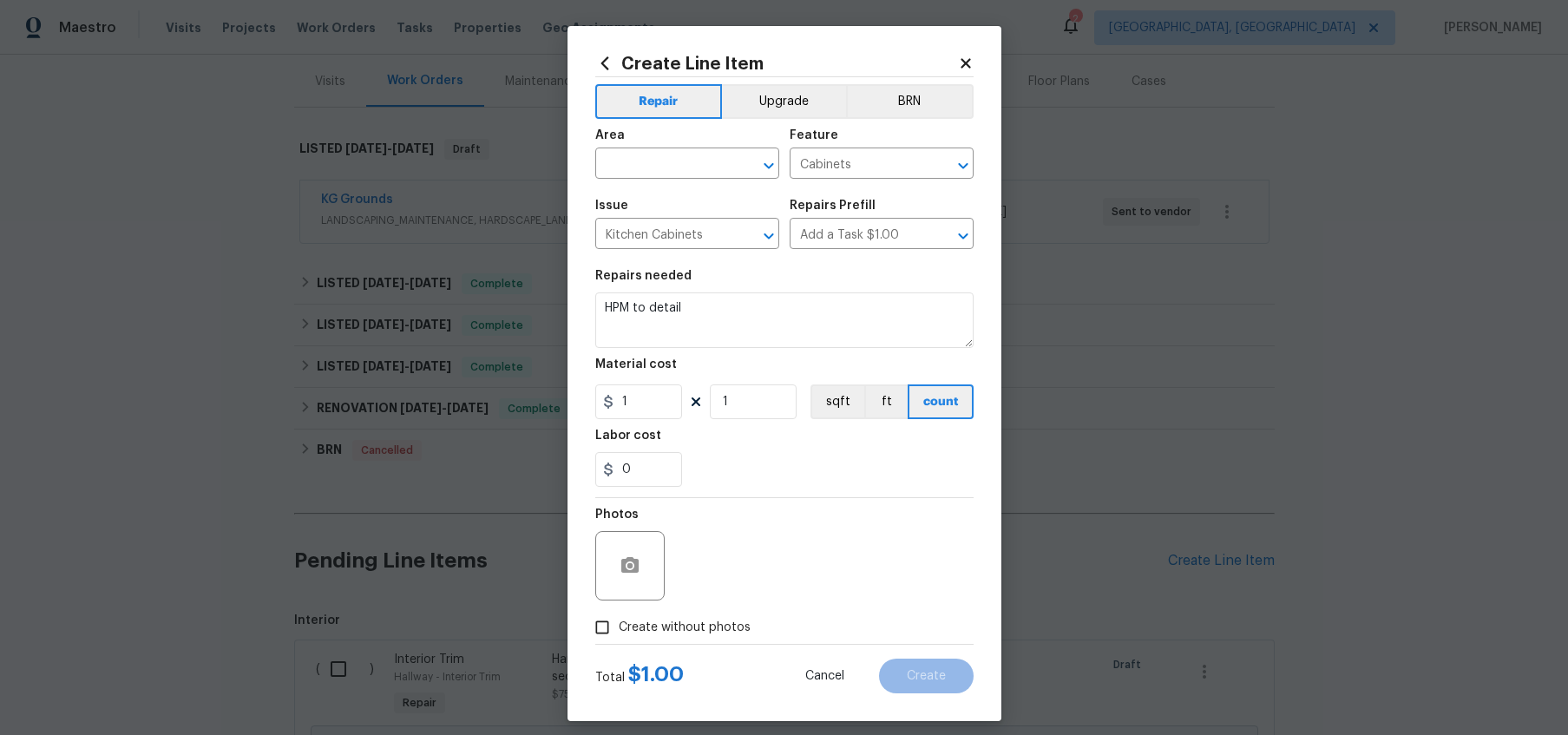
click at [680, 150] on div "Area" at bounding box center [687, 141] width 184 height 23
click at [677, 162] on input "text" at bounding box center [662, 165] width 135 height 26
click at [669, 197] on li "Kitchen" at bounding box center [686, 203] width 184 height 28
type input "Kitchen"
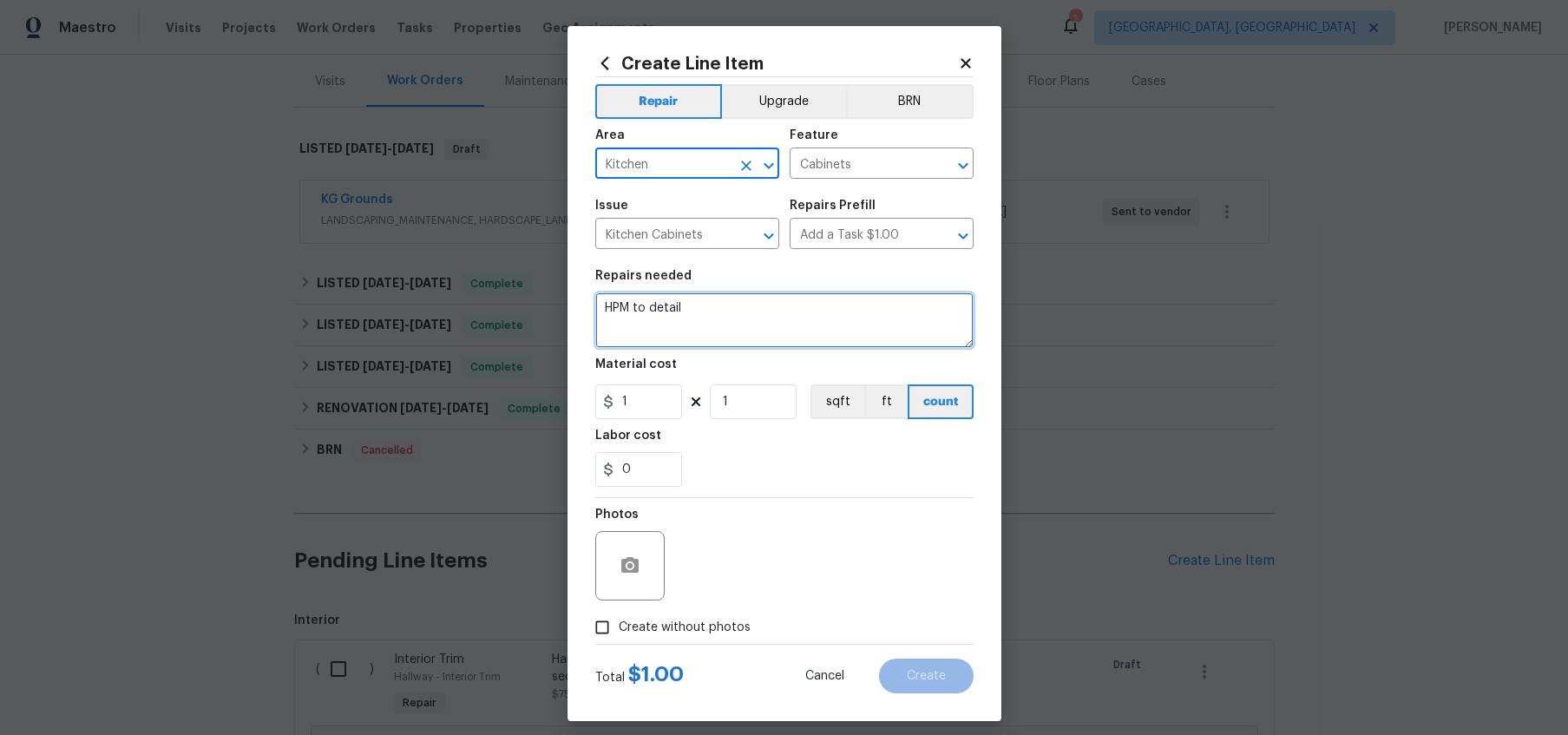
click at [723, 306] on textarea "HPM to detail" at bounding box center [784, 320] width 379 height 56
click at [876, 305] on textarea "determine how best to fix cabinetry to address drawer that will not open in the…" at bounding box center [784, 320] width 379 height 56
click at [869, 306] on textarea "determine how best to fix cabinetry to address drawer that will not open in the…" at bounding box center [784, 320] width 379 height 56
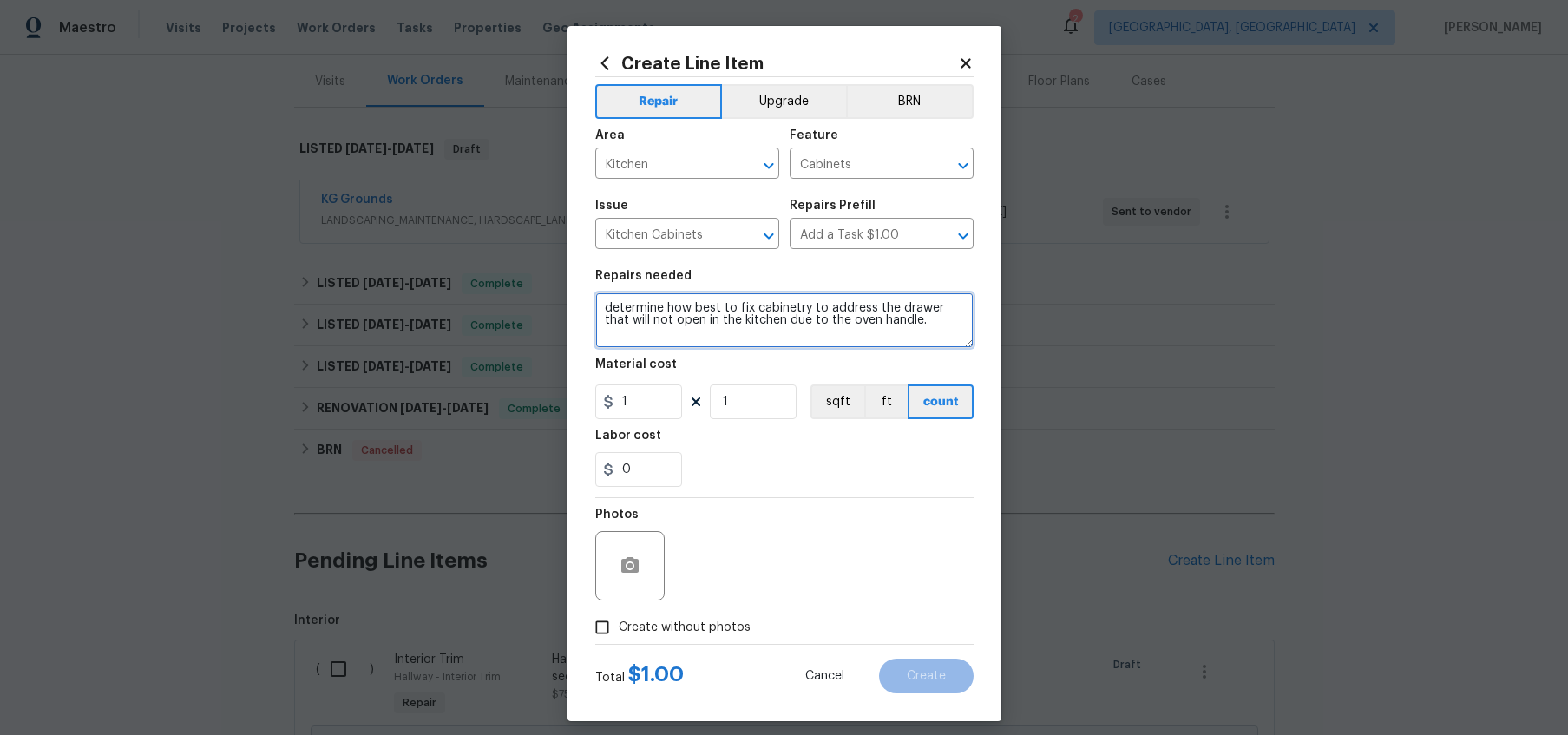
click at [943, 322] on textarea "determine how best to fix cabinetry to address the drawer that will not open in…" at bounding box center [784, 320] width 379 height 56
type textarea "determine how best to fix cabinetry to address the drawer that will not open in…"
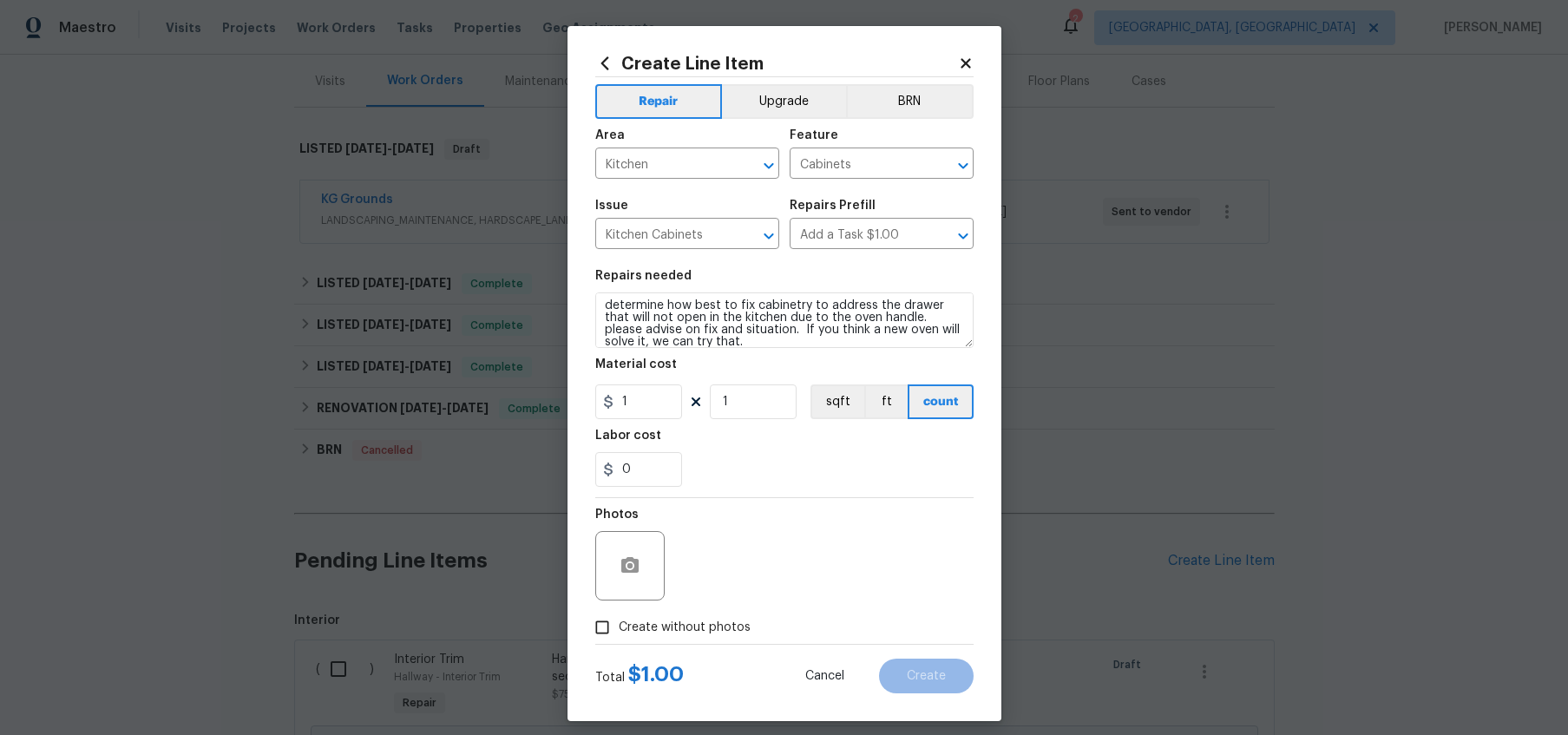
click at [643, 429] on h5 "Labor cost" at bounding box center [628, 435] width 66 height 12
click at [669, 393] on input "1" at bounding box center [639, 401] width 87 height 35
type input "75.00"
click at [619, 623] on span "Create without photos" at bounding box center [684, 627] width 132 height 18
click at [619, 623] on input "Create without photos" at bounding box center [602, 626] width 33 height 33
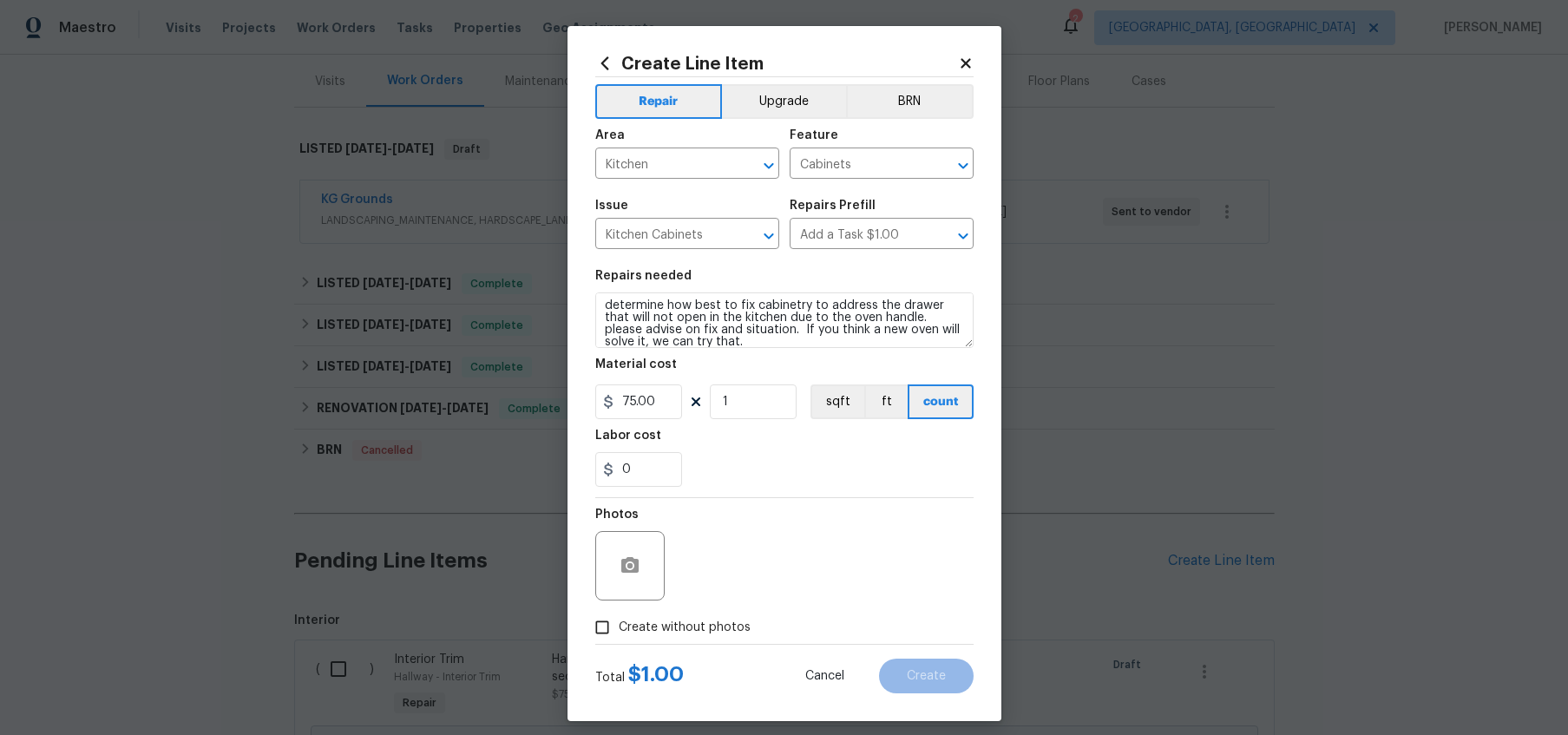
checkbox input "true"
type input "75"
click at [723, 594] on textarea at bounding box center [826, 565] width 295 height 69
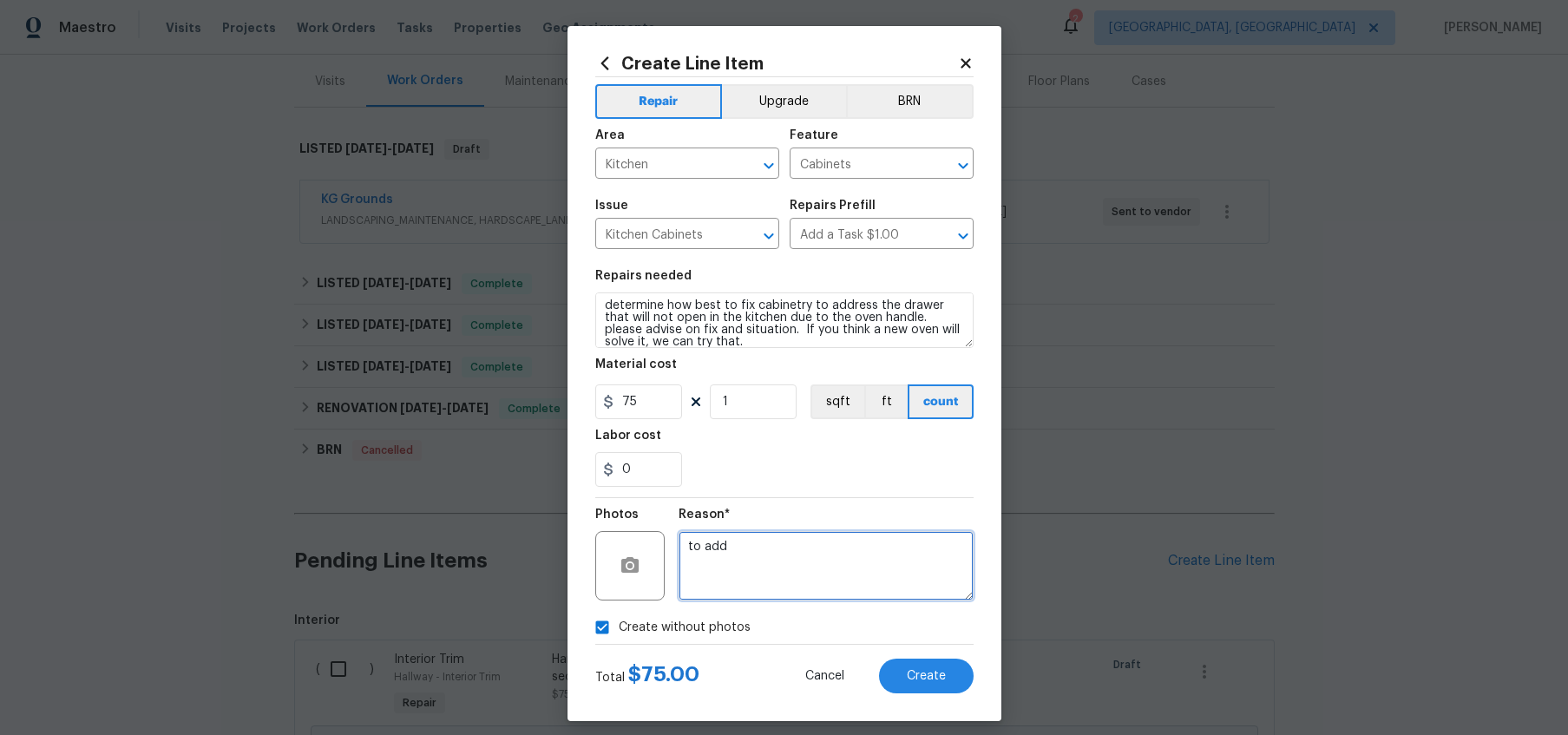
type textarea "to add"
click at [925, 610] on div "Reason* to add" at bounding box center [826, 553] width 295 height 113
click at [915, 663] on button "Create" at bounding box center [926, 675] width 95 height 35
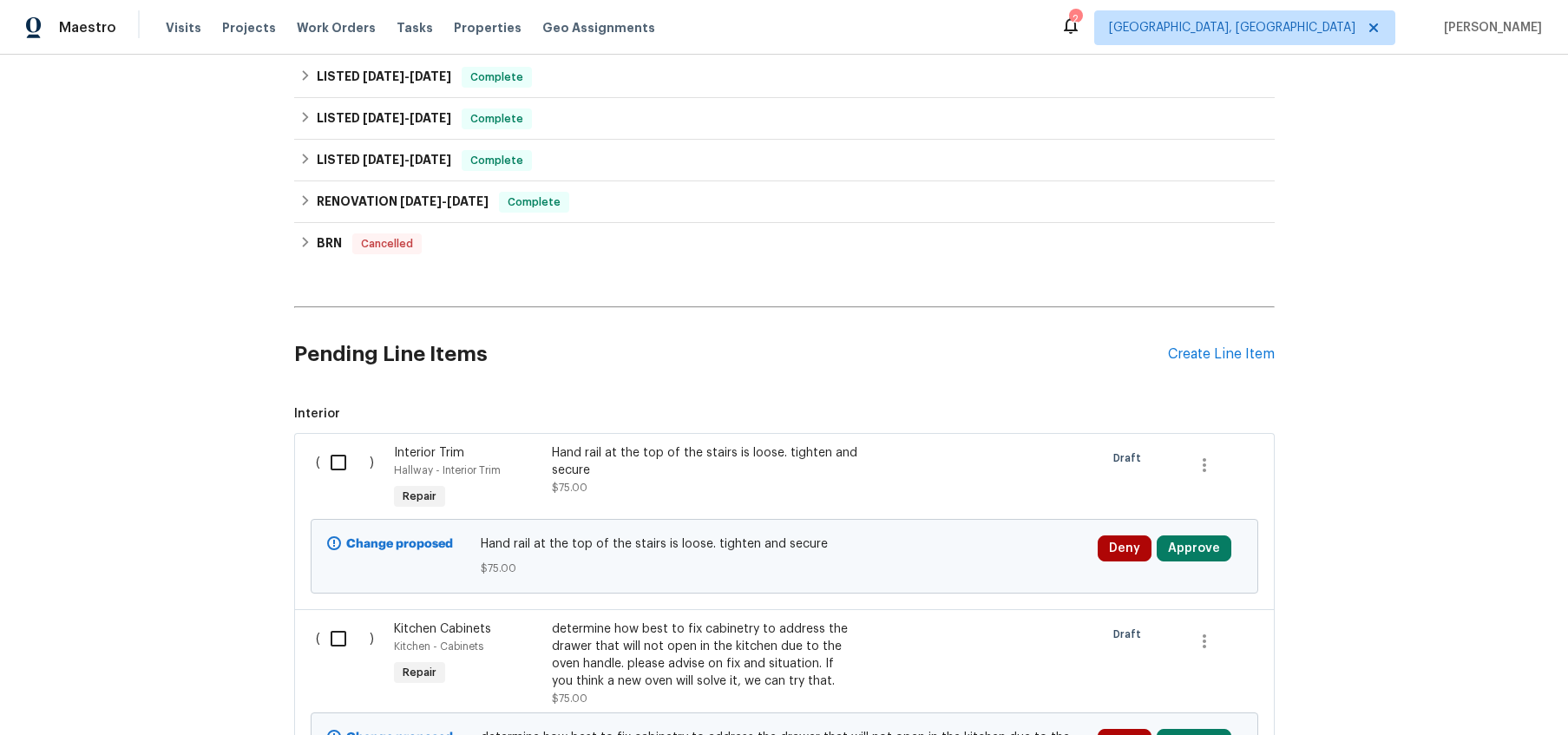
scroll to position [412, 0]
click at [334, 473] on input "checkbox" at bounding box center [344, 463] width 49 height 37
checkbox input "true"
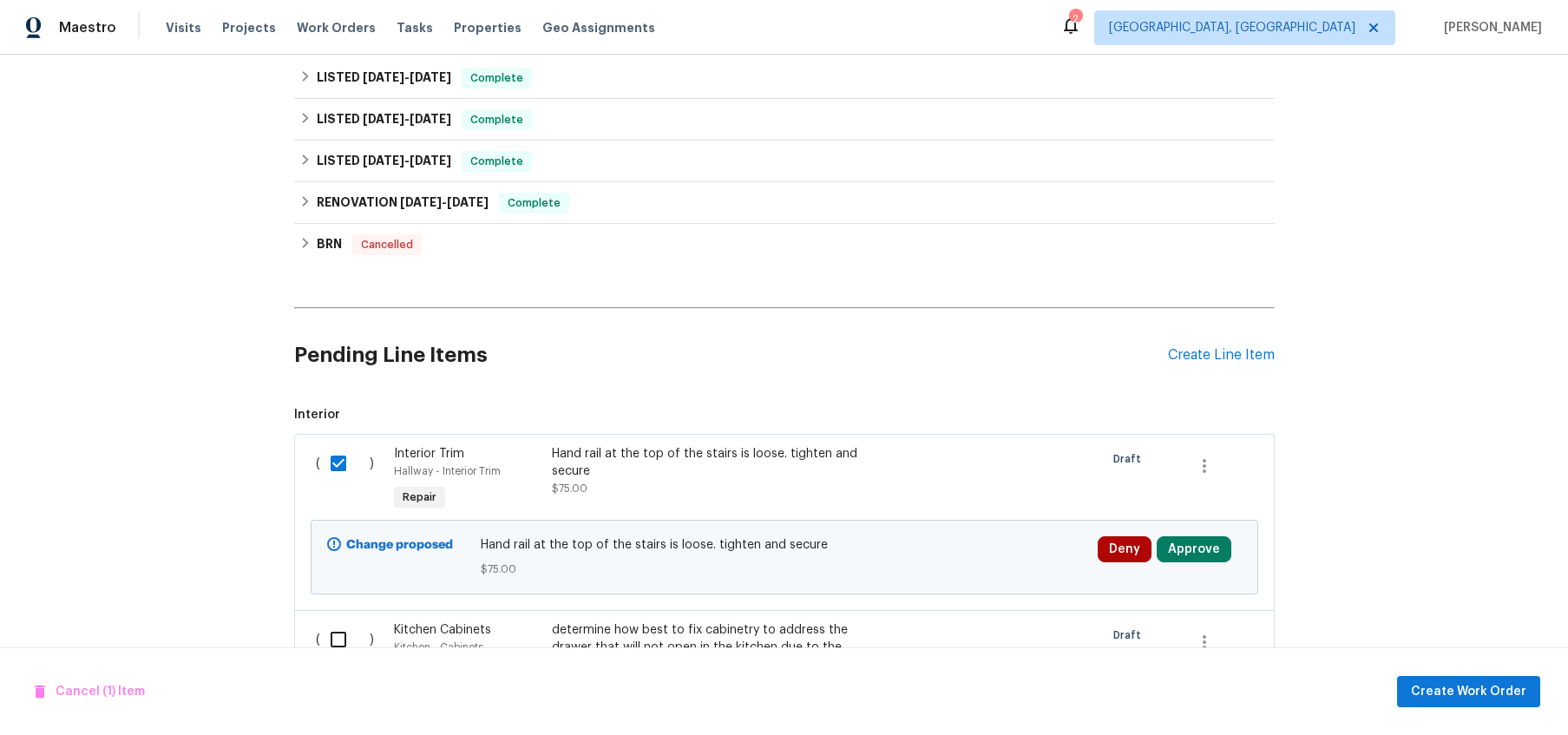
click at [332, 642] on input "checkbox" at bounding box center [344, 639] width 49 height 37
checkbox input "true"
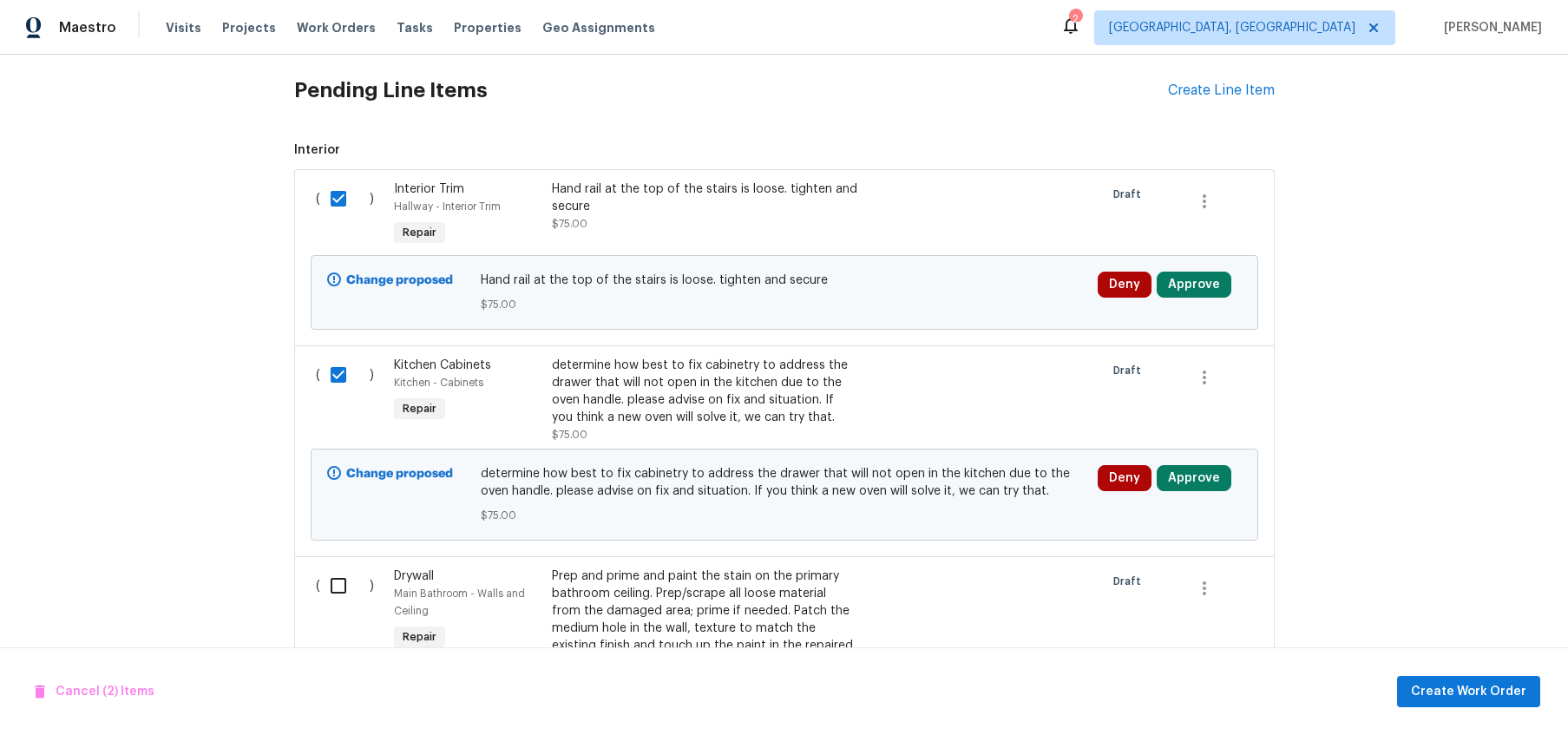
scroll to position [680, 0]
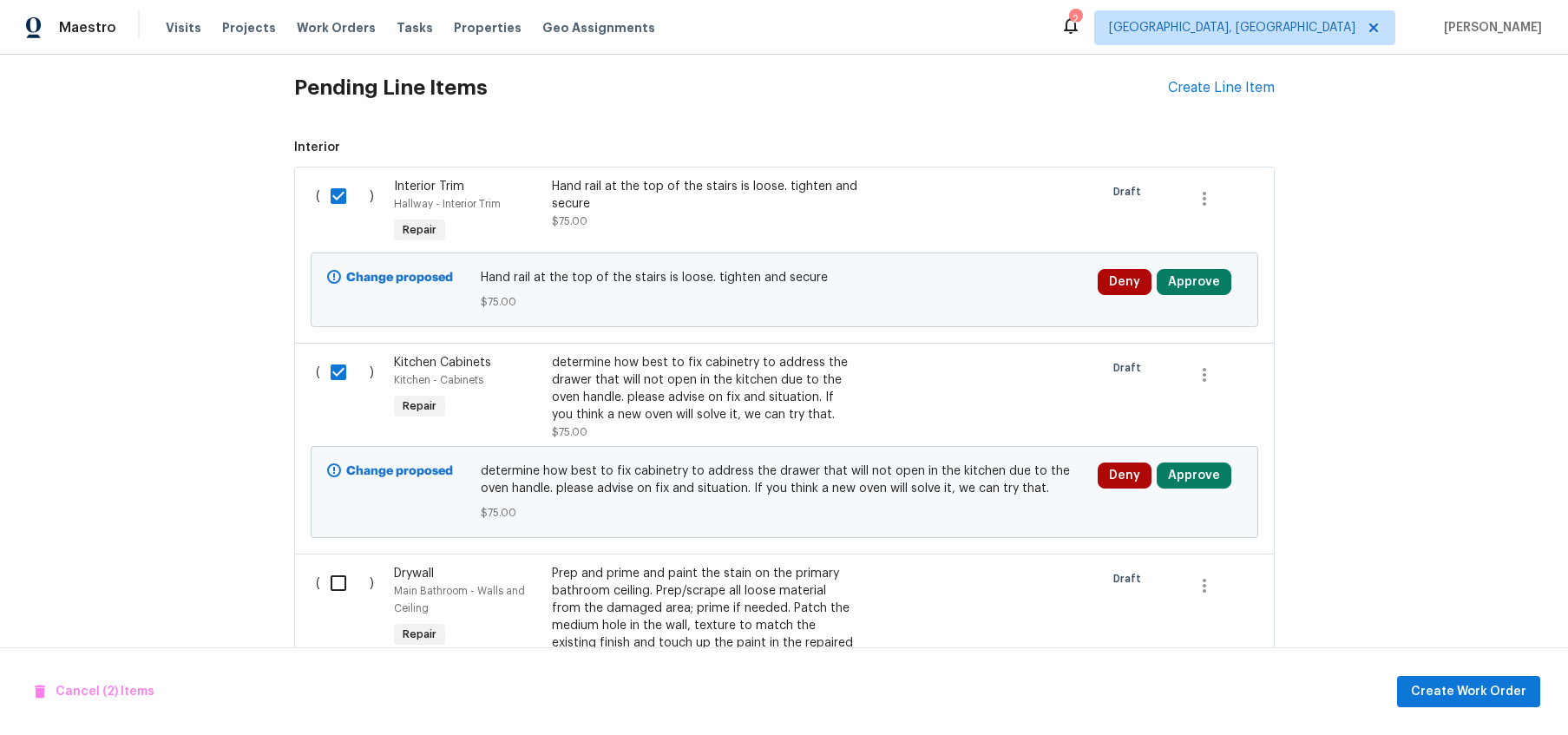
click at [340, 569] on input "checkbox" at bounding box center [344, 583] width 49 height 37
checkbox input "true"
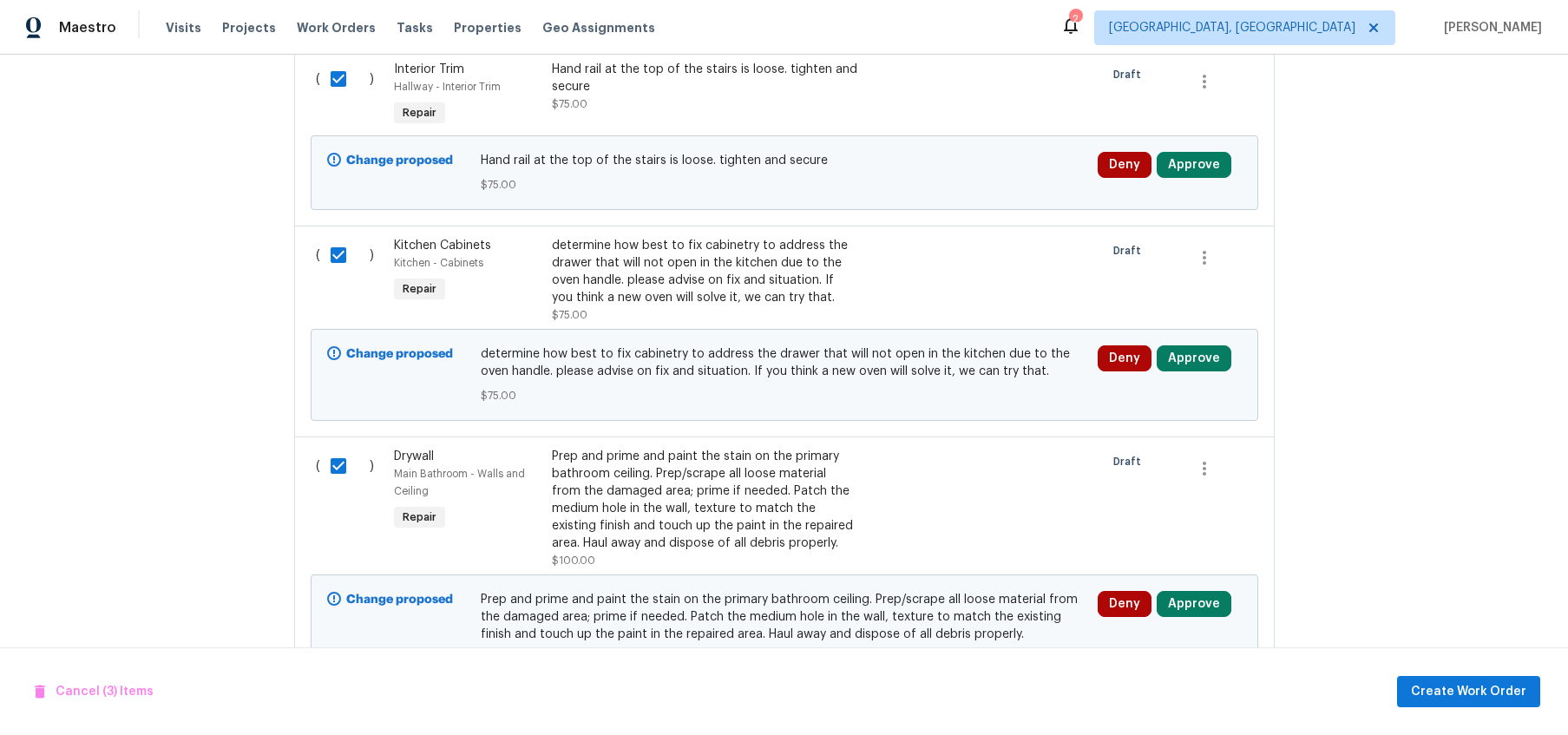
scroll to position [795, 0]
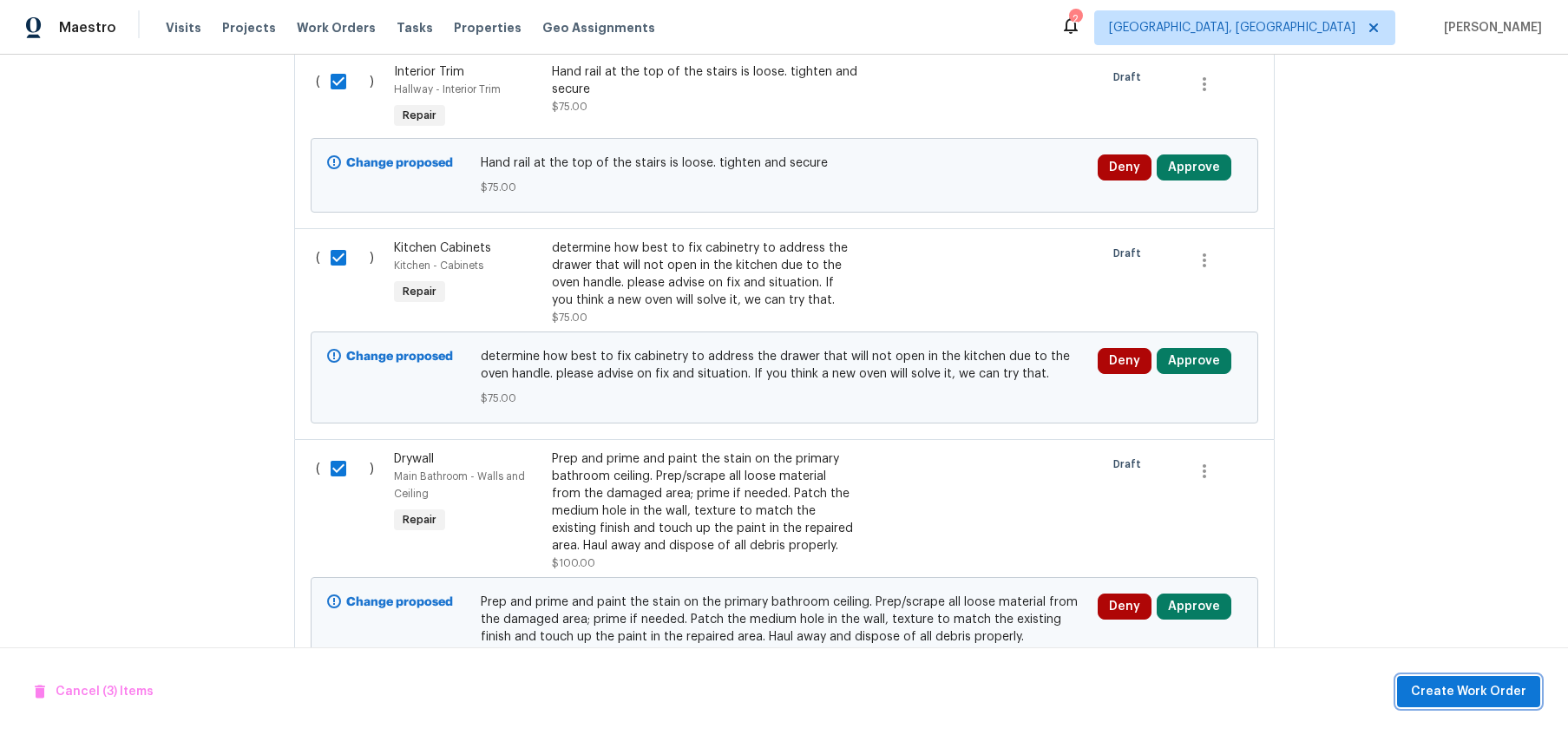
click at [1459, 698] on span "Create Work Order" at bounding box center [1469, 691] width 115 height 22
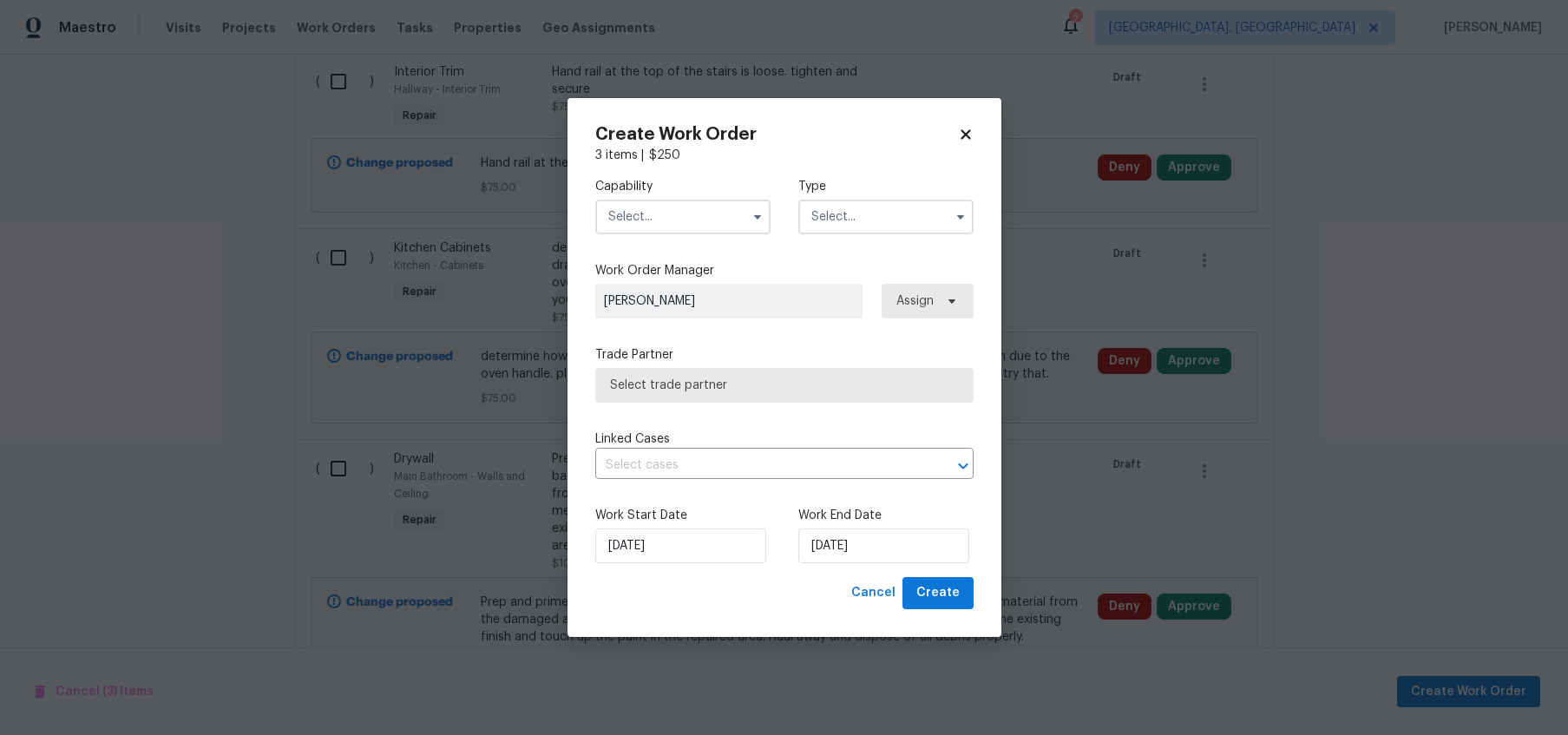
checkbox input "false"
click at [679, 232] on input "text" at bounding box center [682, 217] width 175 height 35
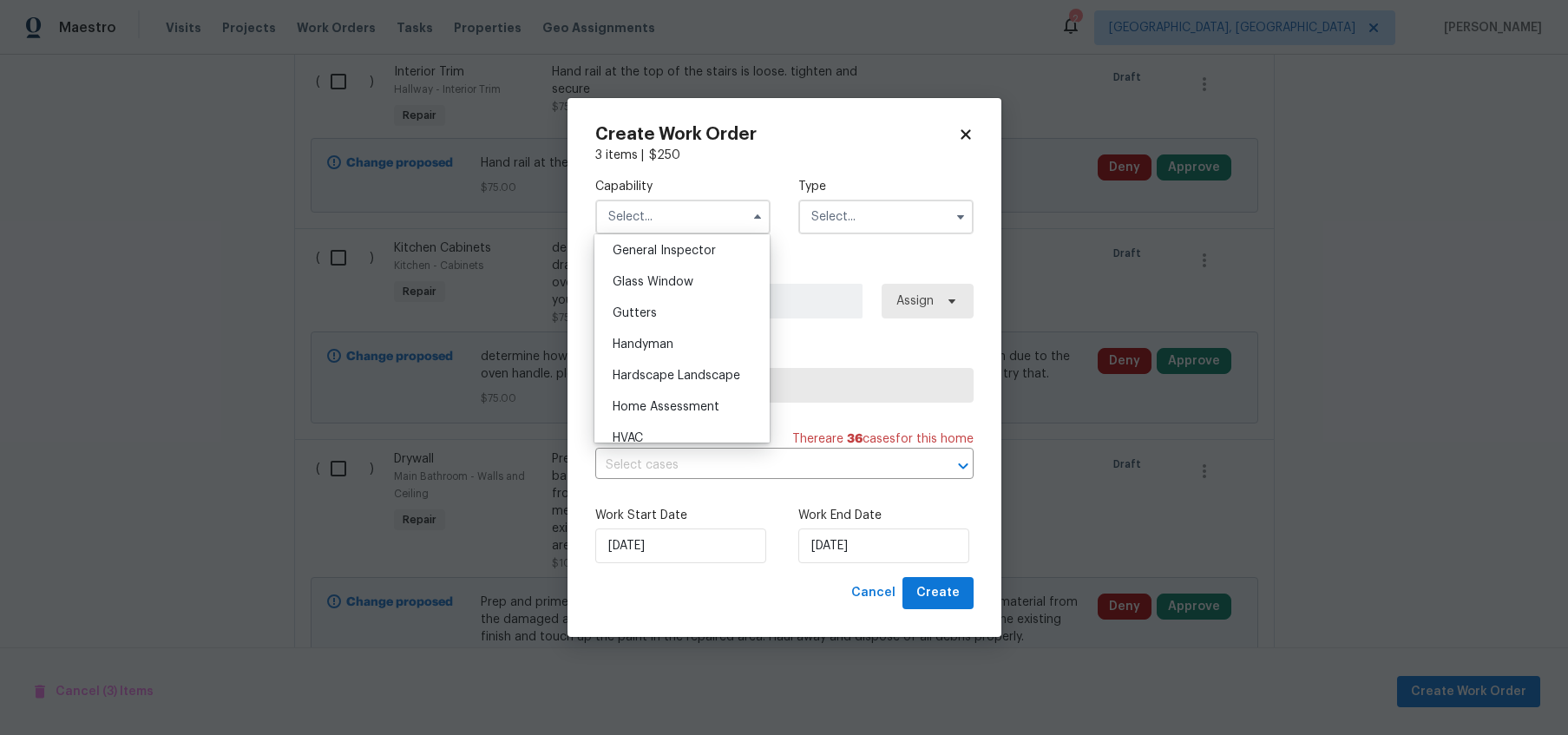
scroll to position [880, 0]
click at [666, 324] on span "Handyman" at bounding box center [643, 328] width 61 height 12
type input "Handyman"
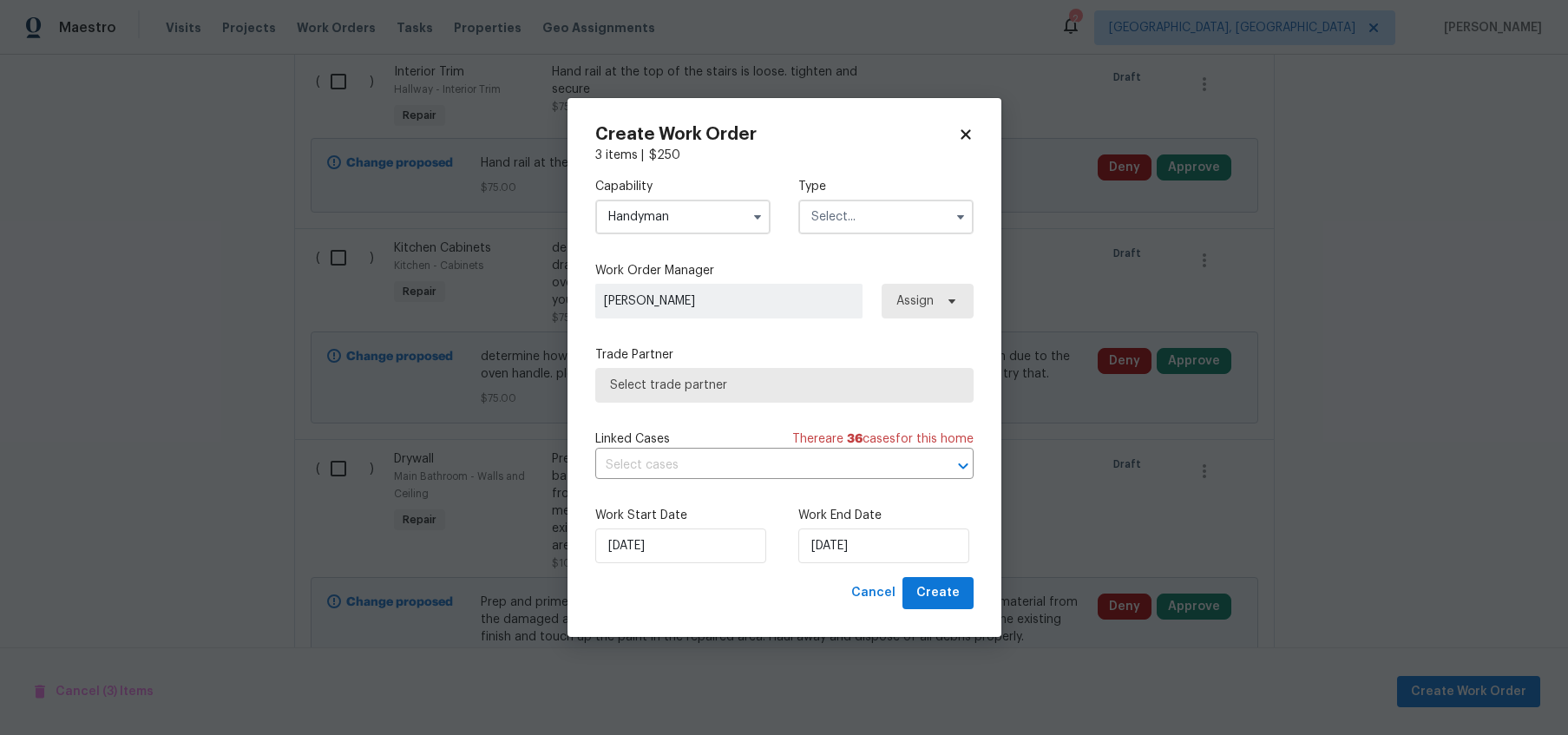
click at [859, 216] on input "text" at bounding box center [886, 217] width 175 height 35
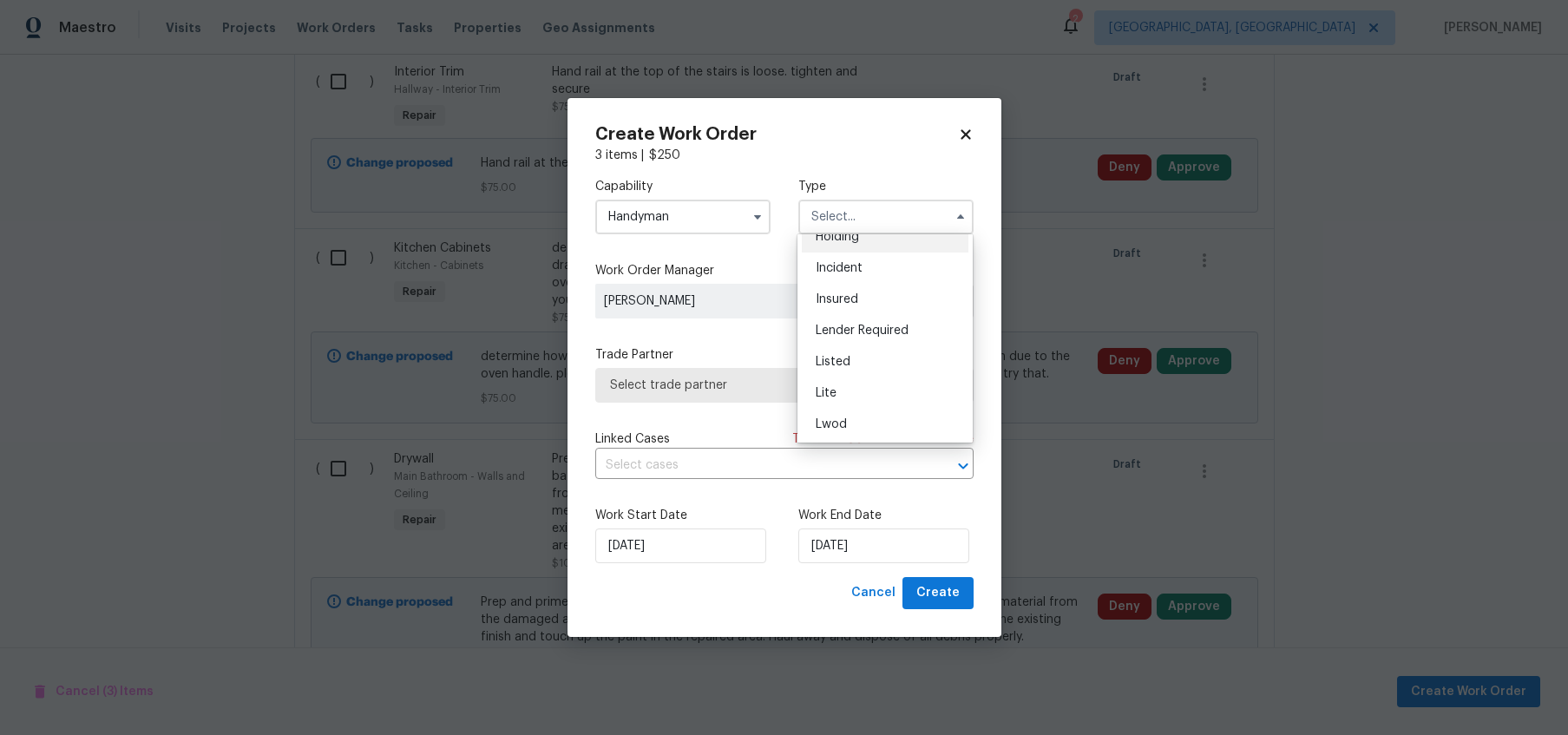
scroll to position [84, 0]
click at [854, 347] on div "Listed" at bounding box center [885, 357] width 167 height 31
type input "Listed"
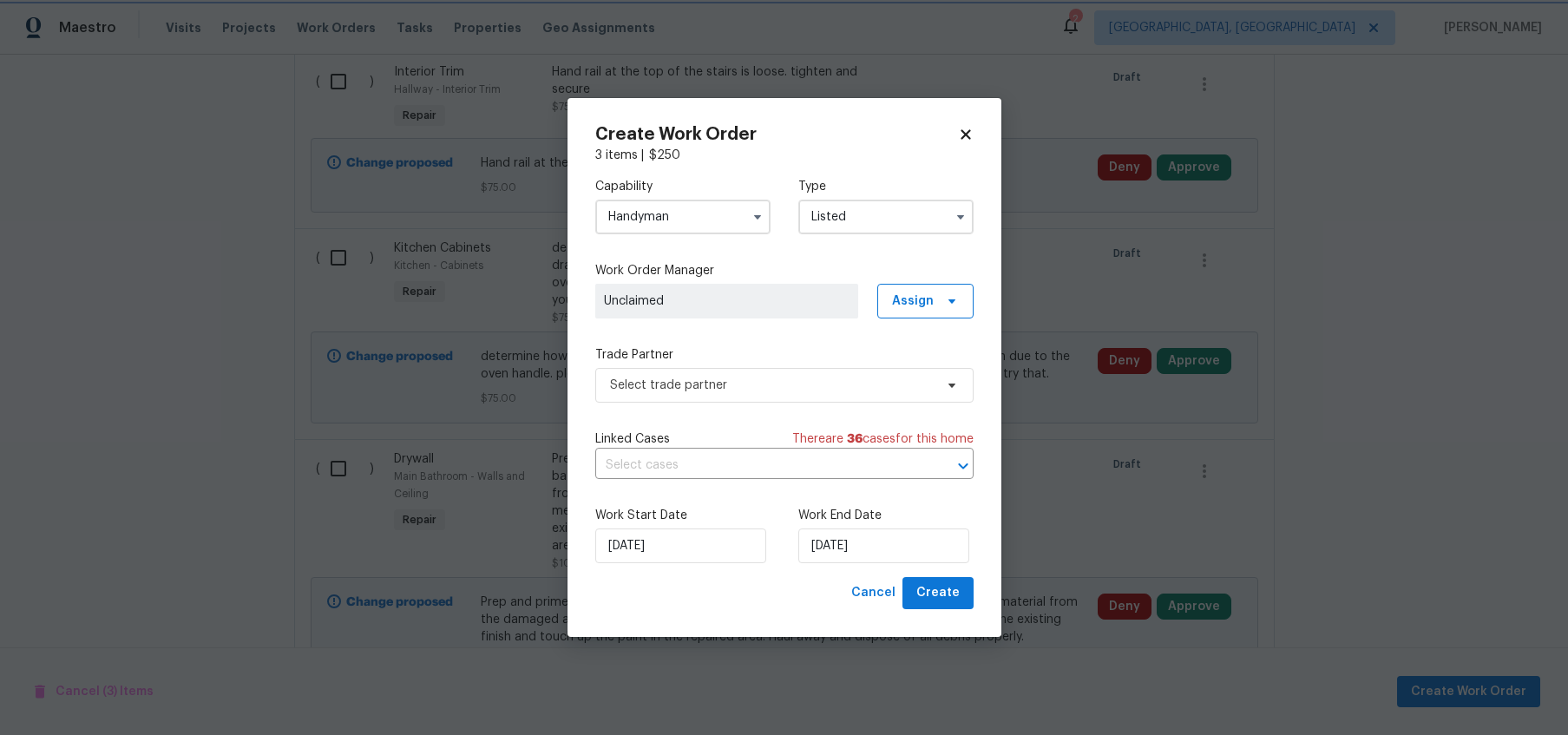
scroll to position [0, 0]
click at [869, 376] on span "Select trade partner" at bounding box center [772, 385] width 324 height 17
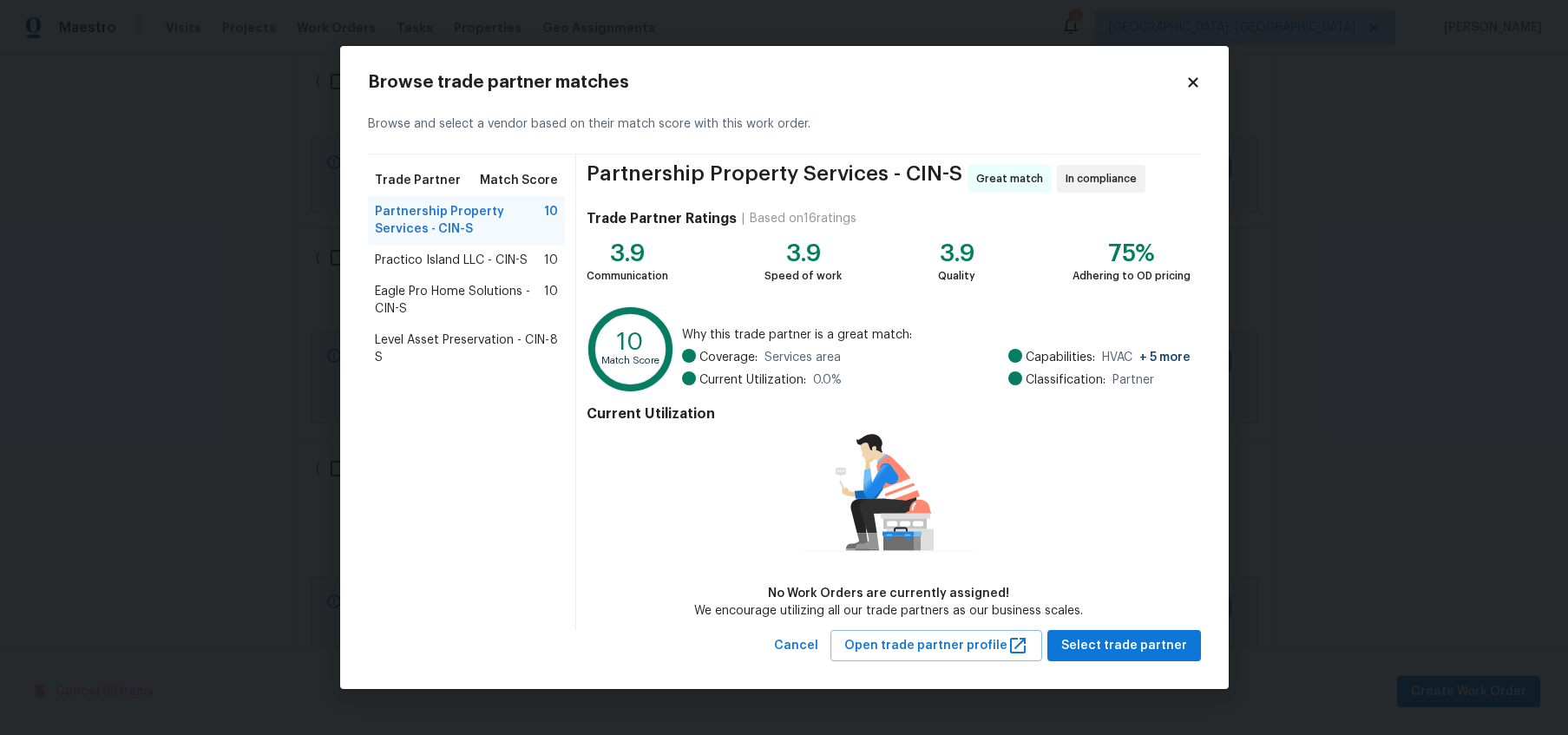
click at [481, 348] on span "Level Asset Preservation - CIN-S" at bounding box center [463, 348] width 176 height 35
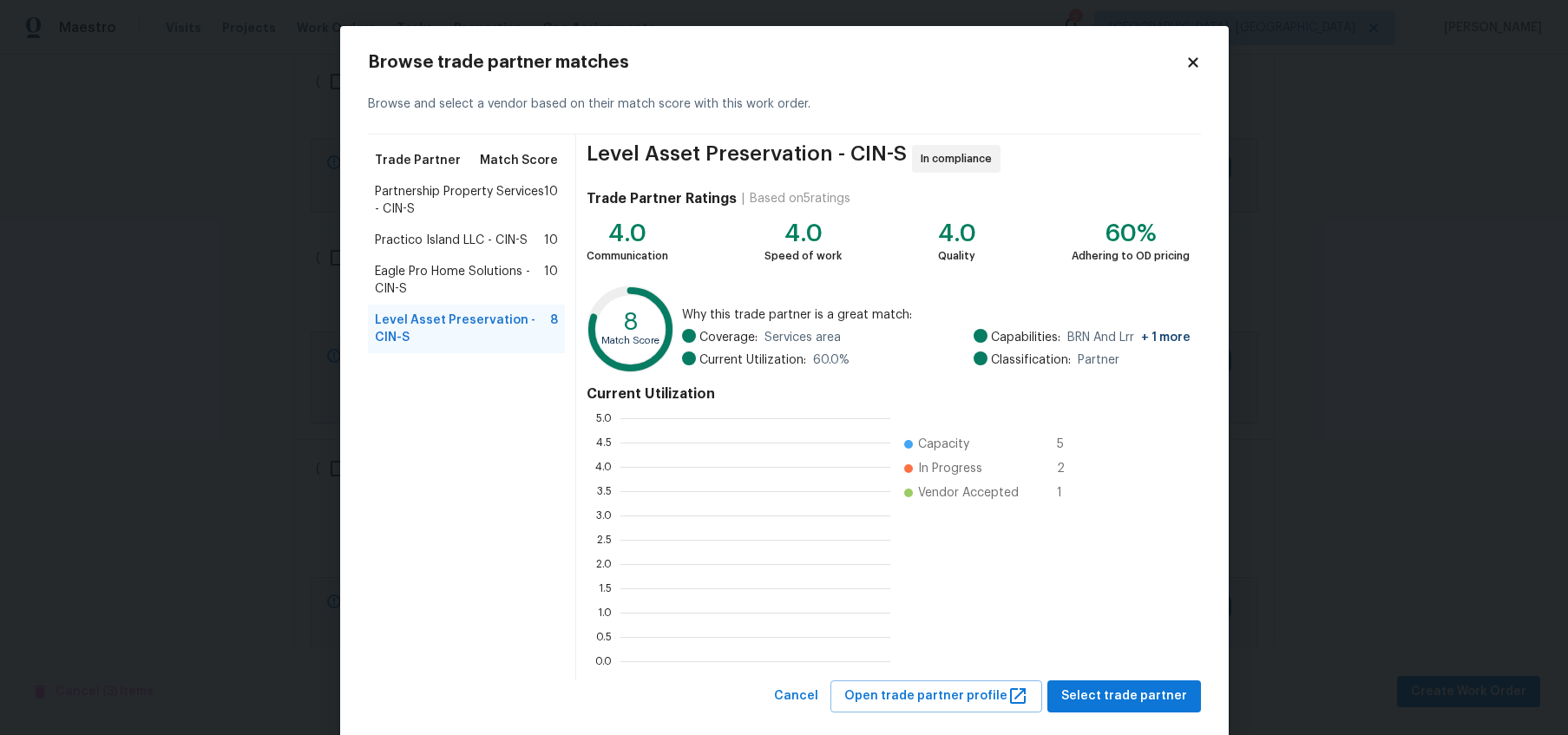
scroll to position [242, 269]
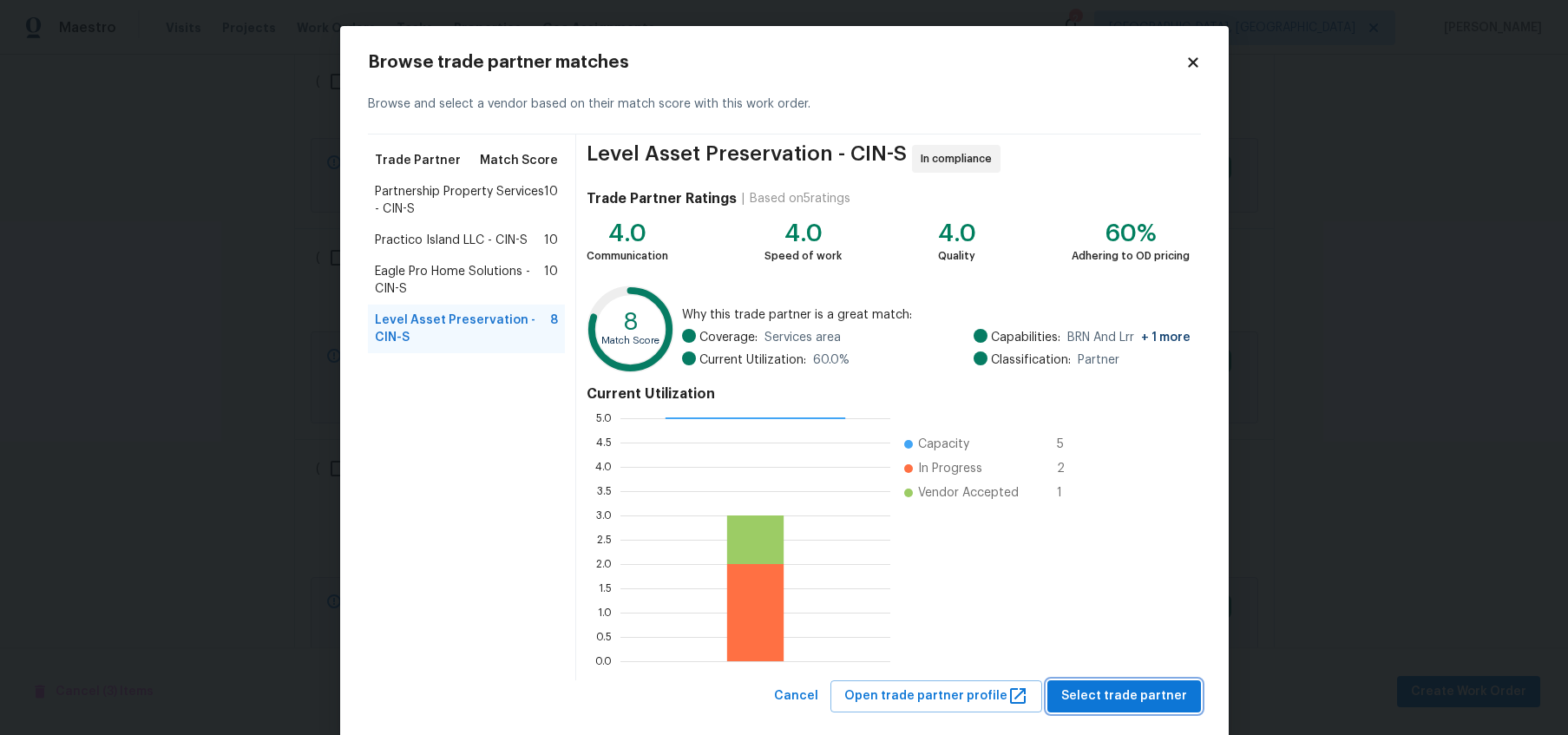
click at [1170, 700] on span "Select trade partner" at bounding box center [1123, 695] width 126 height 22
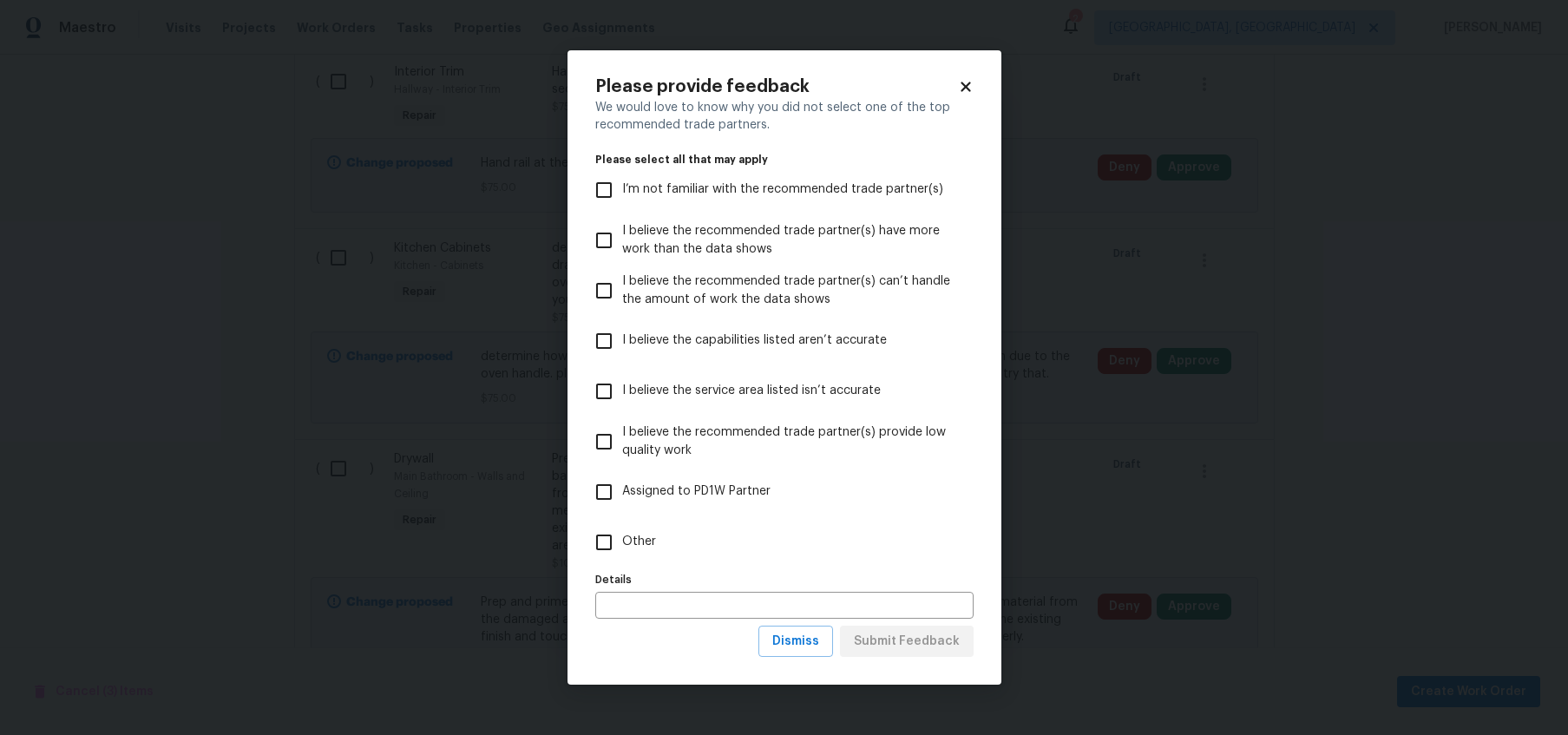
click at [606, 556] on input "Other" at bounding box center [604, 542] width 37 height 37
checkbox input "true"
click at [631, 600] on input "text" at bounding box center [784, 604] width 379 height 26
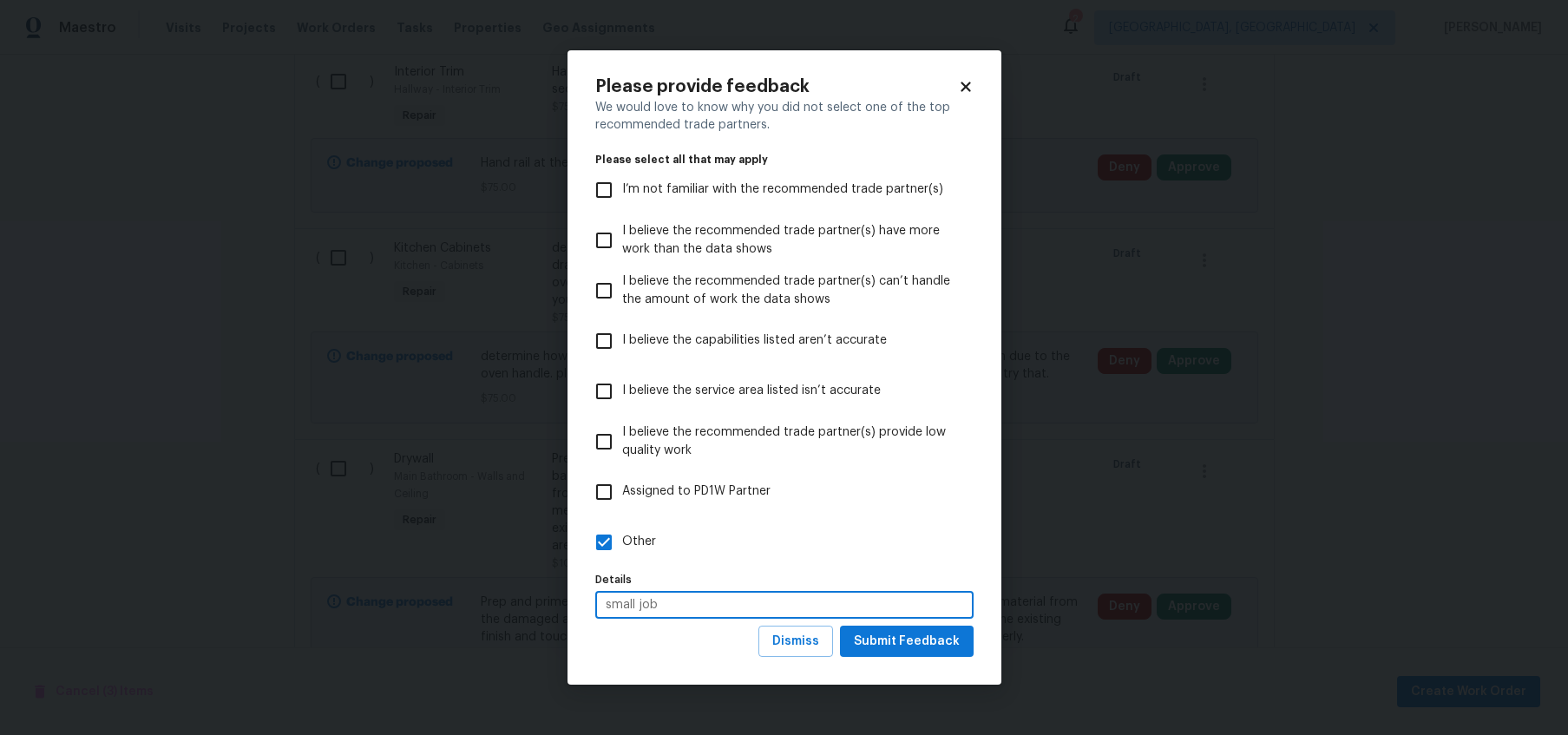
type input "small job"
click at [896, 634] on span "Submit Feedback" at bounding box center [907, 641] width 106 height 22
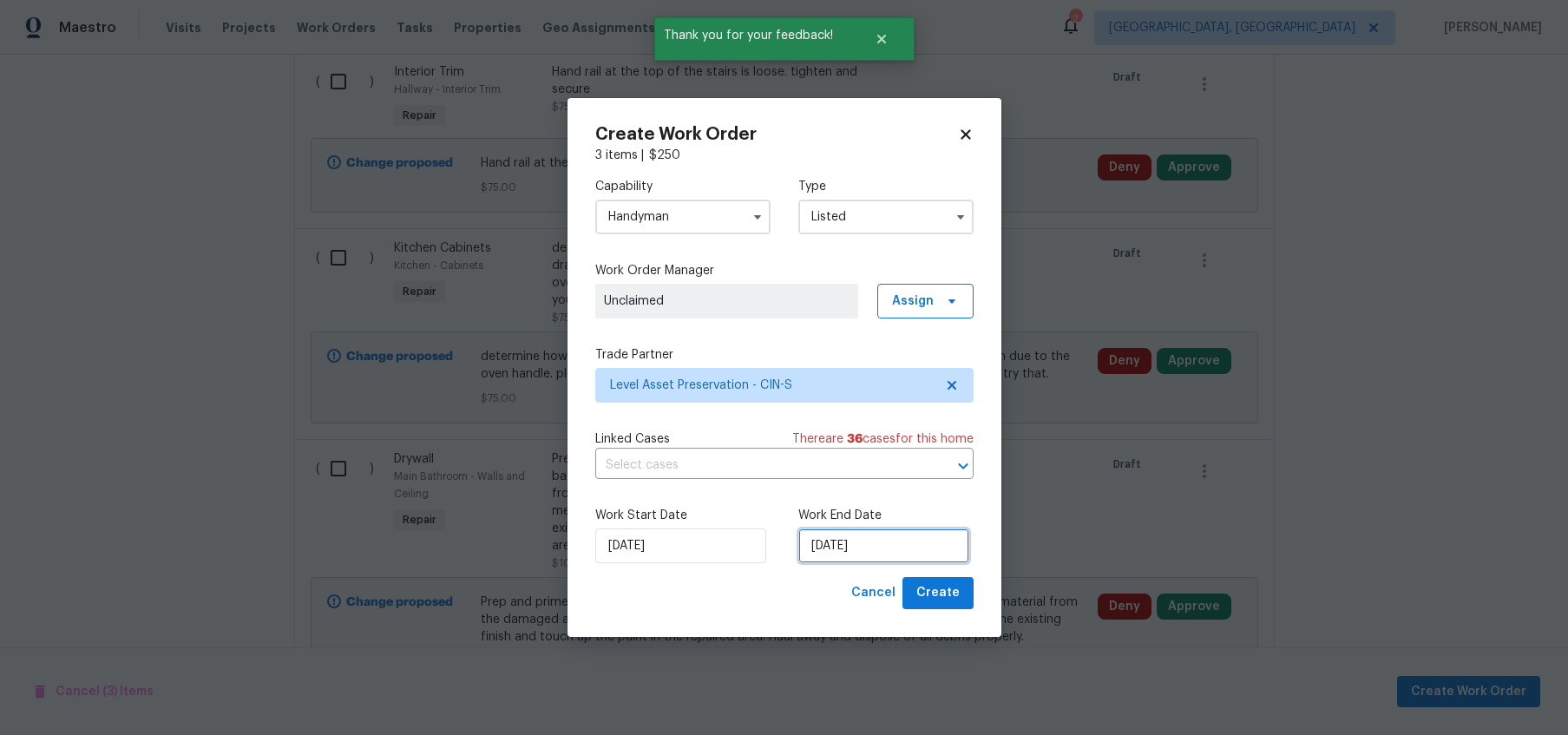
click at [924, 552] on input "[DATE]" at bounding box center [884, 545] width 171 height 35
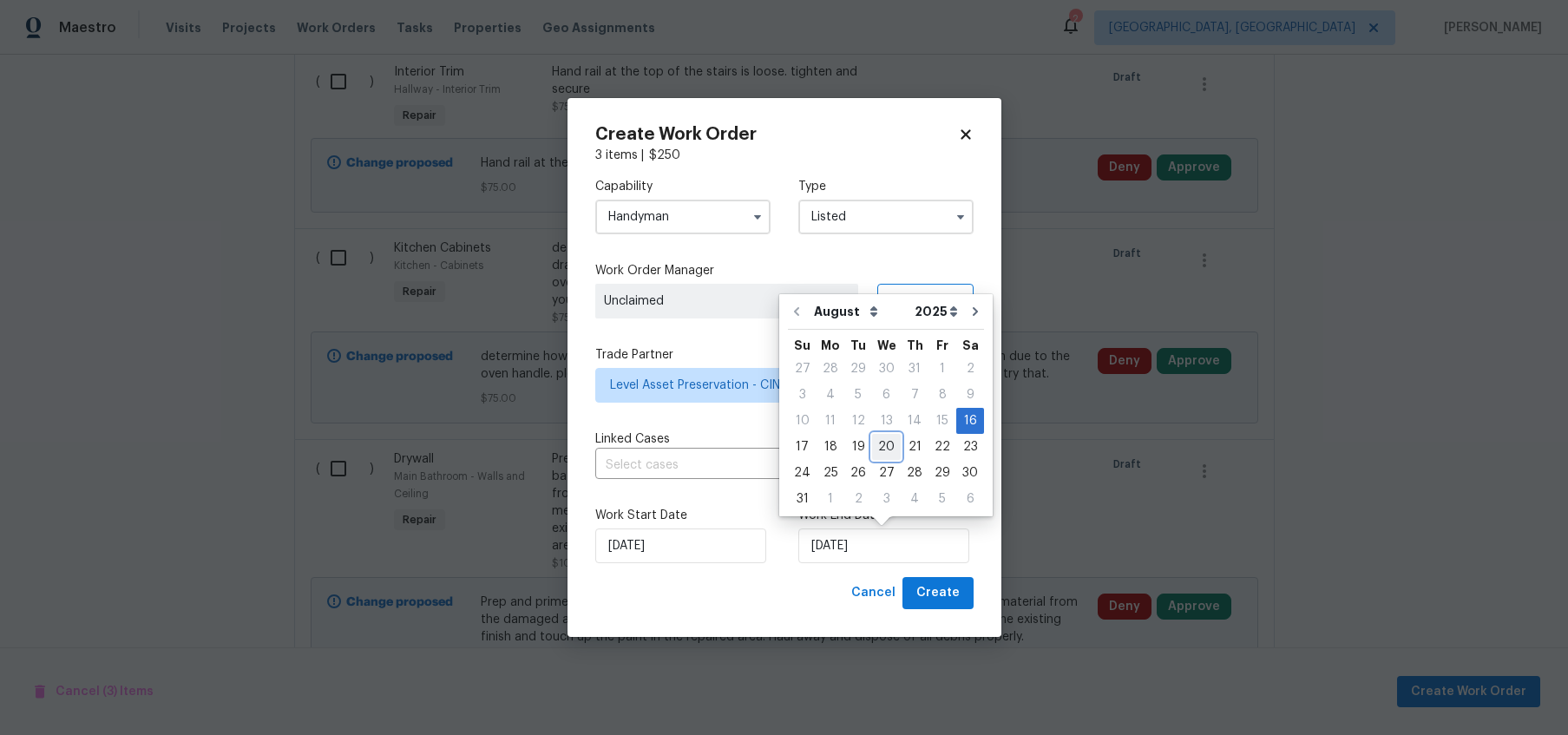
click at [872, 451] on div "20" at bounding box center [886, 446] width 28 height 25
type input "[DATE]"
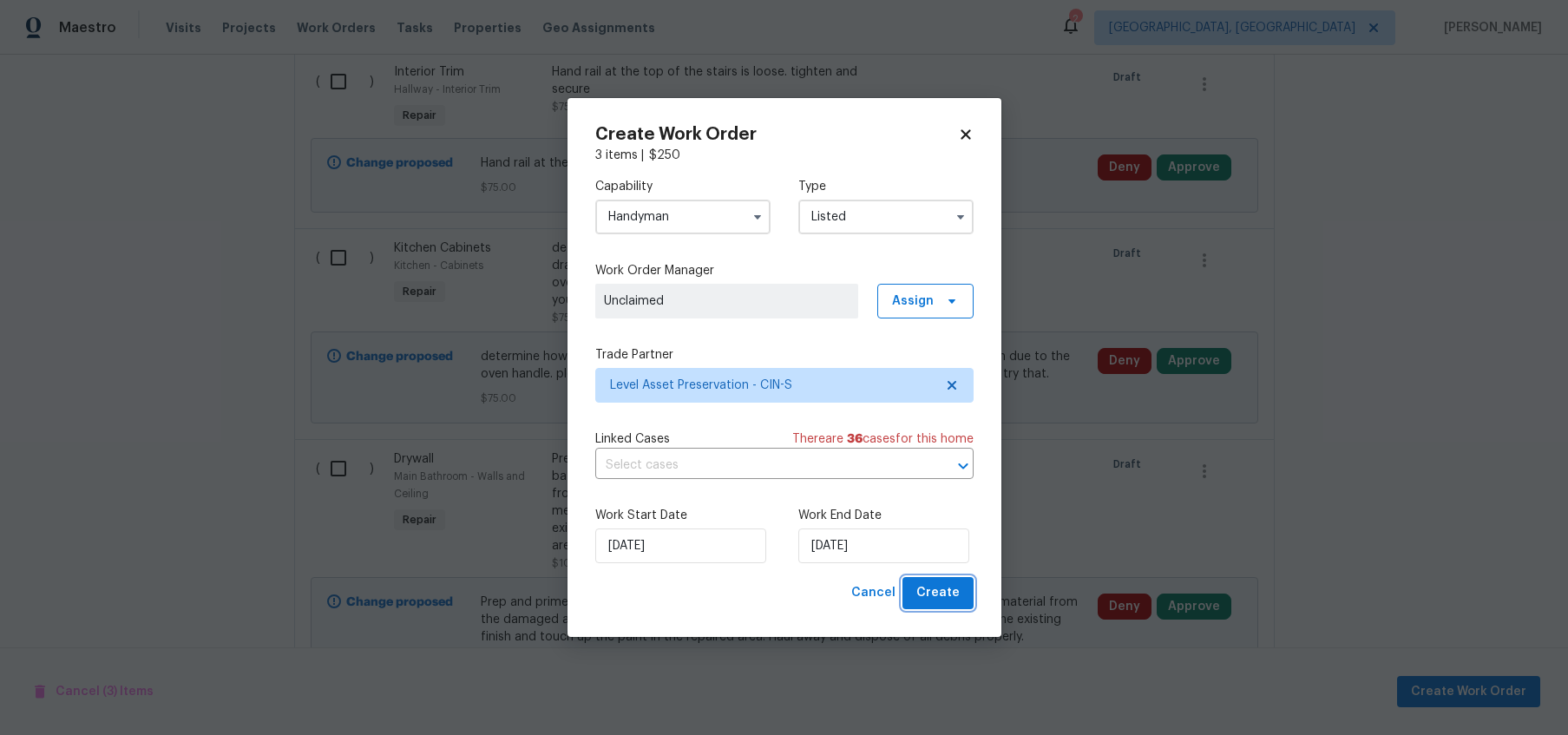
click at [946, 589] on span "Create" at bounding box center [938, 592] width 44 height 22
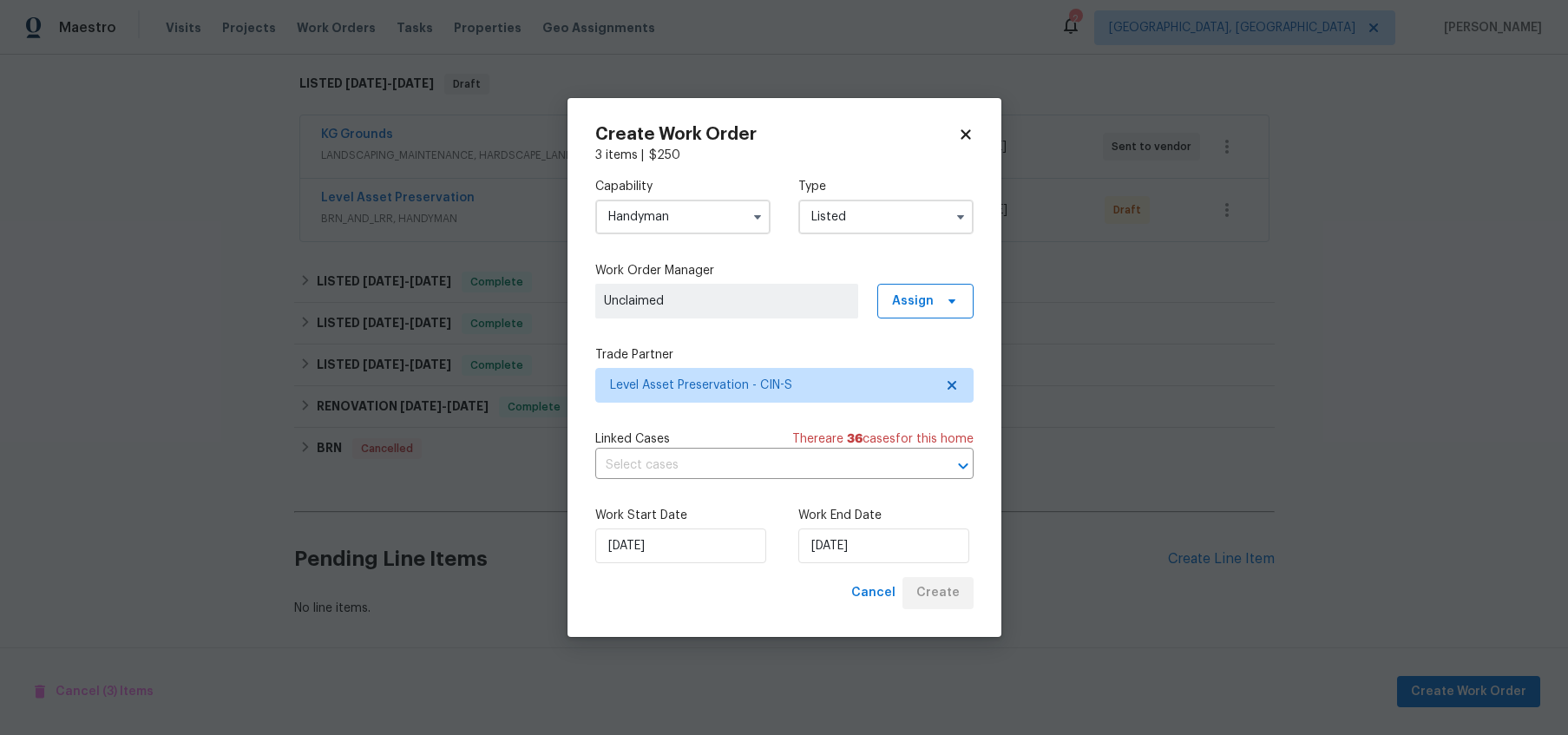
scroll to position [271, 0]
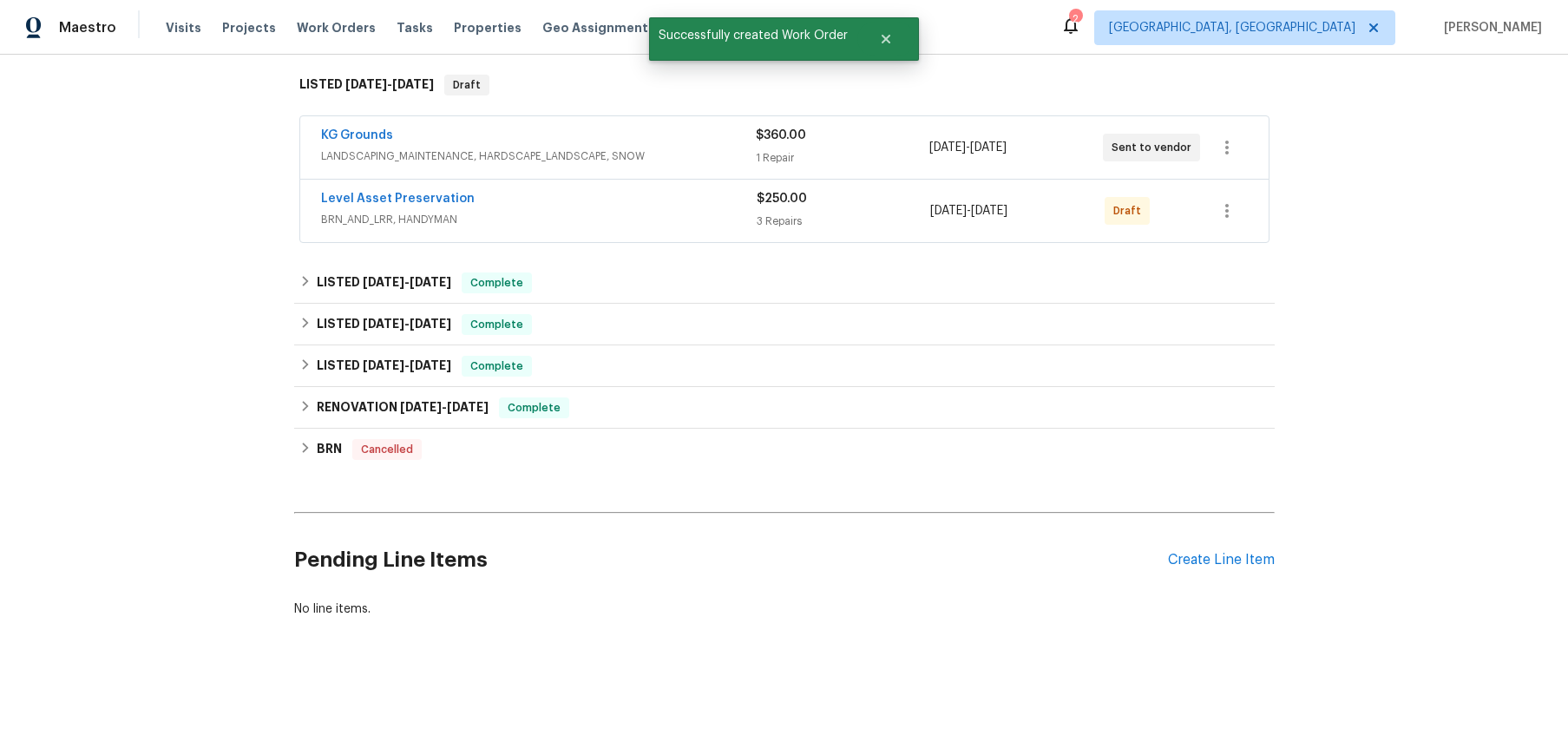
click at [4, 681] on div "Back to all projects [STREET_ADDRESS][PERSON_NAME] 4 Beds | 3 1/2 Baths | Total…" at bounding box center [784, 394] width 1568 height 680
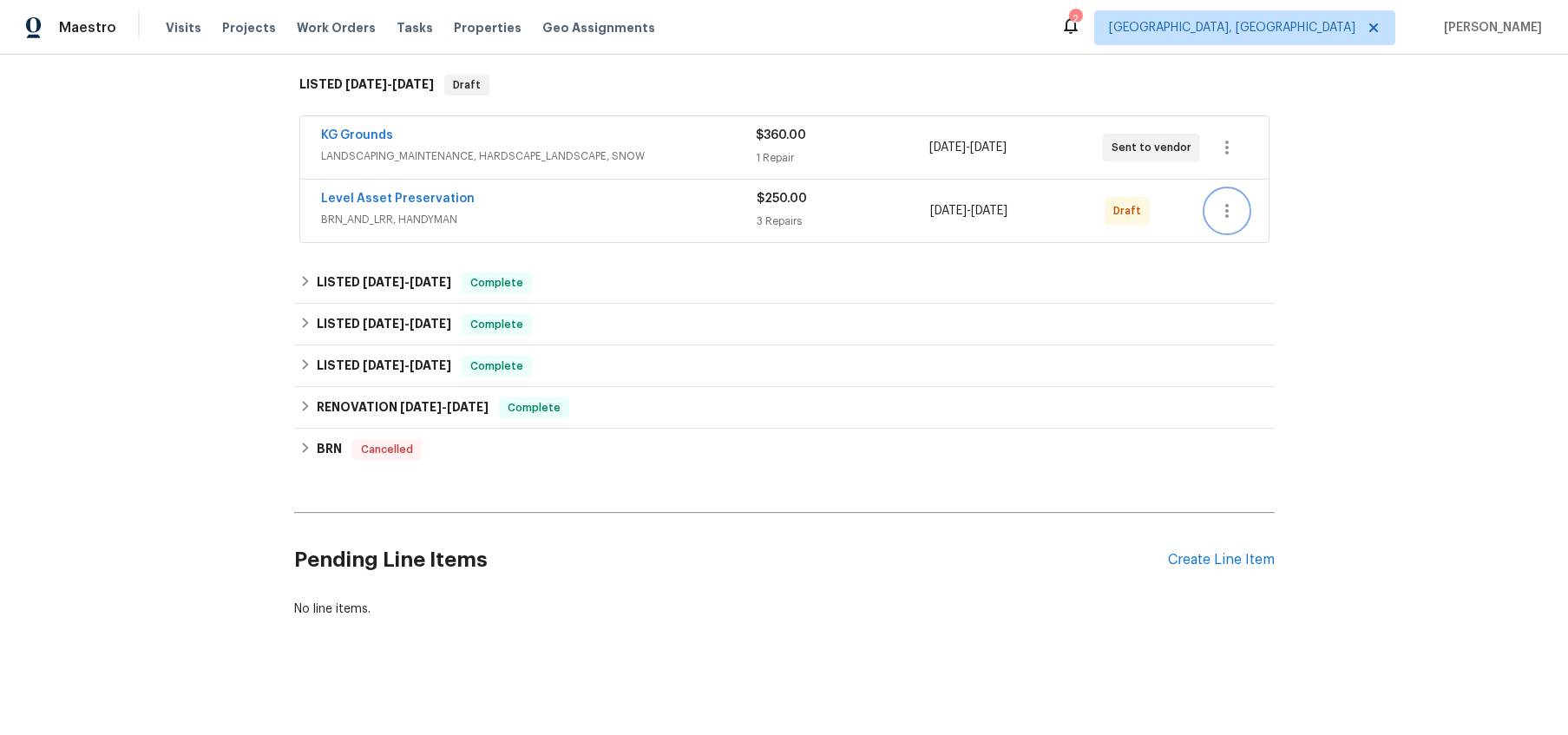
click at [1225, 214] on icon "button" at bounding box center [1226, 211] width 21 height 21
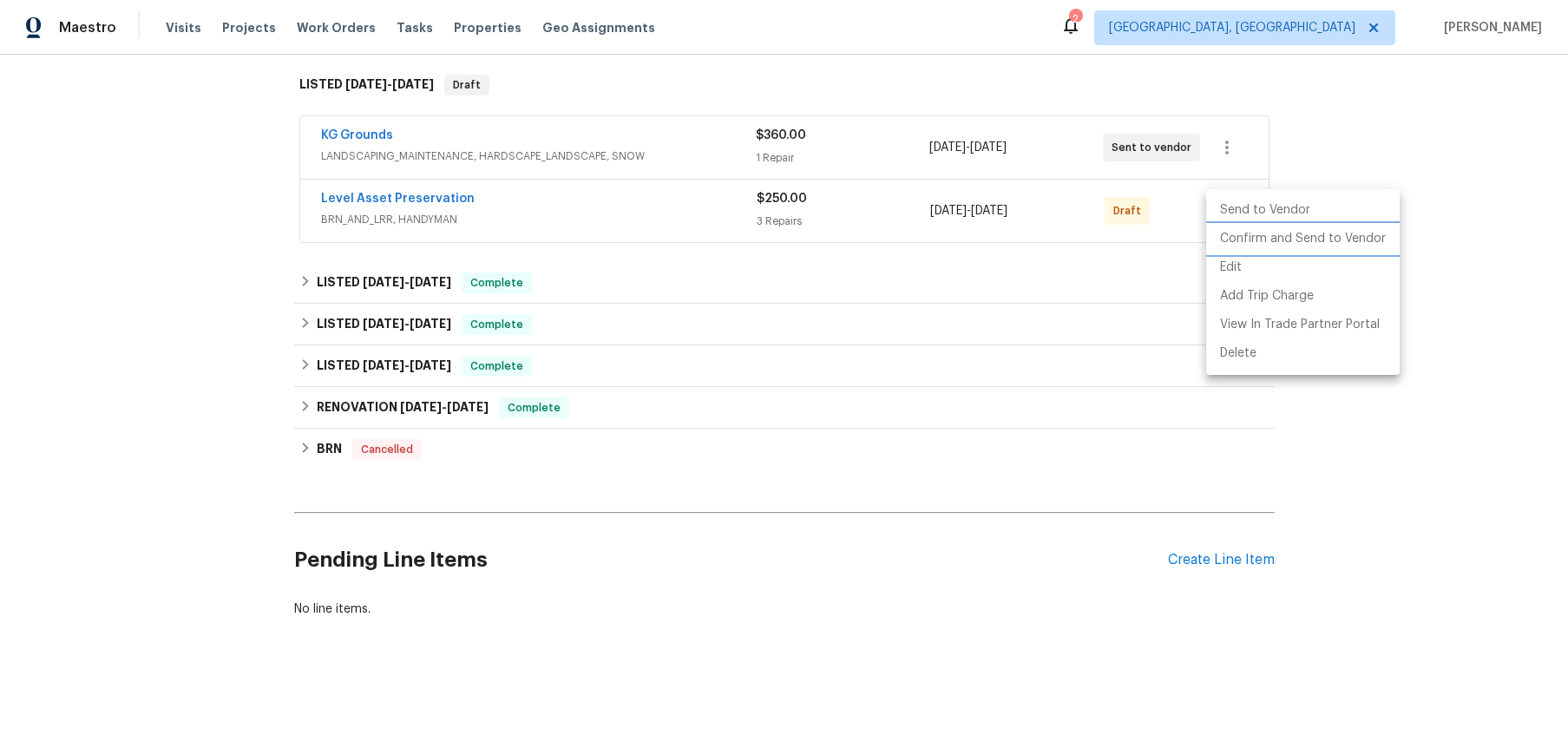
click at [1257, 247] on li "Confirm and Send to Vendor" at bounding box center [1302, 238] width 193 height 28
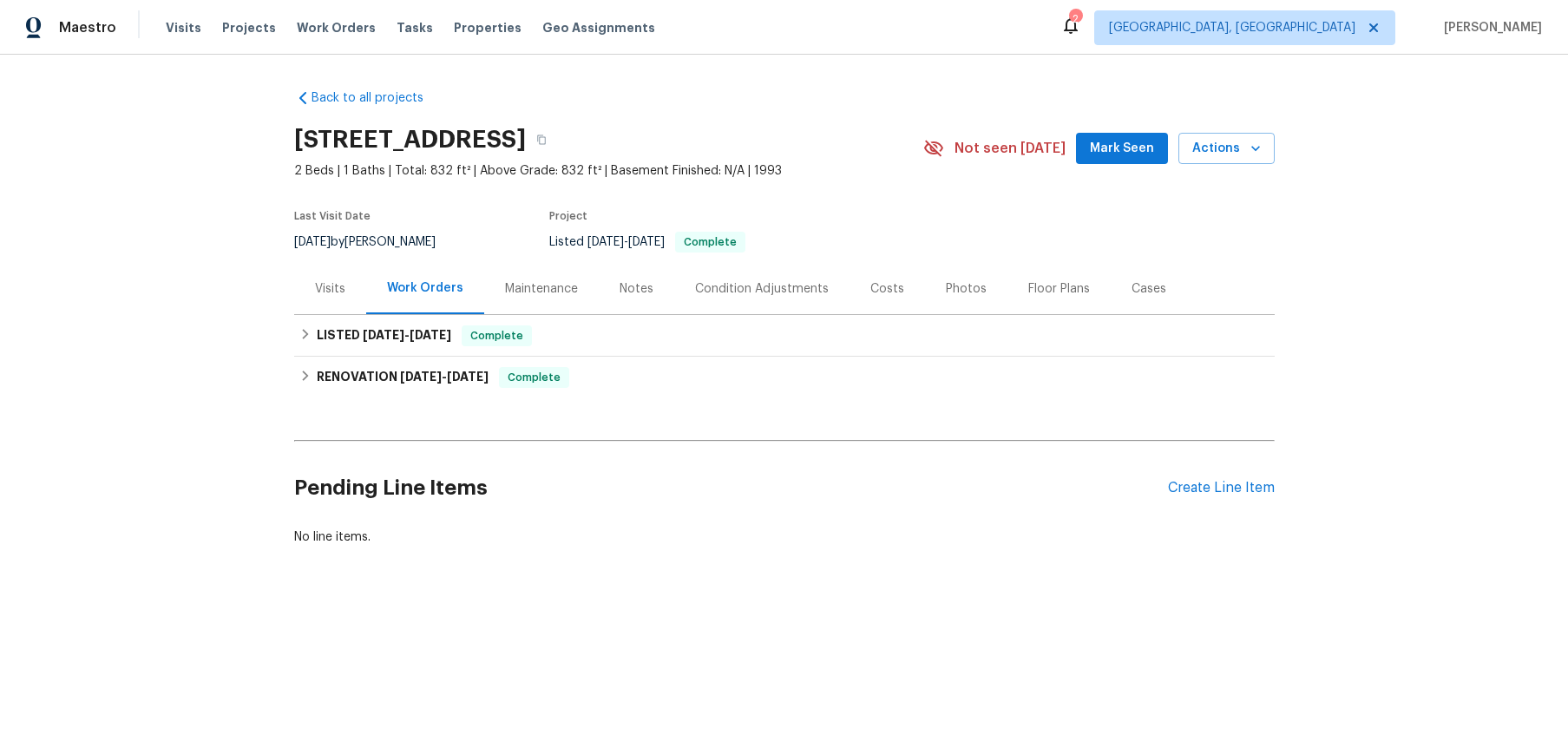
click at [953, 281] on div "Photos" at bounding box center [965, 289] width 41 height 17
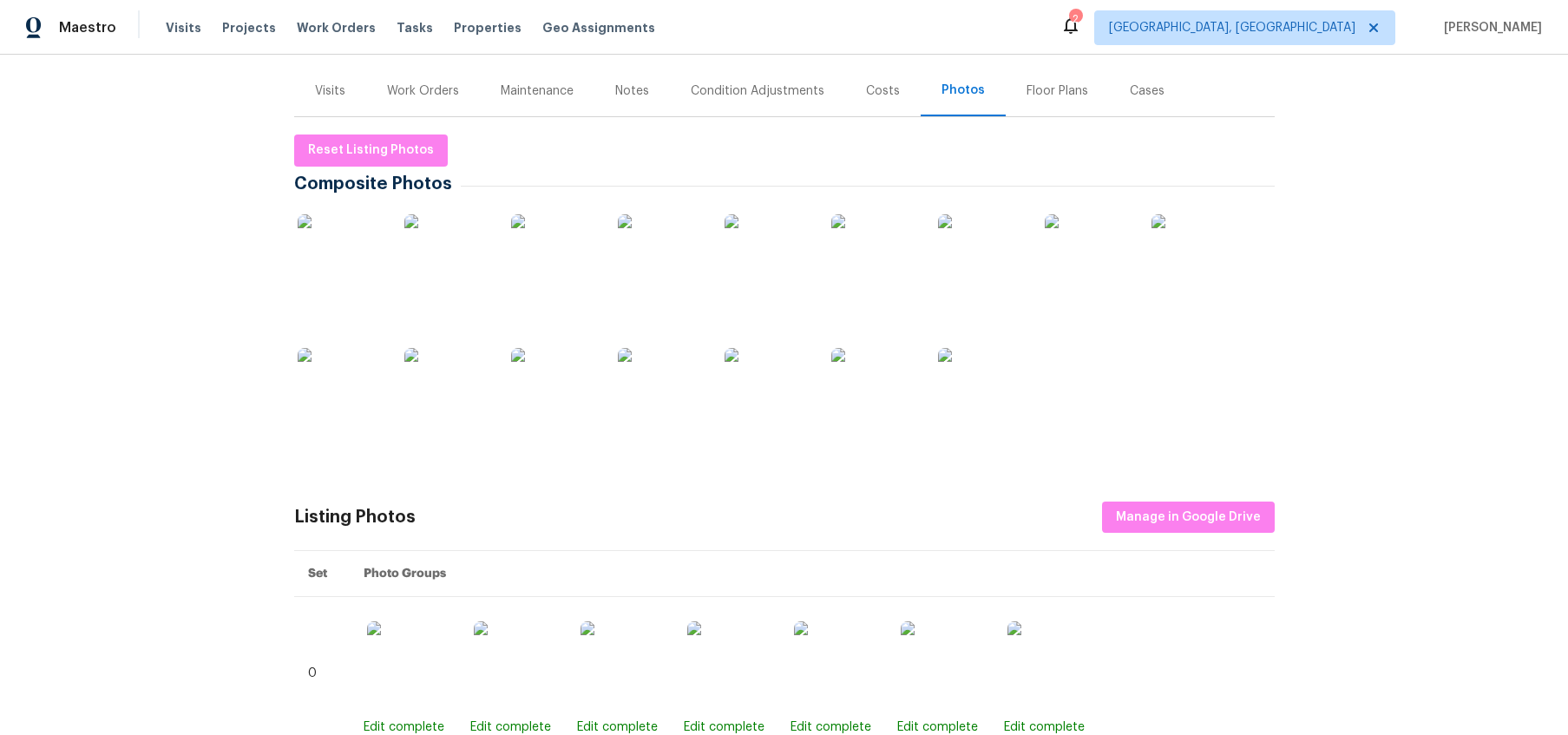
scroll to position [201, 0]
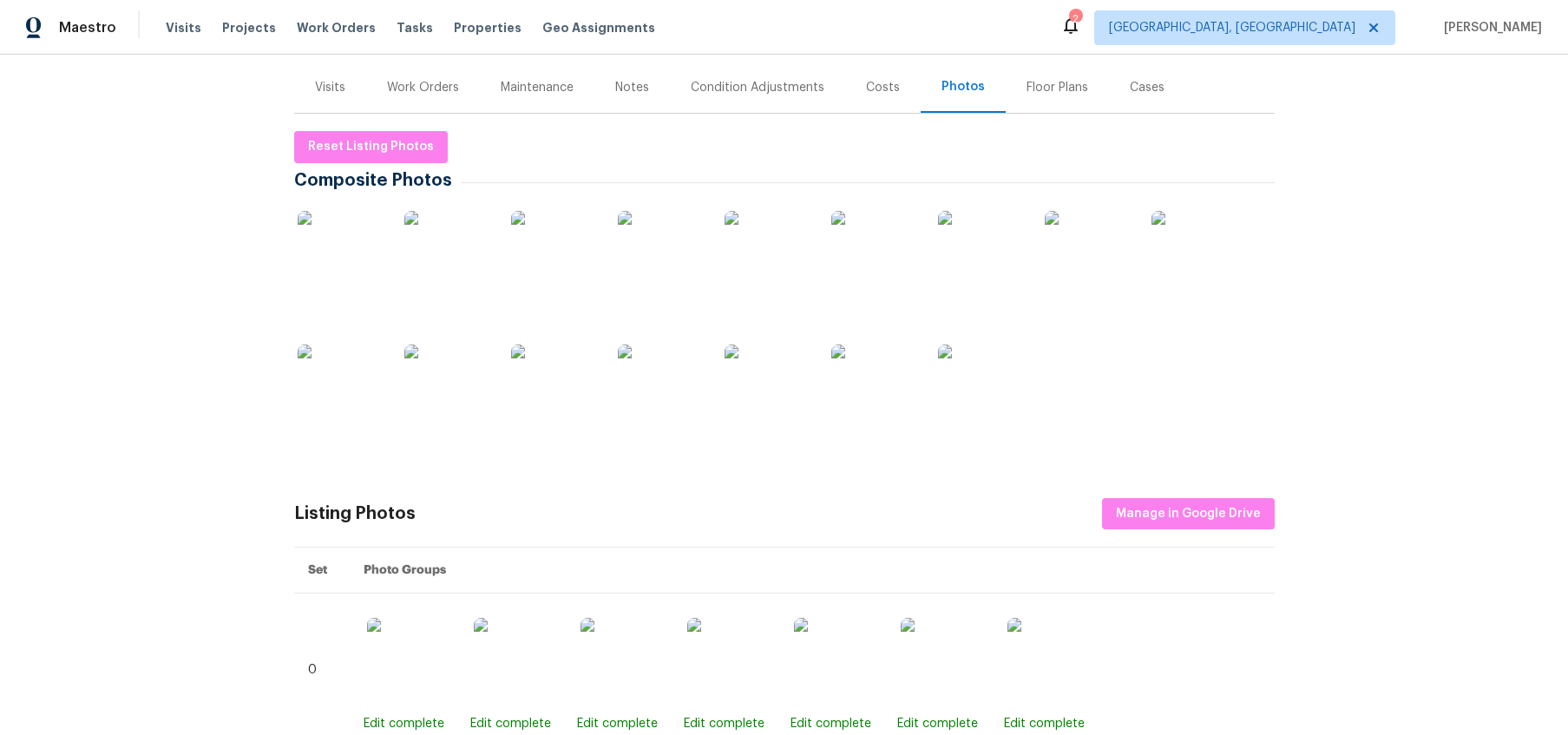
click at [382, 267] on img at bounding box center [341, 254] width 87 height 87
